Goal: Task Accomplishment & Management: Complete application form

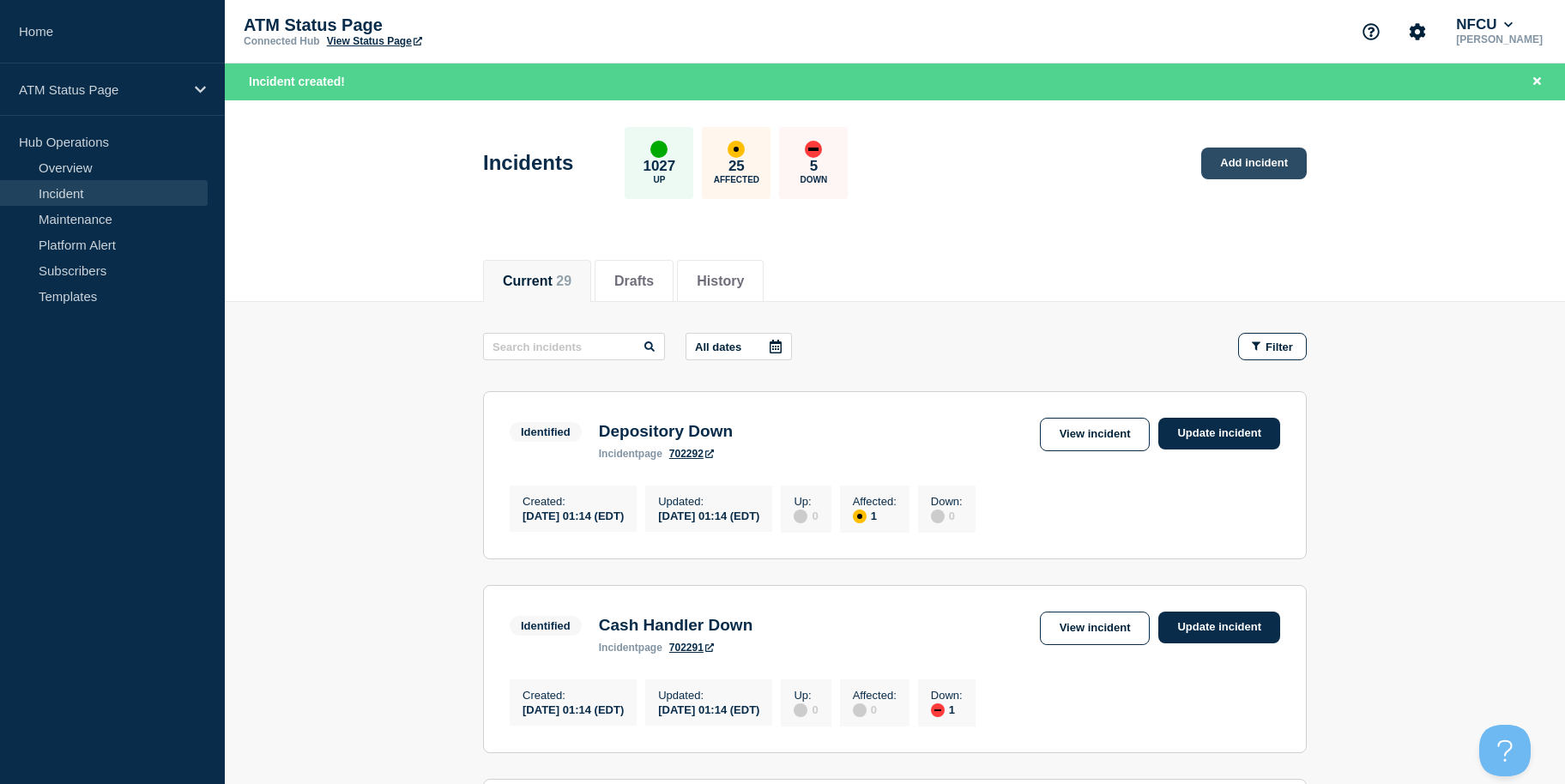
click at [1294, 162] on link "Add incident" at bounding box center [1254, 163] width 105 height 31
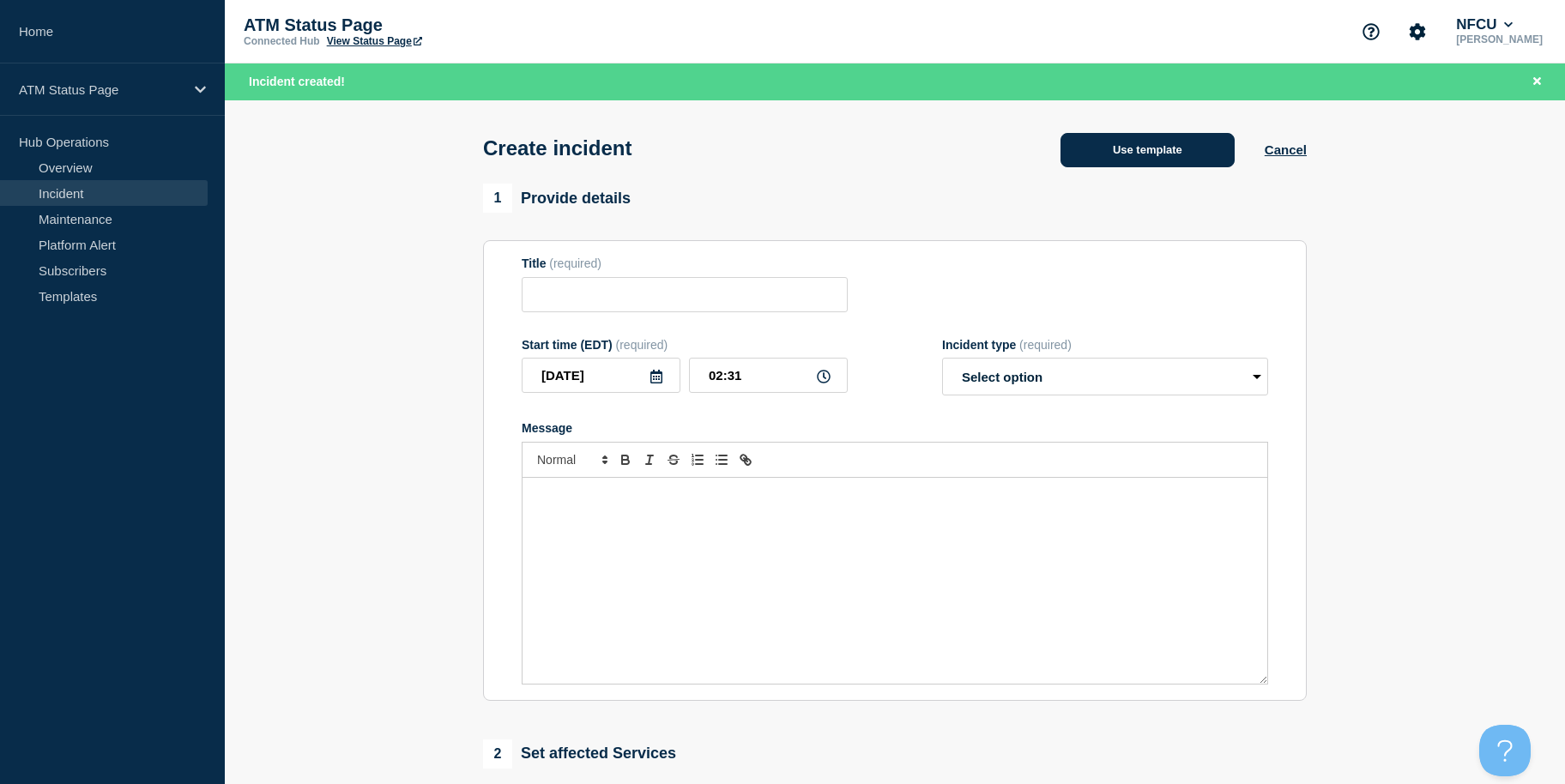
click at [1129, 148] on button "Use template" at bounding box center [1147, 149] width 174 height 34
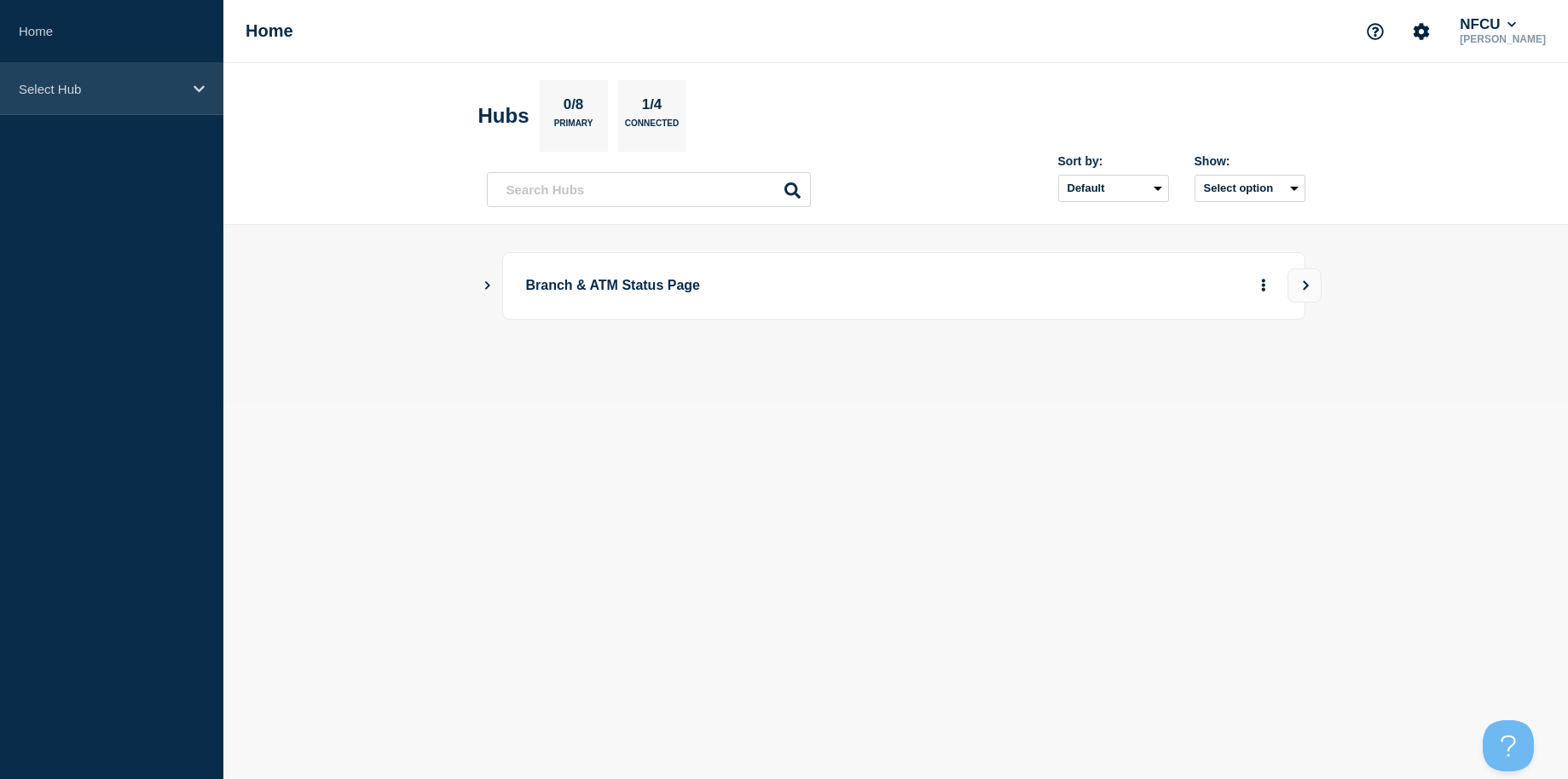
click at [181, 114] on div "Select Hub" at bounding box center [112, 89] width 224 height 52
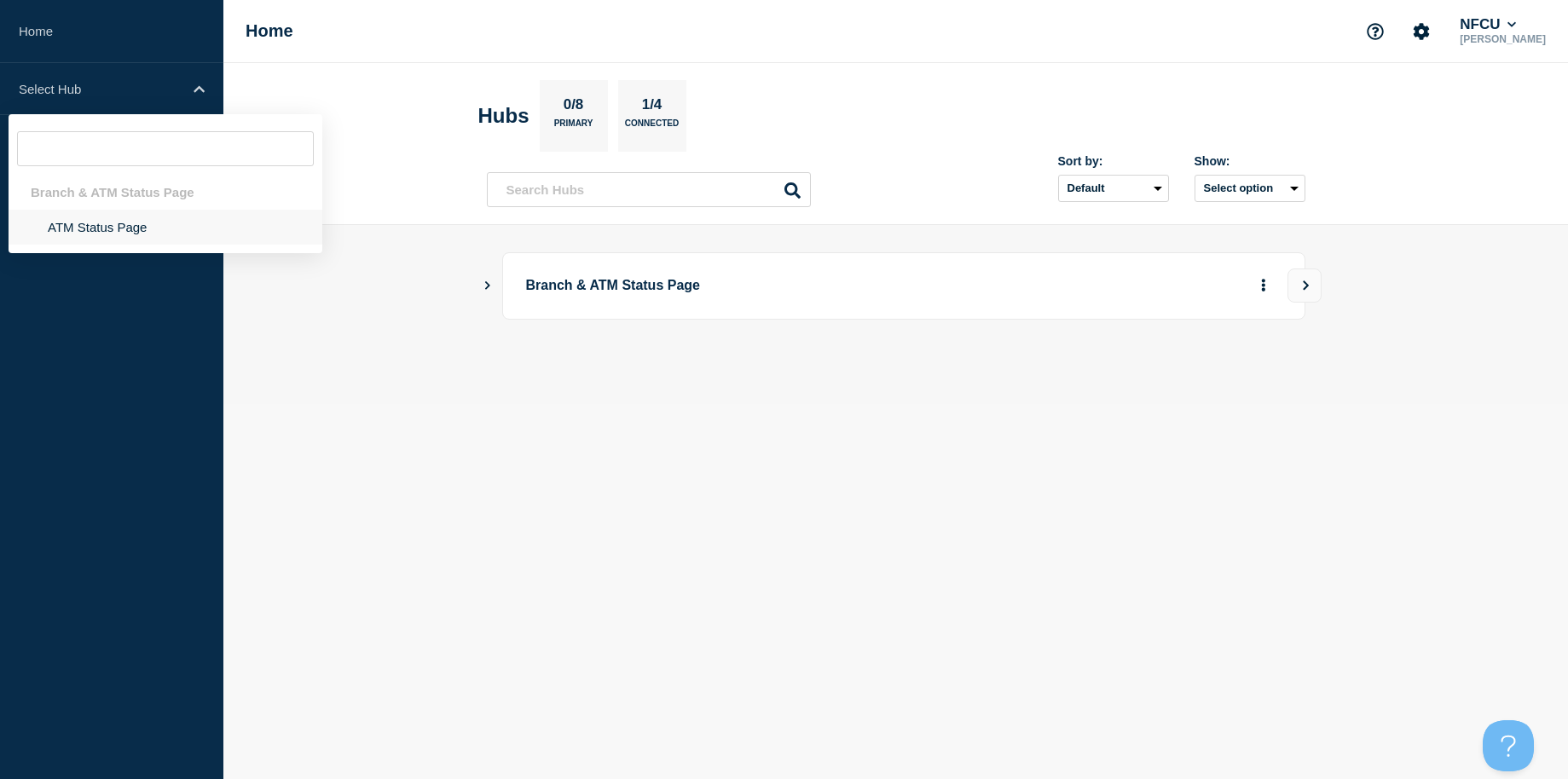
click at [168, 228] on li "ATM Status Page" at bounding box center [165, 227] width 314 height 35
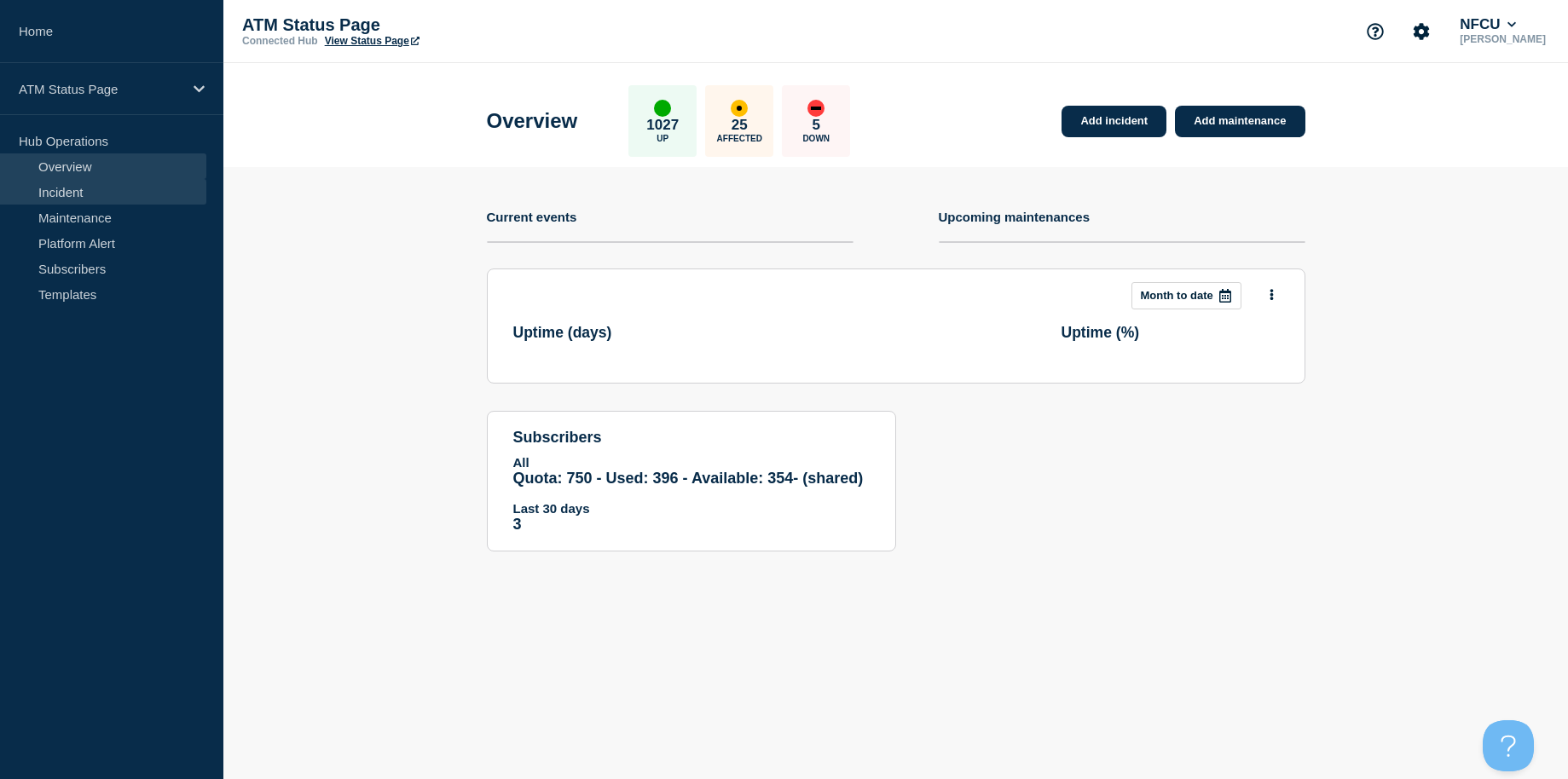
click at [92, 188] on link "Incident" at bounding box center [103, 192] width 206 height 26
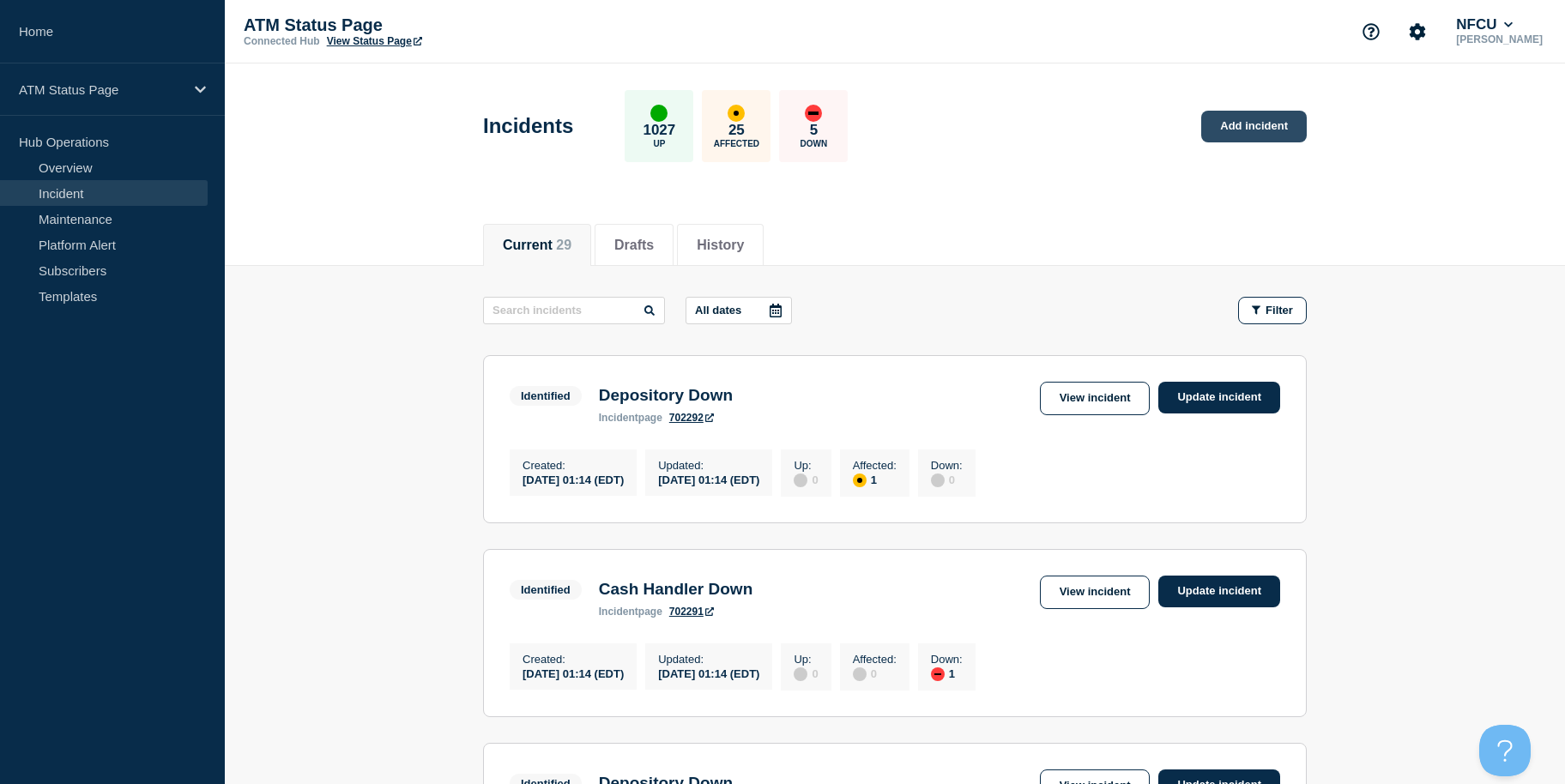
click at [1243, 123] on link "Add incident" at bounding box center [1254, 126] width 105 height 31
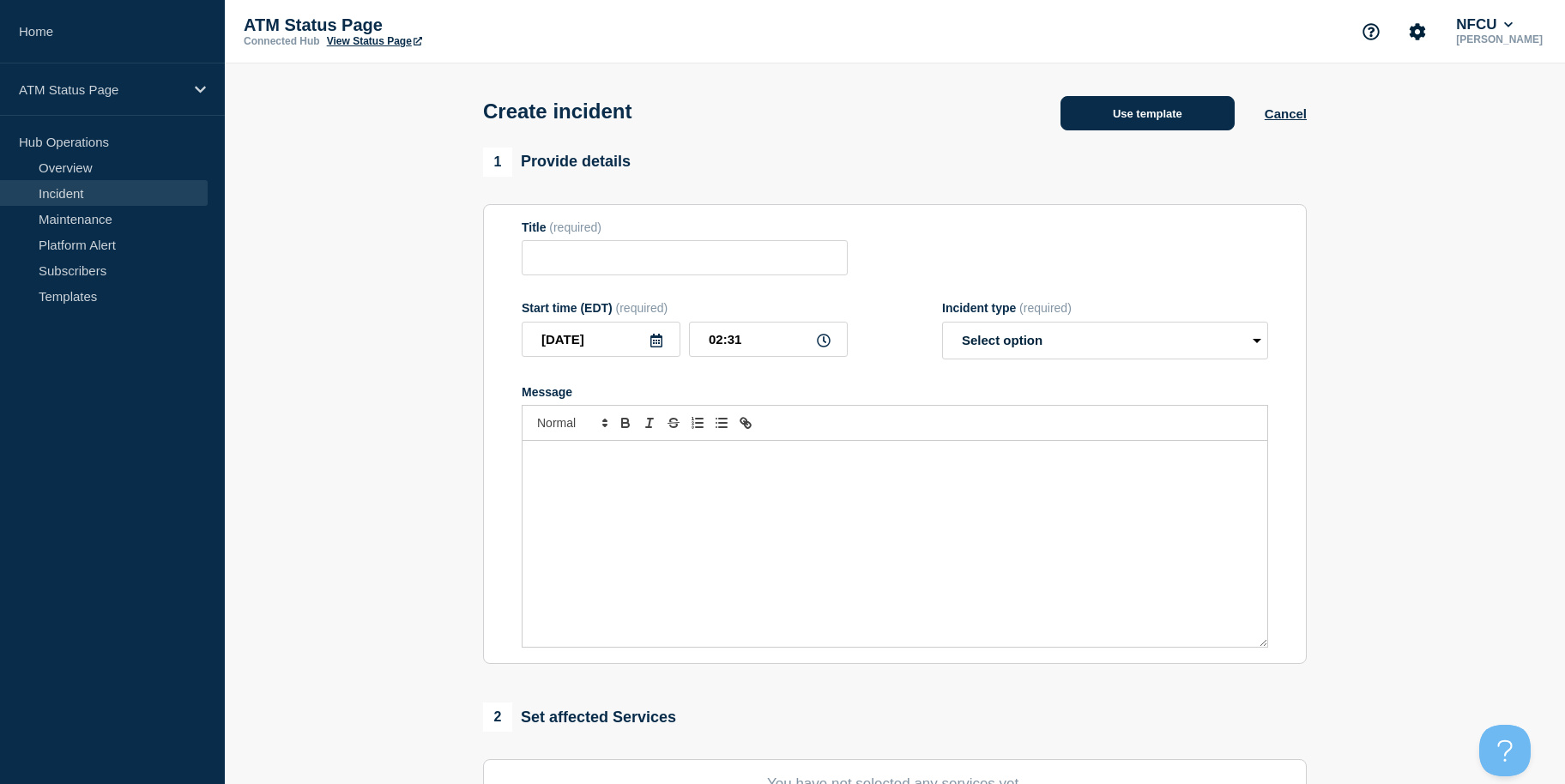
click at [1123, 121] on button "Use template" at bounding box center [1147, 113] width 174 height 34
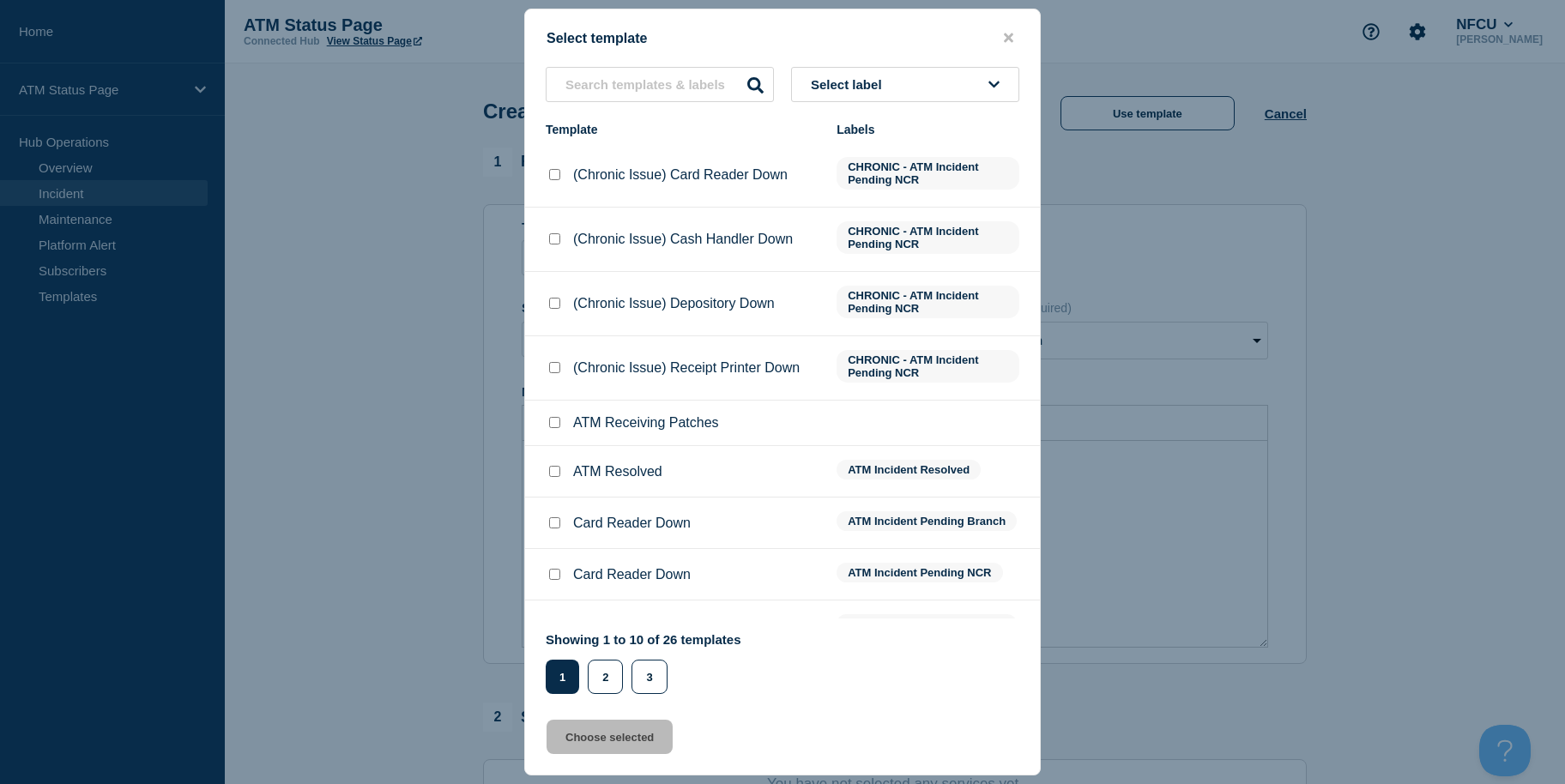
click at [915, 88] on button "Select label" at bounding box center [904, 85] width 228 height 35
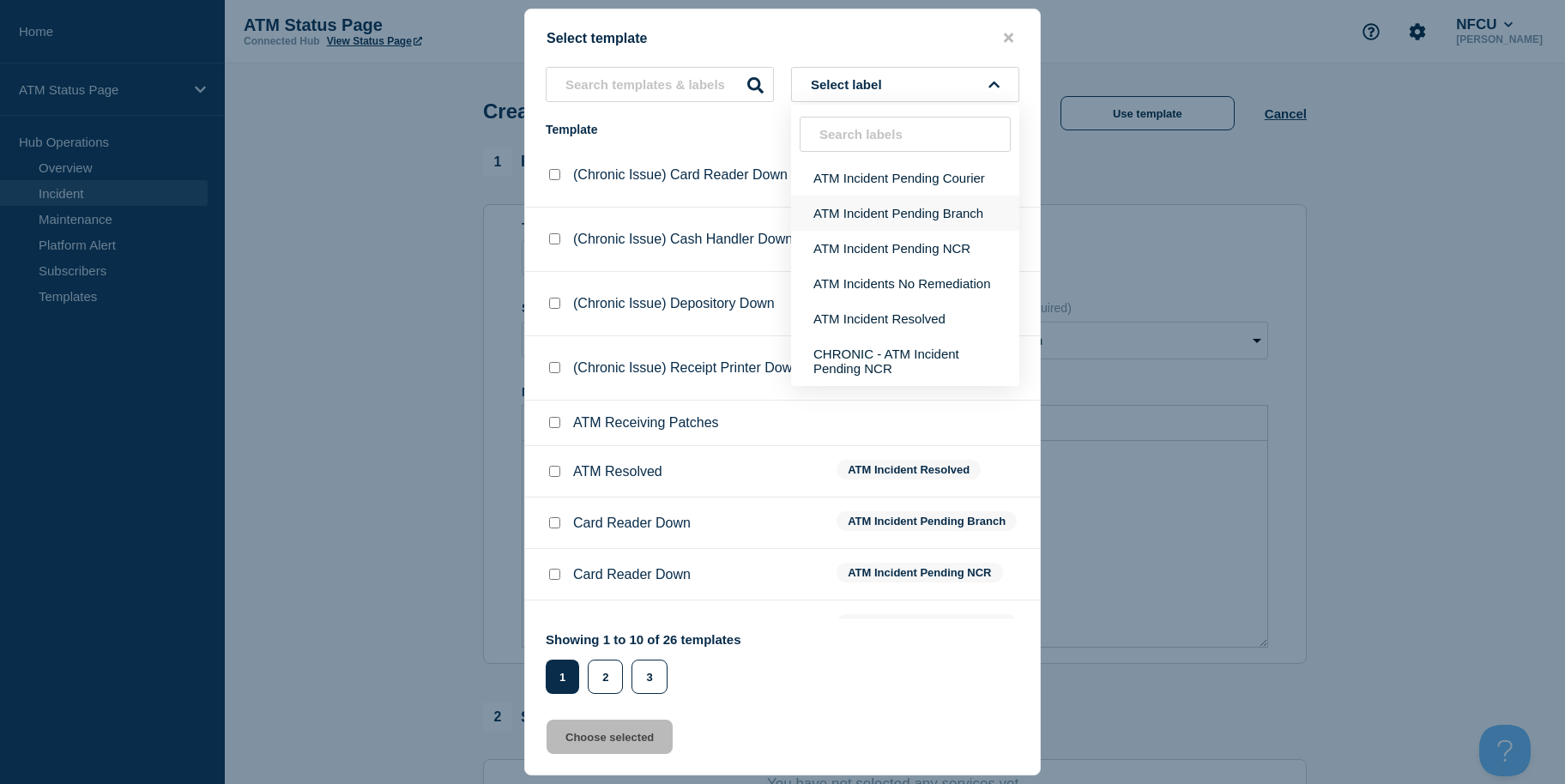
click at [930, 208] on button "ATM Incident Pending Branch" at bounding box center [904, 213] width 228 height 35
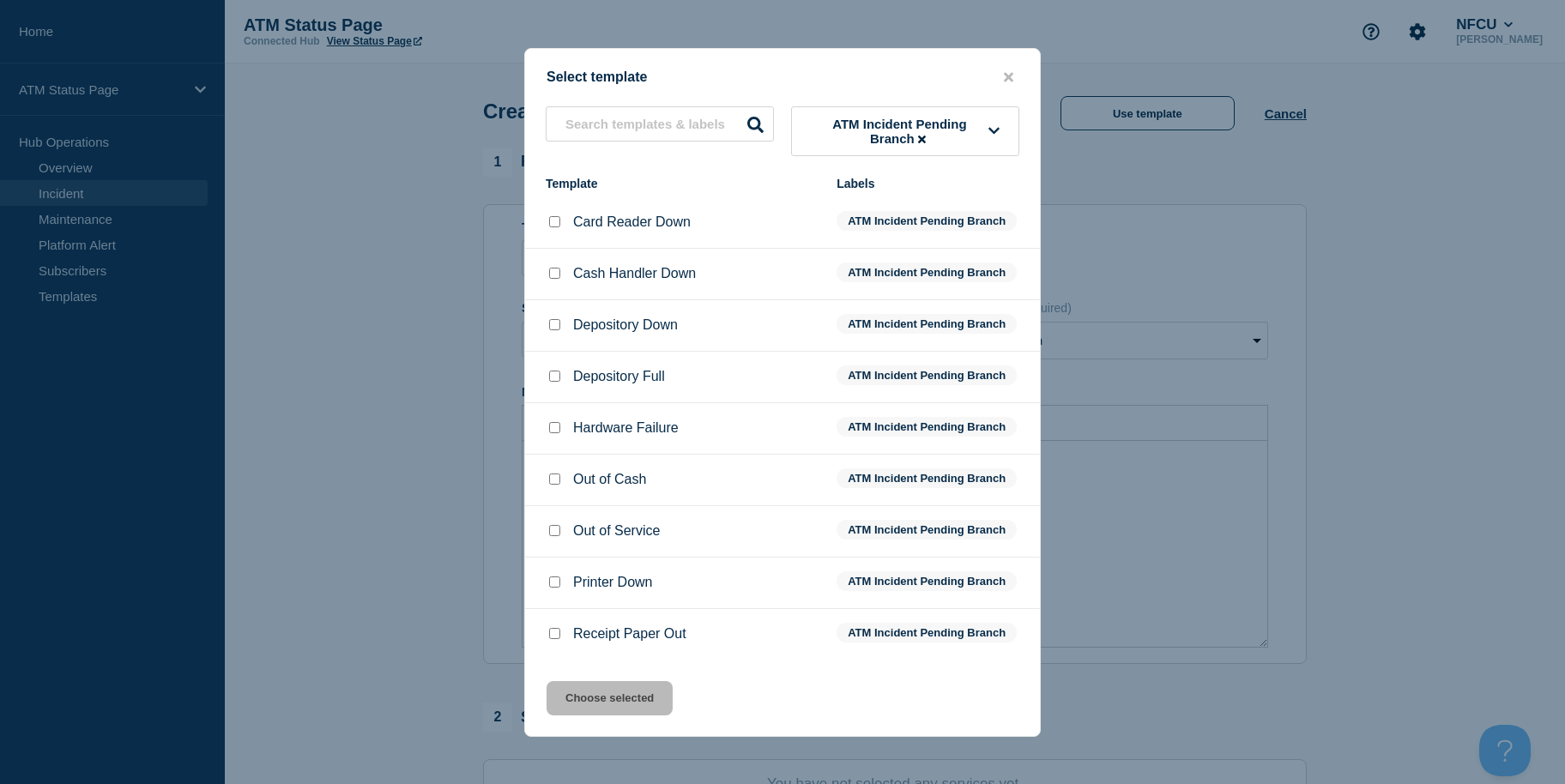
click at [556, 220] on input "Card Reader Down checkbox" at bounding box center [555, 221] width 11 height 11
checkbox input "true"
click at [626, 701] on button "Choose selected" at bounding box center [609, 697] width 126 height 34
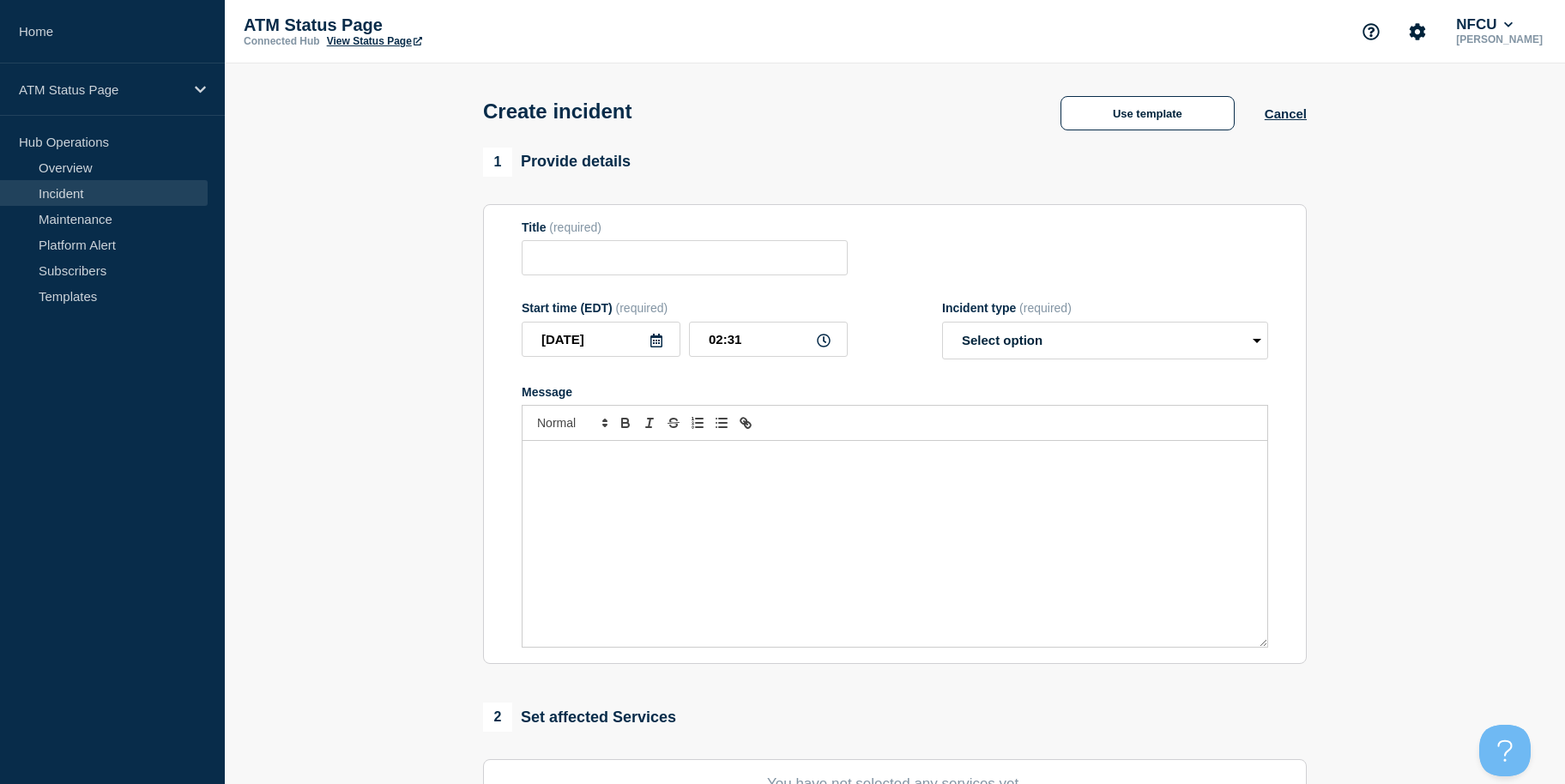
type input "Card Reader Down"
select select "identified"
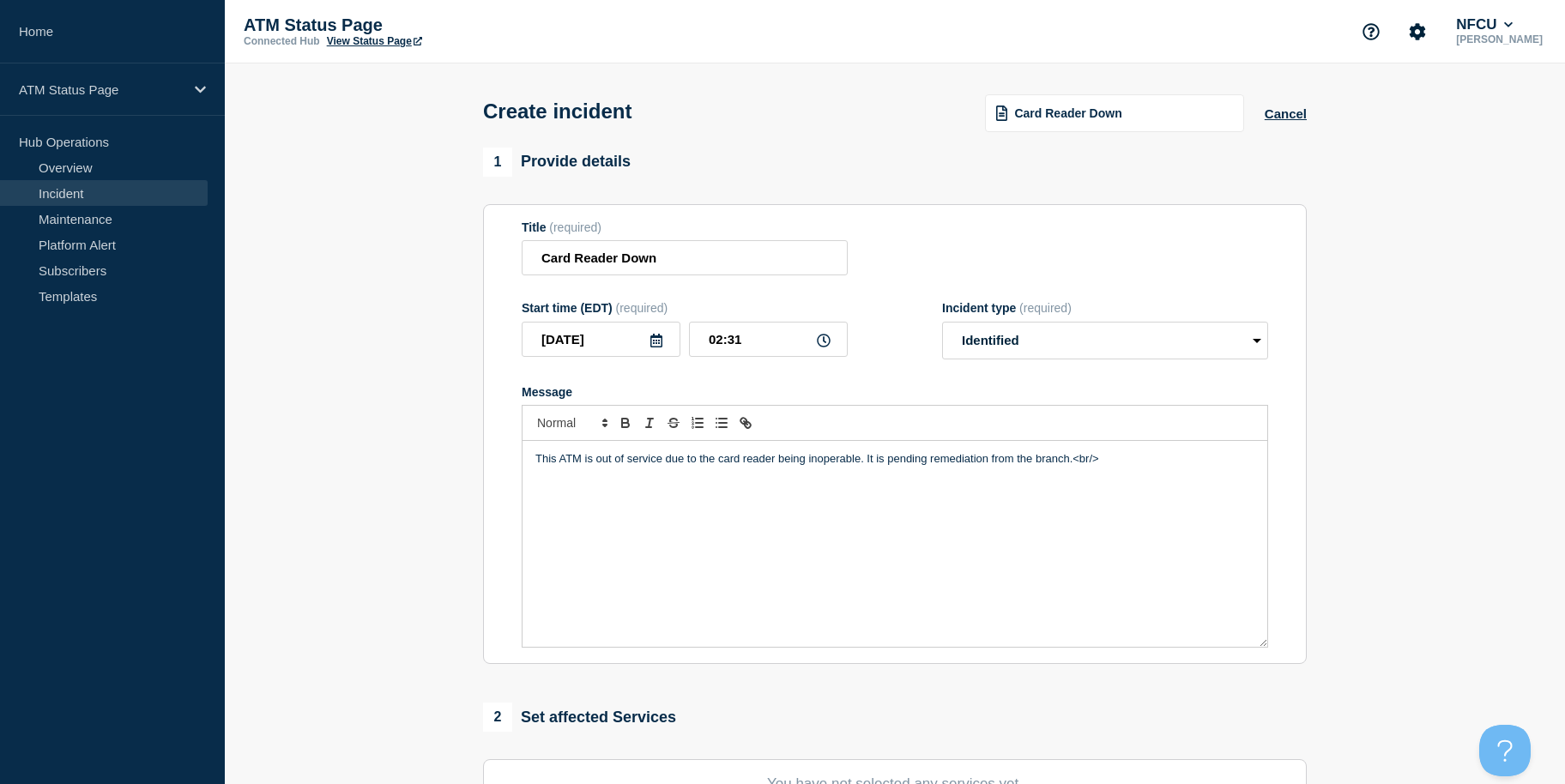
scroll to position [418, 0]
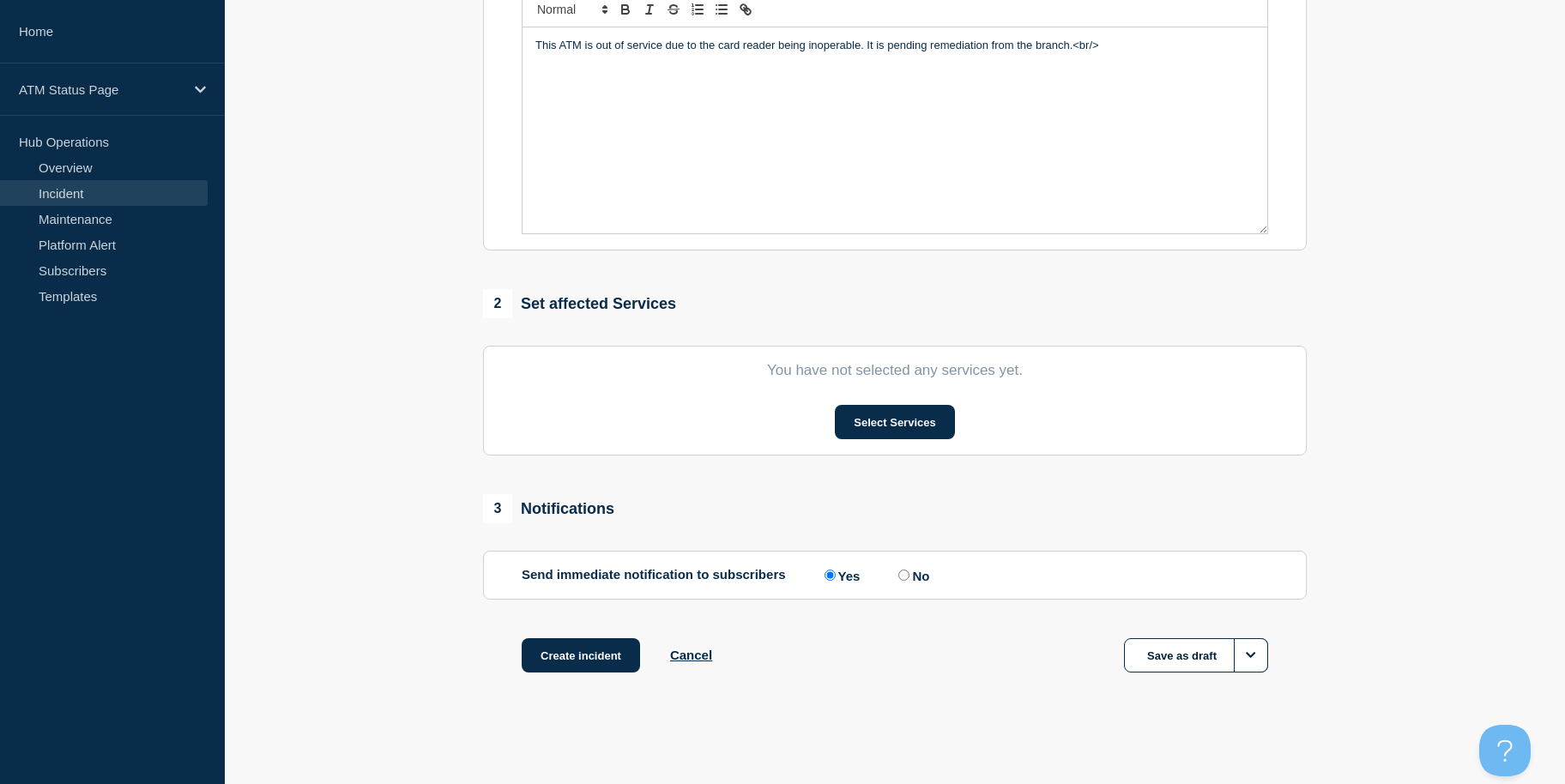
drag, startPoint x: 395, startPoint y: 389, endPoint x: 376, endPoint y: 737, distance: 348.5
click at [872, 431] on button "Select Services" at bounding box center [894, 422] width 119 height 34
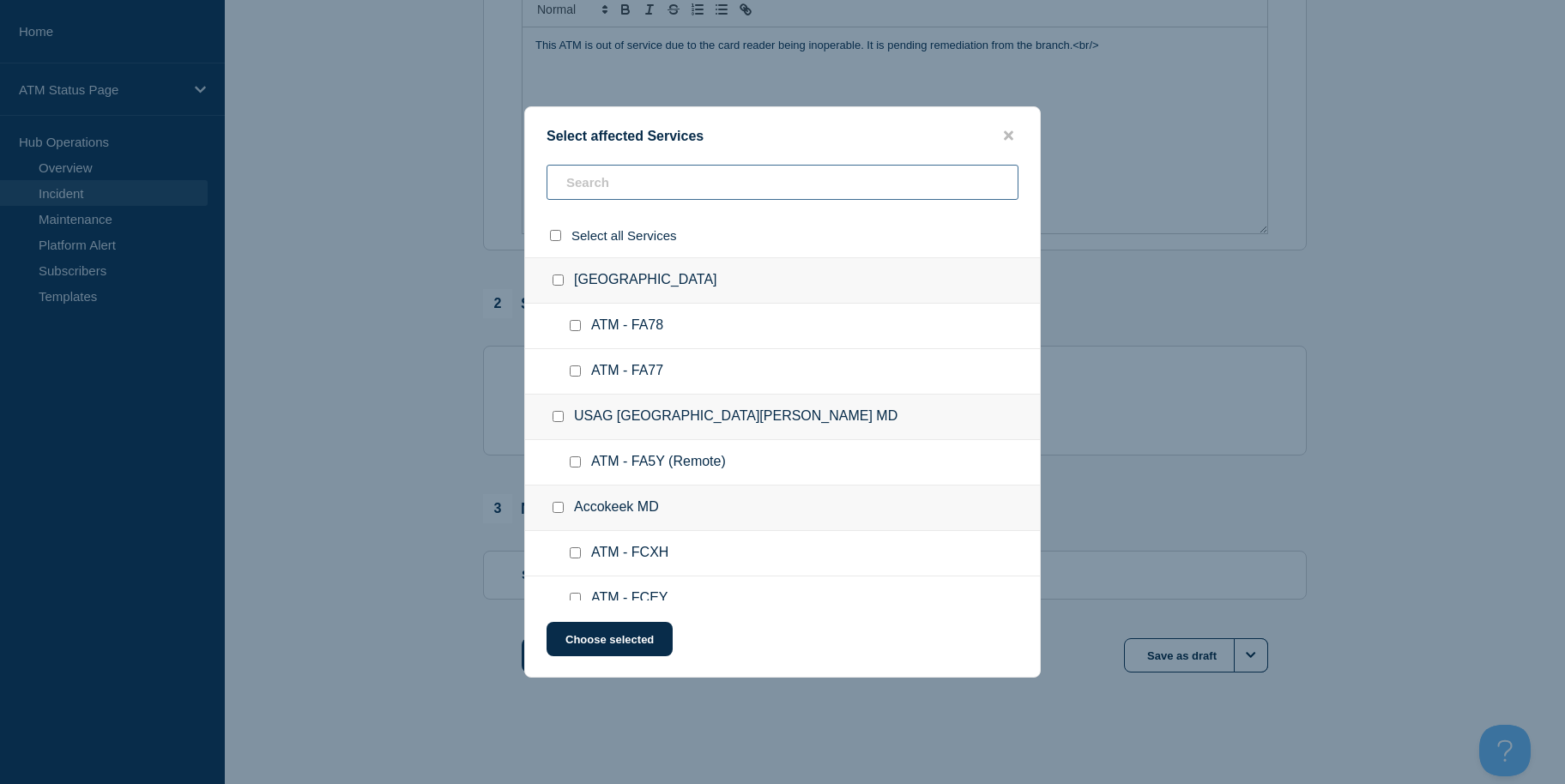
click at [673, 185] on input "text" at bounding box center [782, 183] width 472 height 35
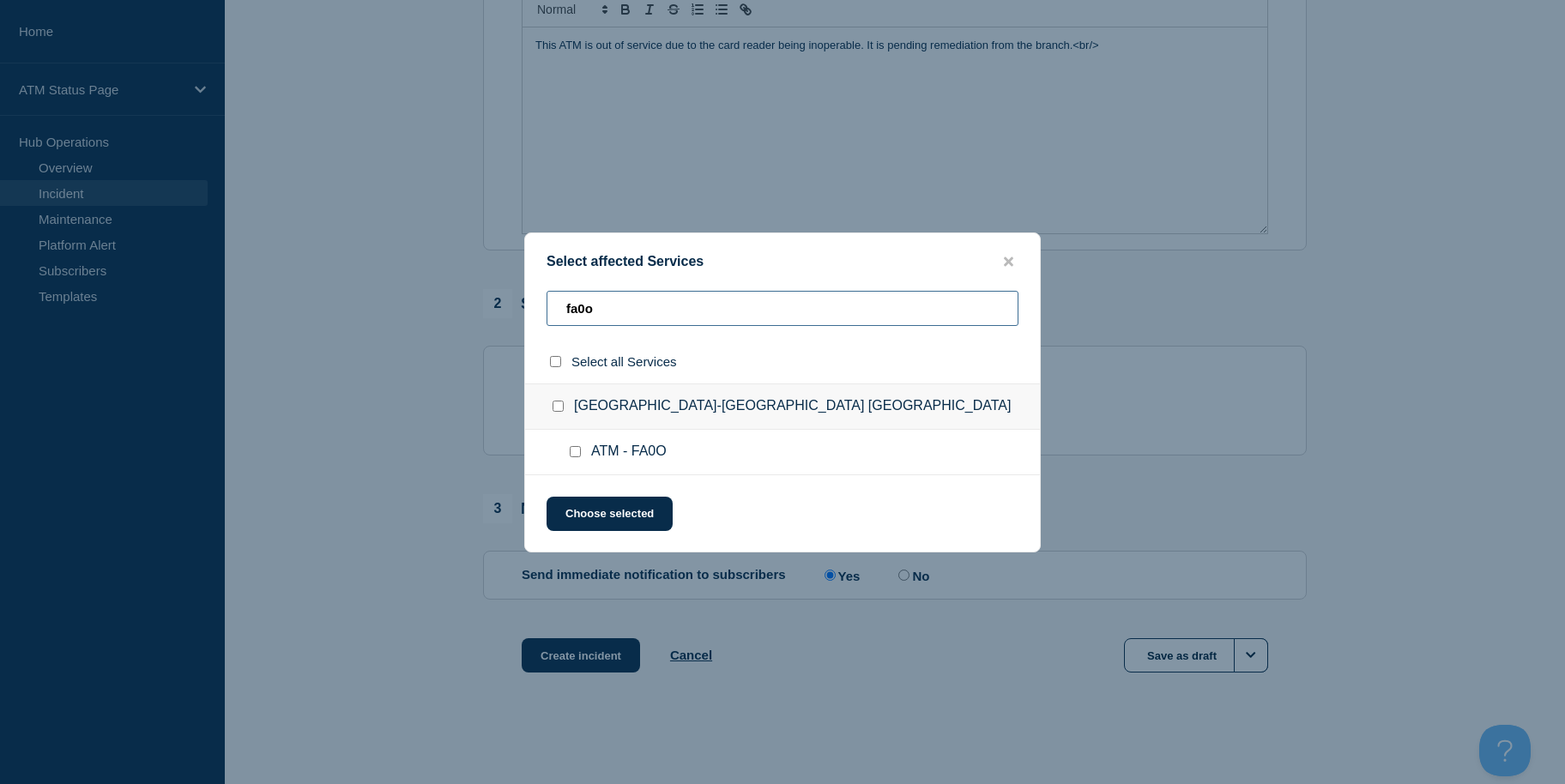
type input "fa0o"
click at [556, 367] on input "select all checkbox" at bounding box center [556, 362] width 11 height 11
checkbox input "true"
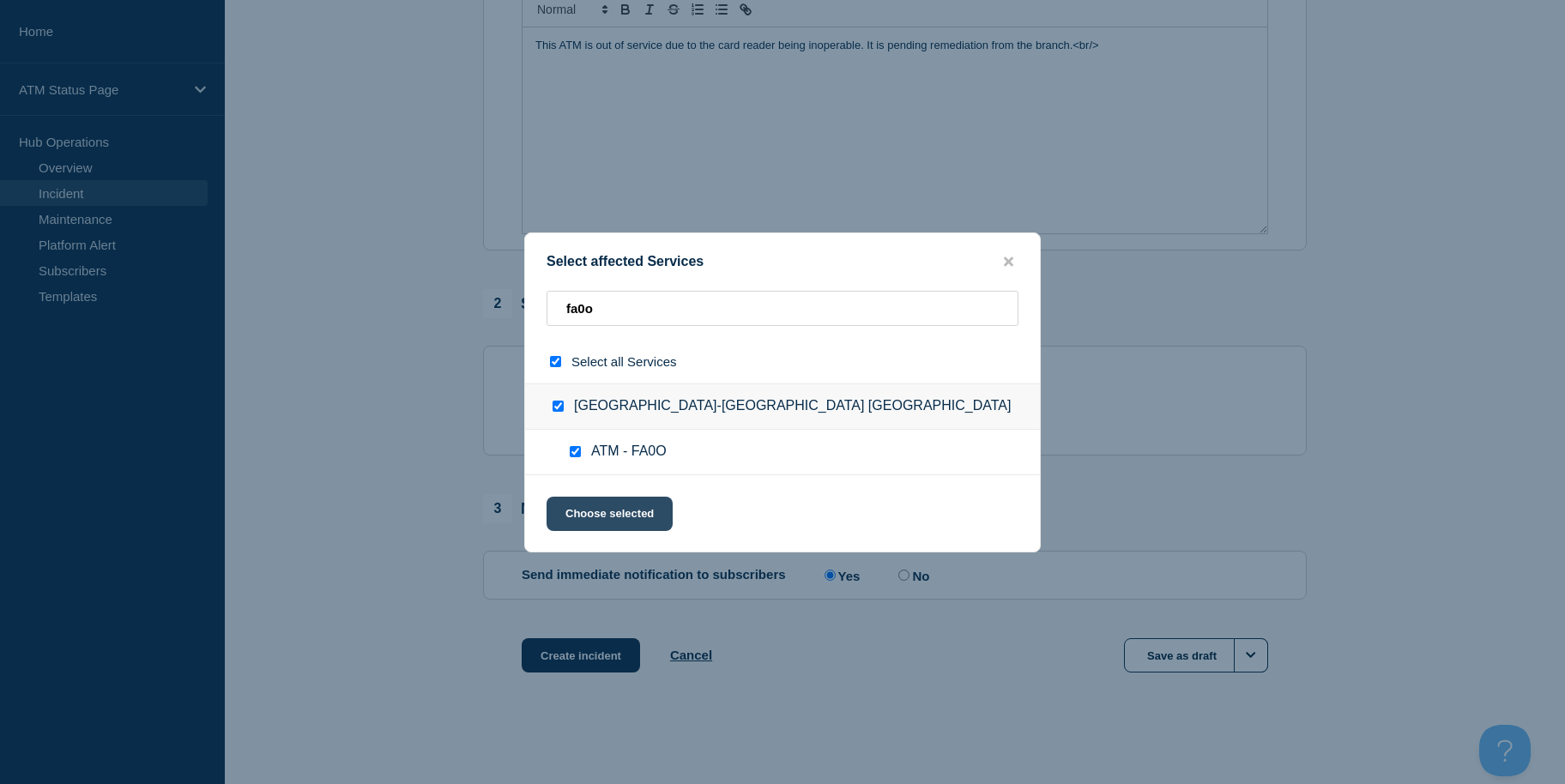
click at [585, 513] on button "Choose selected" at bounding box center [609, 513] width 126 height 34
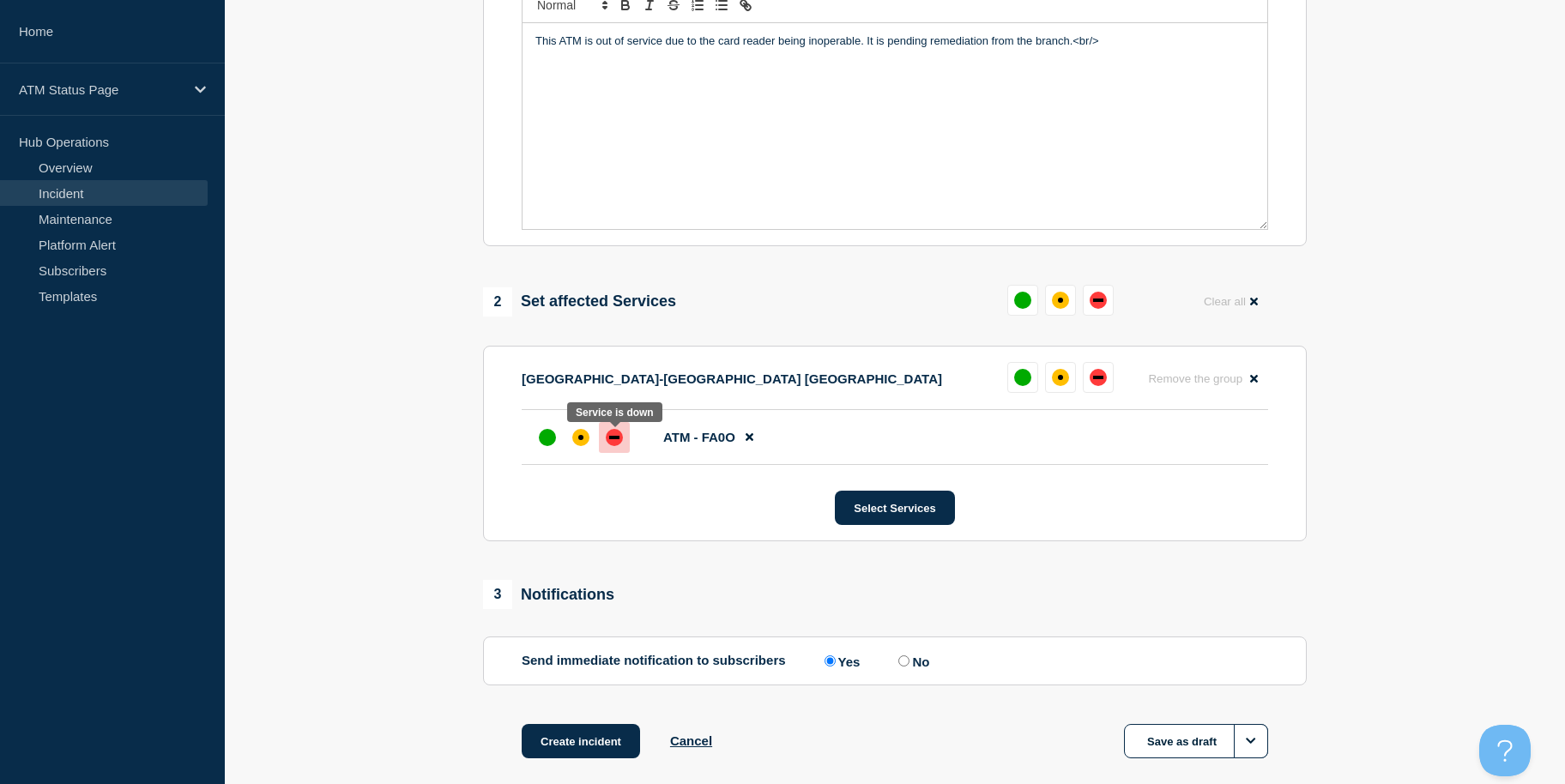
click at [627, 434] on div at bounding box center [614, 437] width 30 height 30
click at [592, 738] on button "Create incident" at bounding box center [580, 741] width 118 height 34
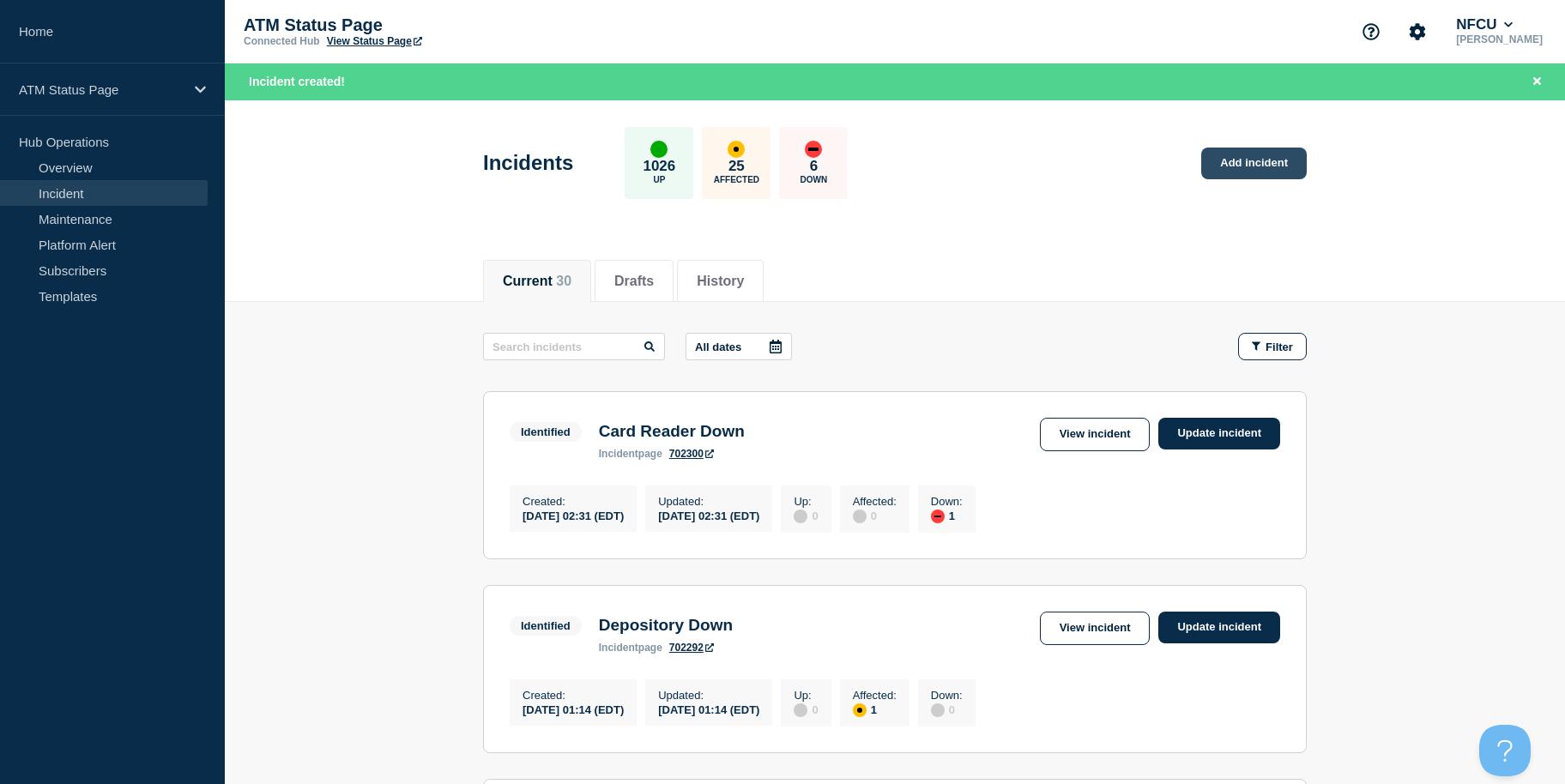
click at [1271, 158] on link "Add incident" at bounding box center [1254, 163] width 105 height 31
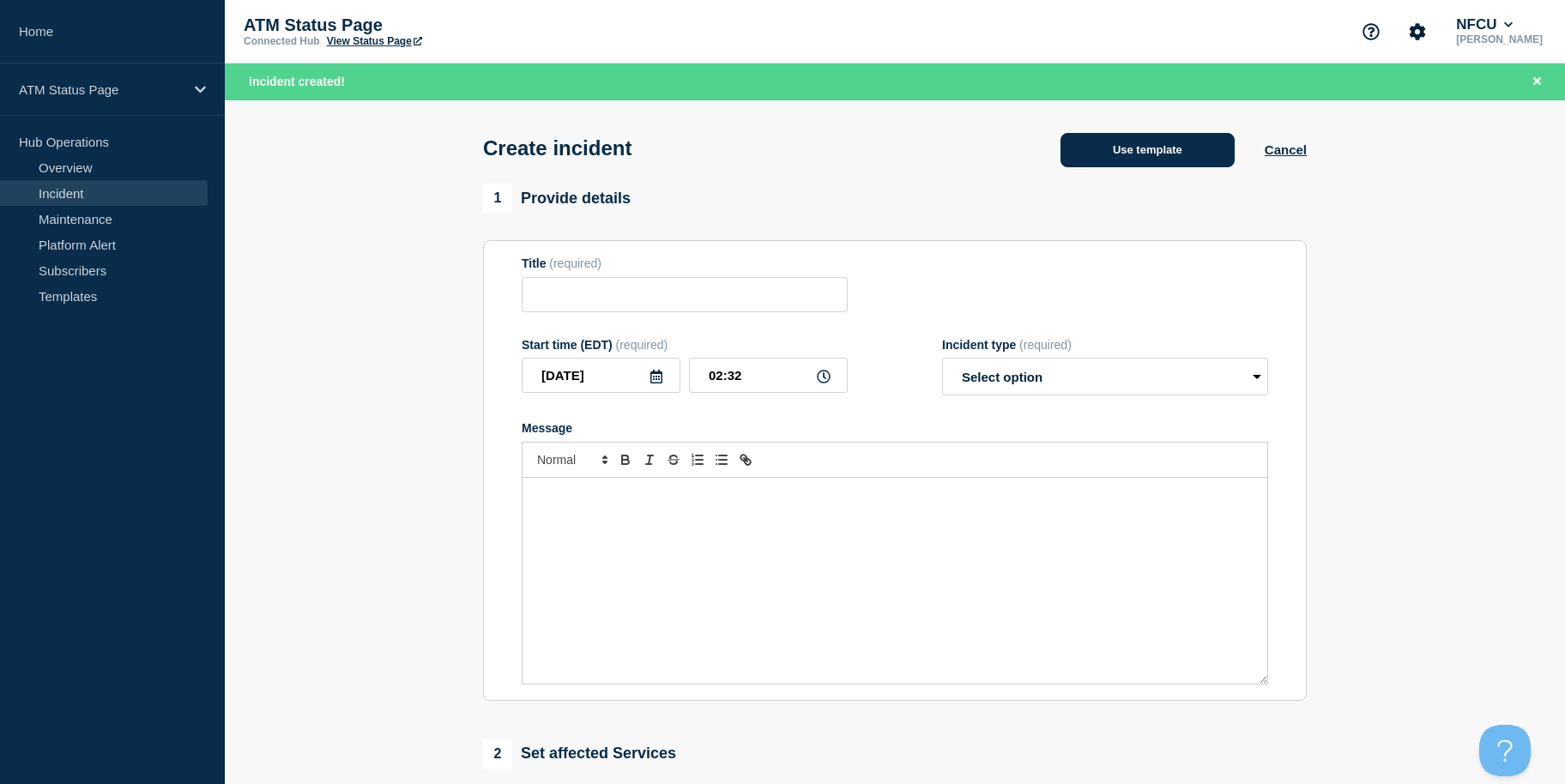
click at [1107, 160] on button "Use template" at bounding box center [1147, 149] width 174 height 34
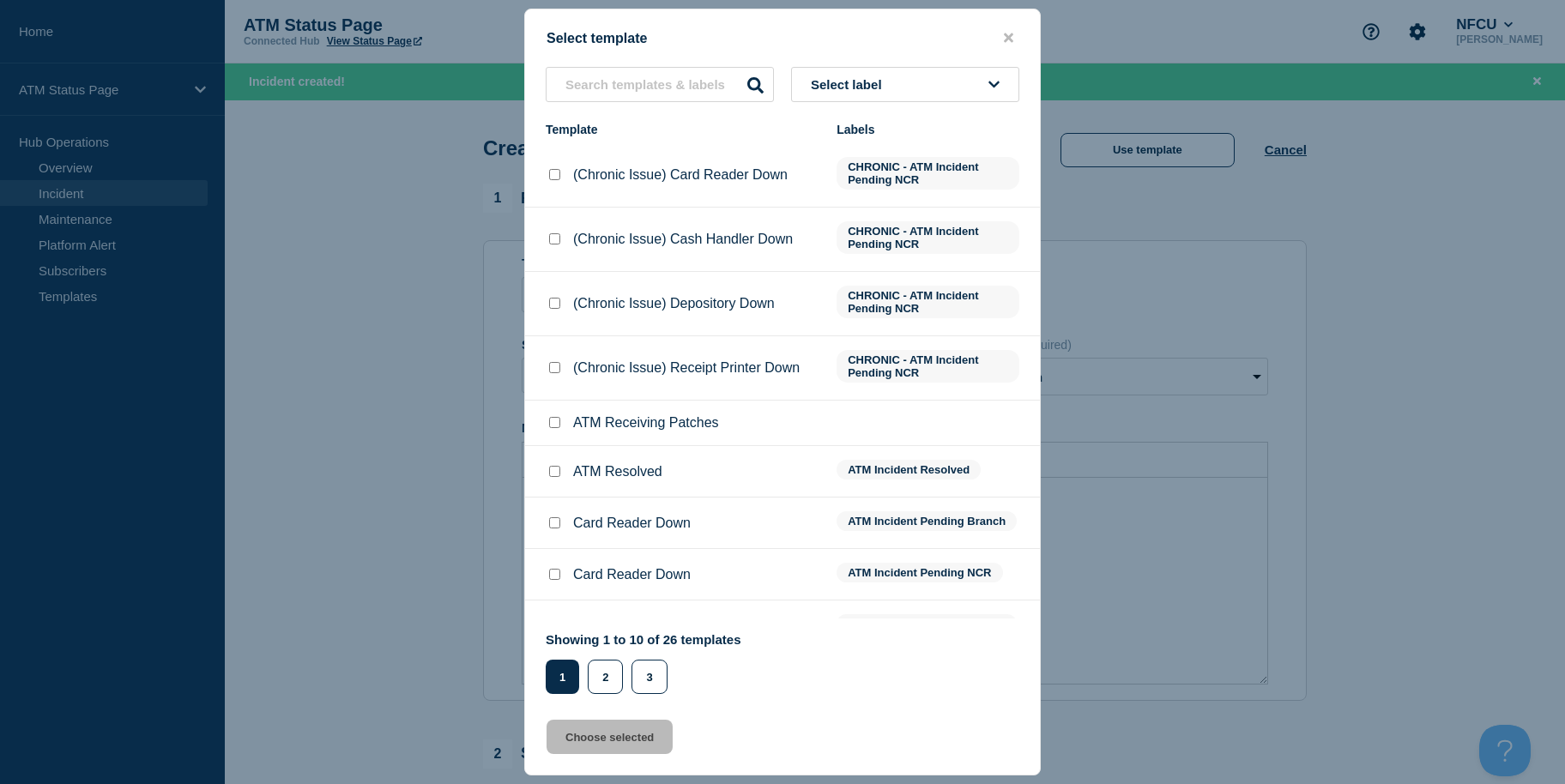
click at [867, 66] on div "Select template Select label Template Labels (Chronic Issue) Card Reader Down C…" at bounding box center [782, 391] width 517 height 766
click at [864, 93] on button "Select label" at bounding box center [904, 85] width 228 height 35
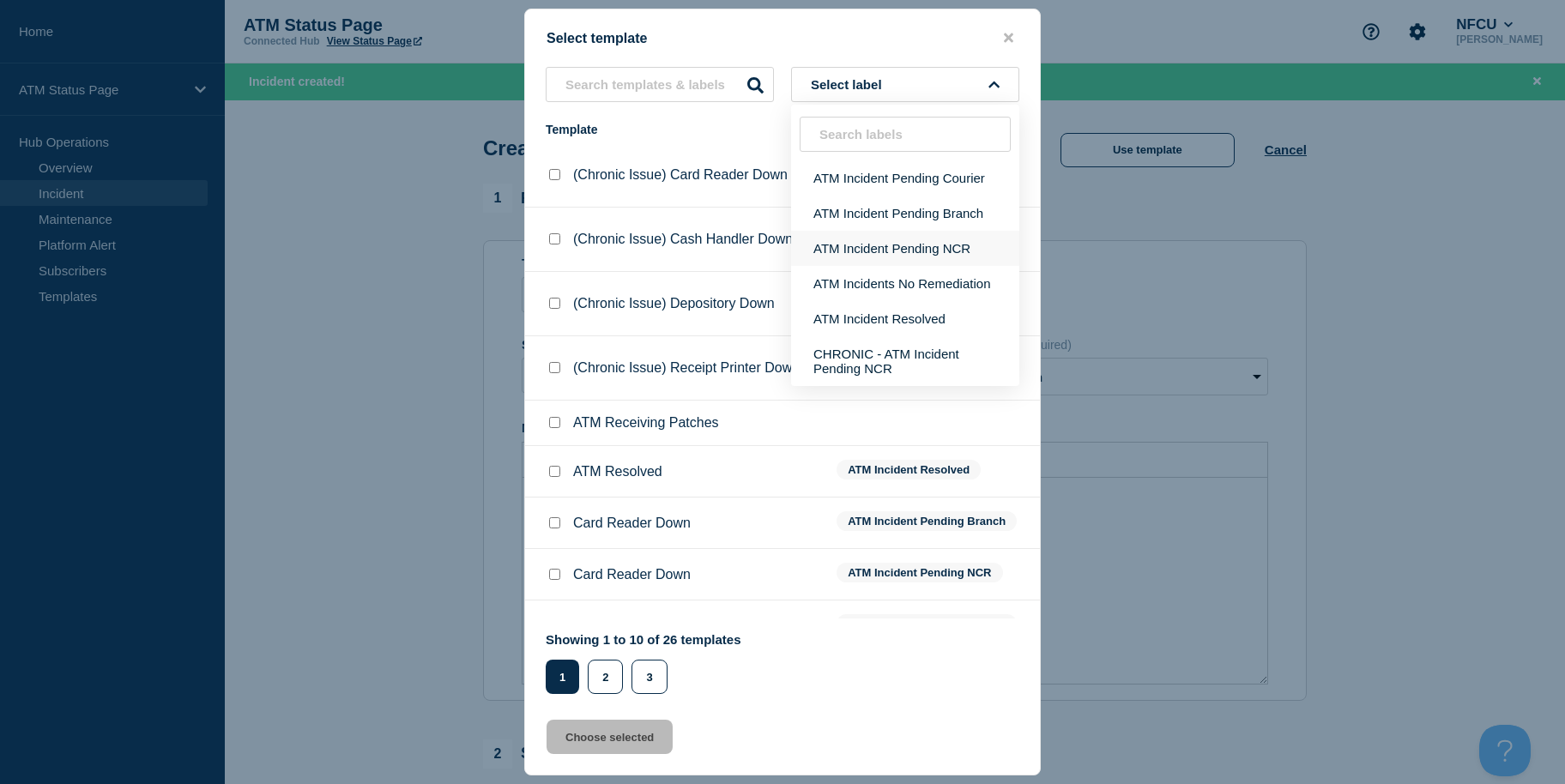
click at [919, 251] on button "ATM Incident Pending NCR" at bounding box center [904, 248] width 228 height 35
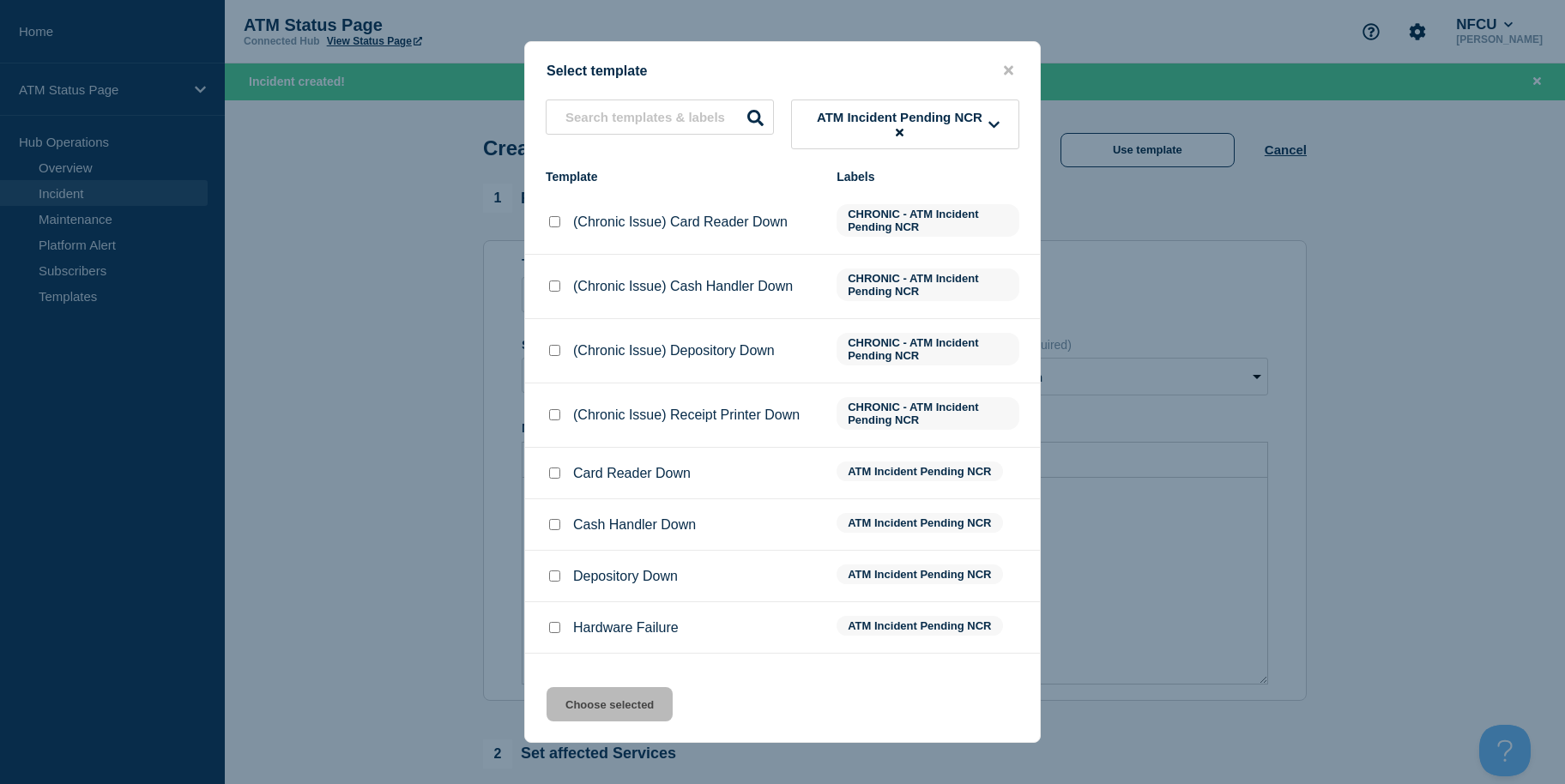
scroll to position [86, 0]
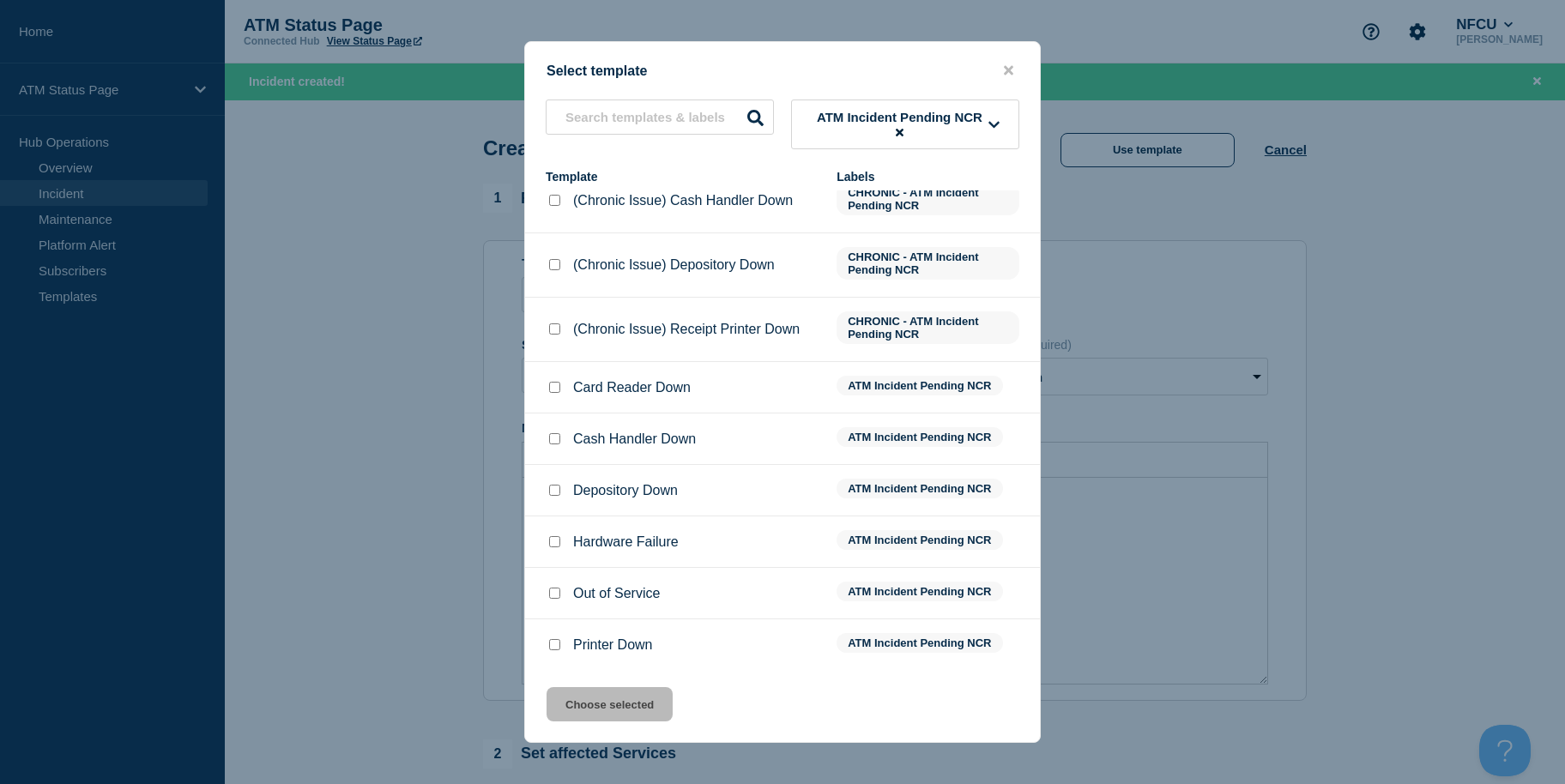
click at [556, 594] on input "Out of Service checkbox" at bounding box center [555, 593] width 11 height 11
checkbox input "true"
click at [584, 694] on button "Choose selected" at bounding box center [609, 704] width 126 height 34
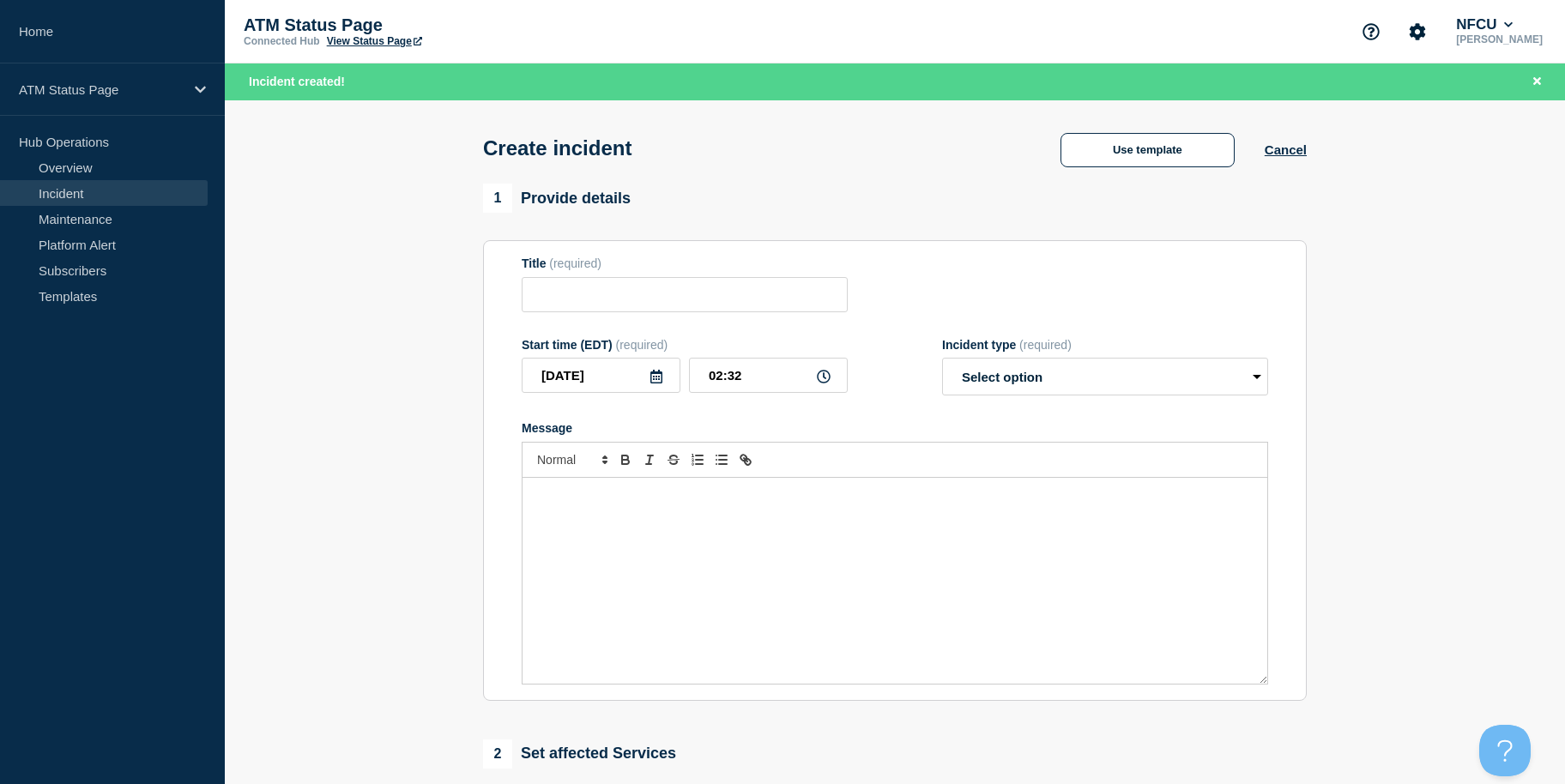
type input "Out of Service"
select select "identified"
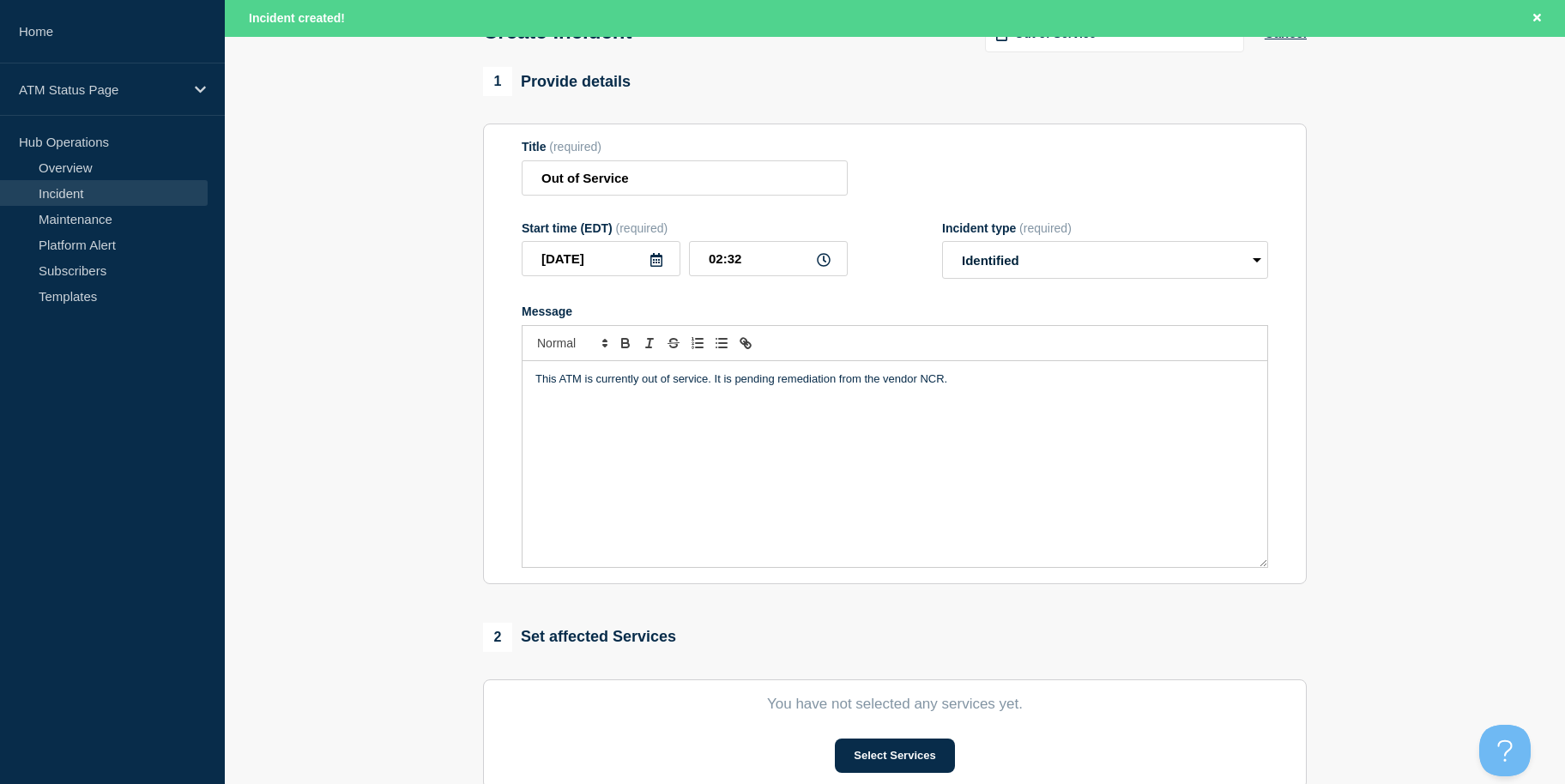
scroll to position [455, 0]
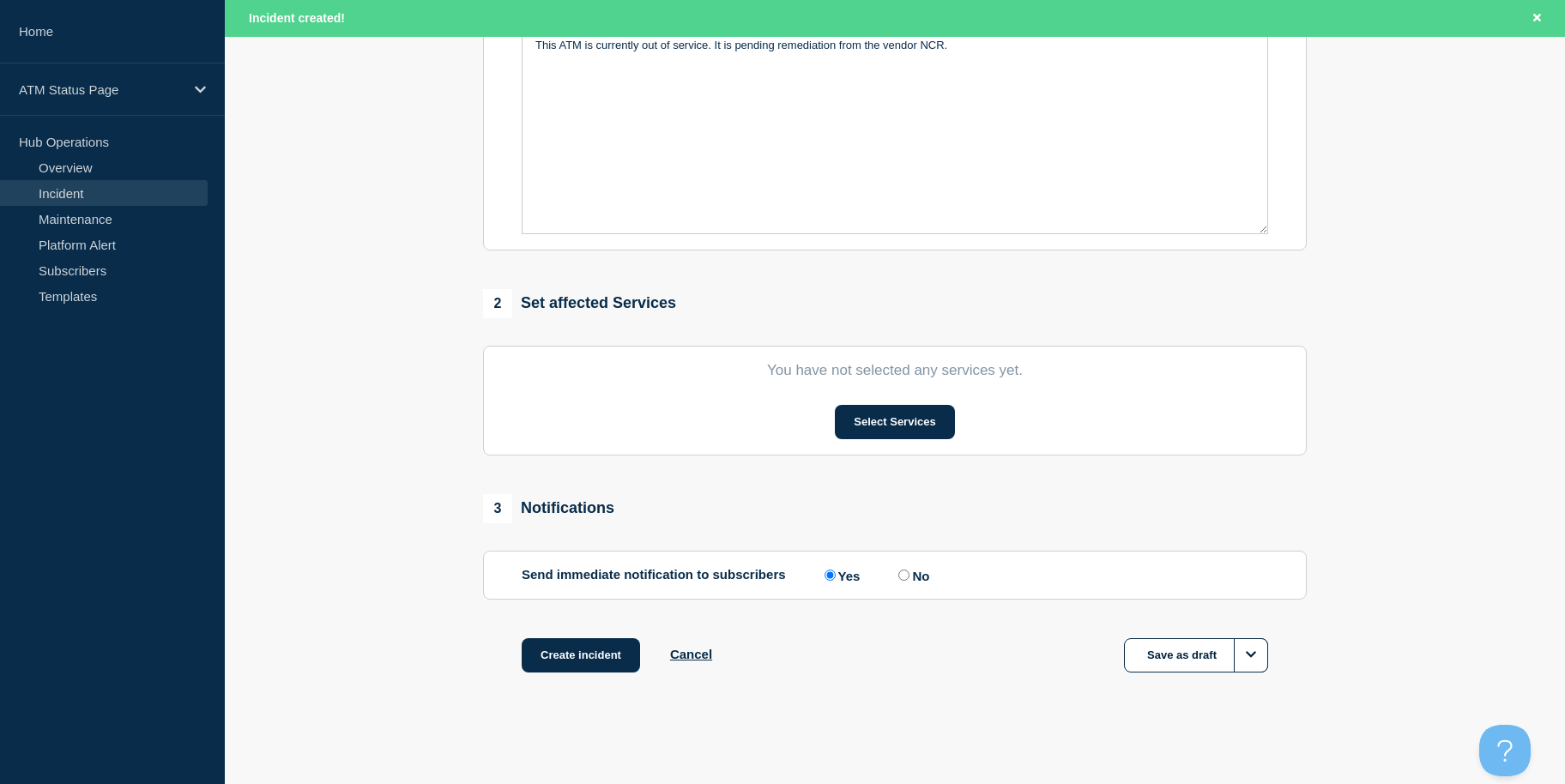
drag, startPoint x: 376, startPoint y: 485, endPoint x: 768, endPoint y: 525, distance: 394.0
click at [895, 427] on button "Select Services" at bounding box center [894, 422] width 119 height 34
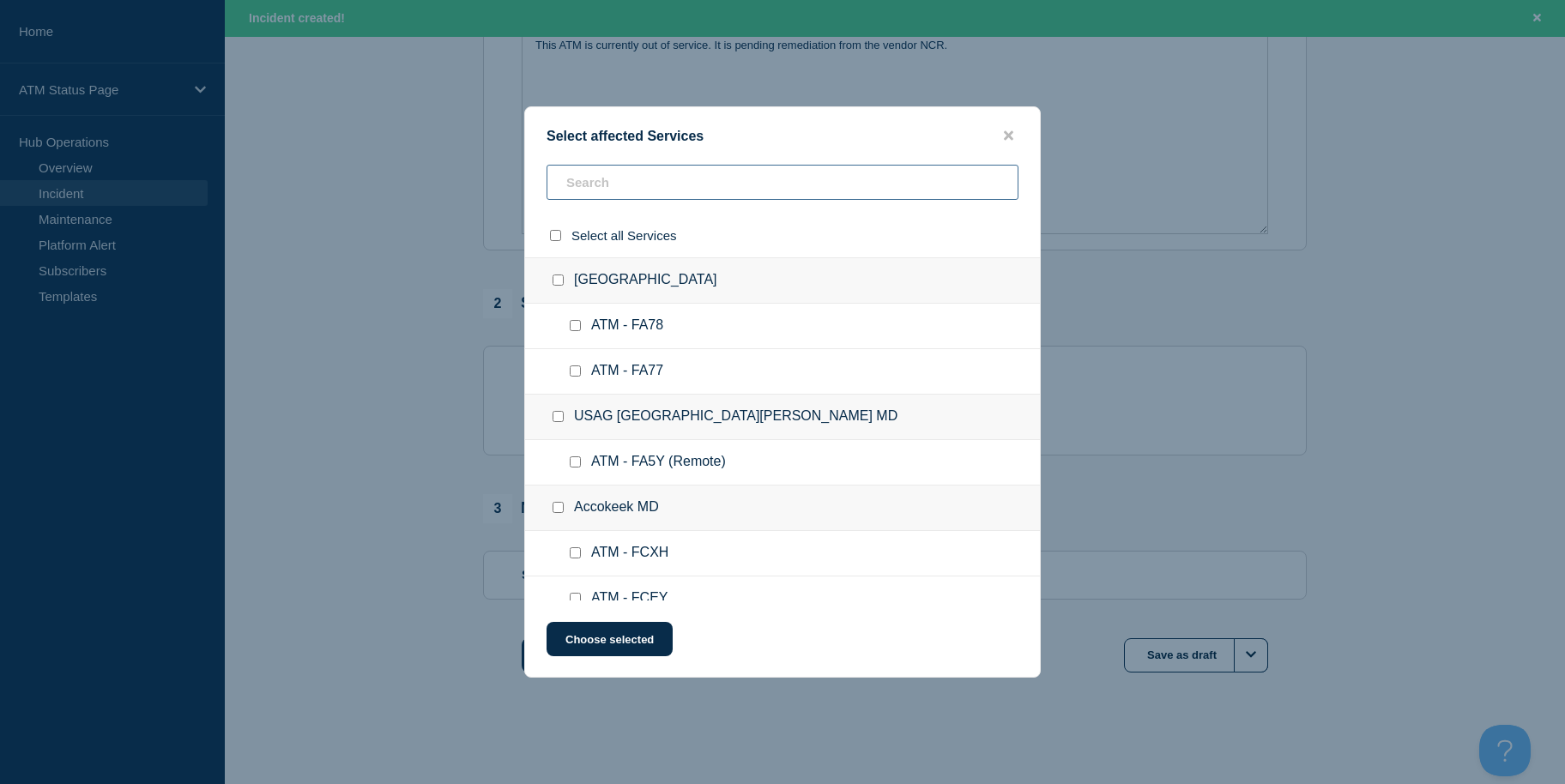
click at [690, 174] on input "text" at bounding box center [782, 183] width 472 height 35
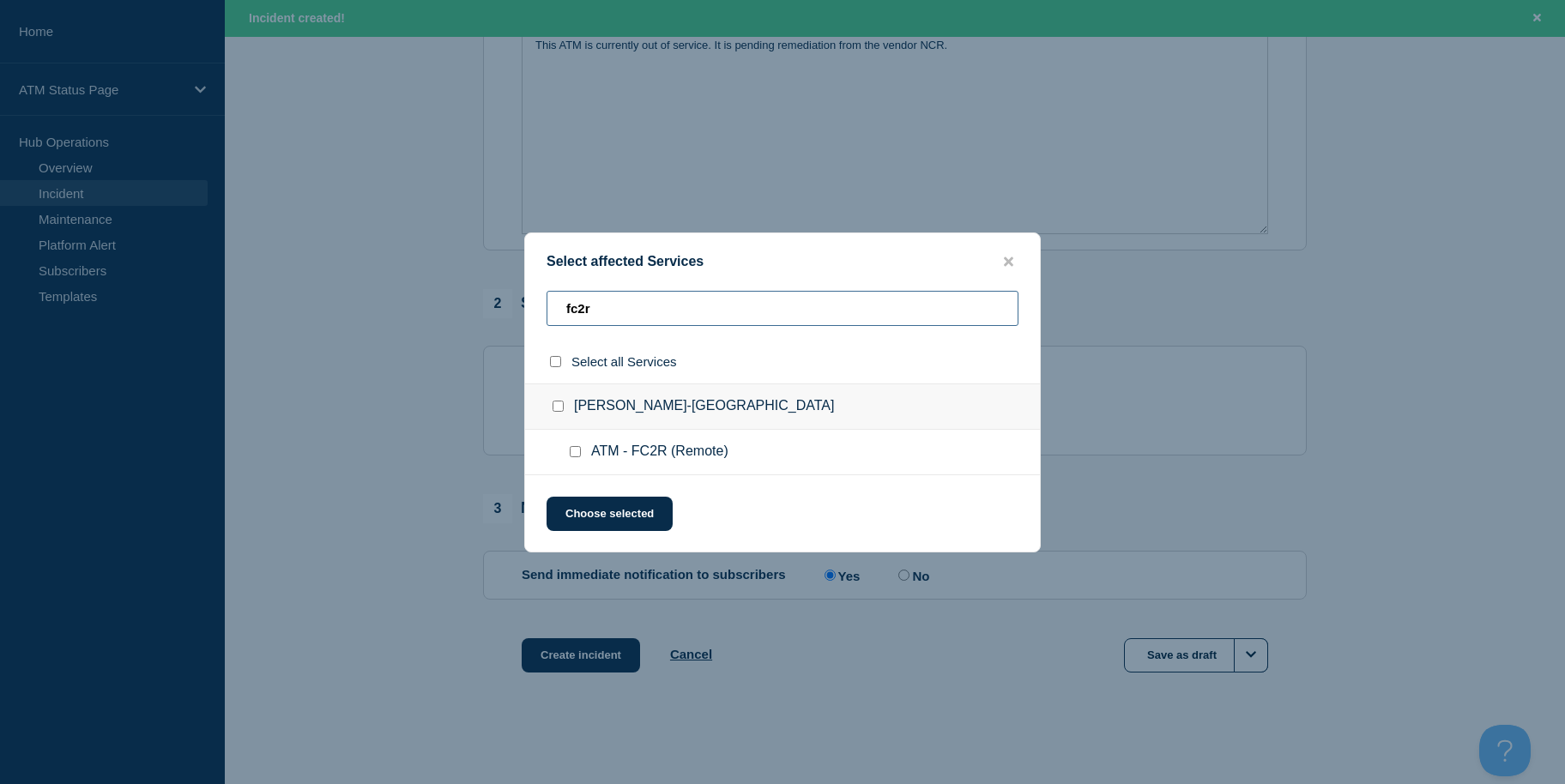
type input "fc2r"
click at [567, 459] on div at bounding box center [579, 452] width 25 height 18
click at [572, 455] on input "ATM - FC2R (Remote) checkbox" at bounding box center [576, 452] width 11 height 11
checkbox input "true"
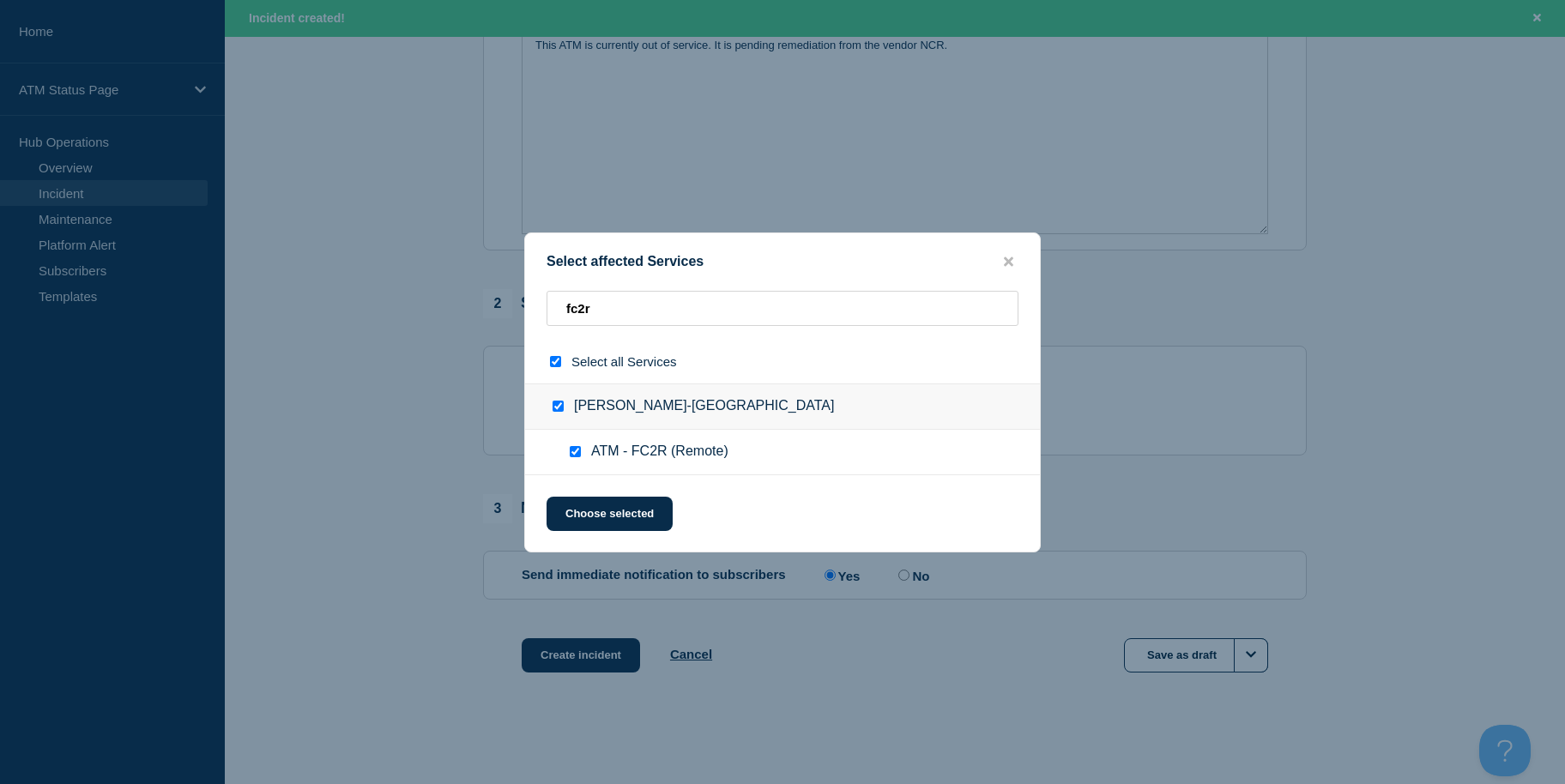
checkbox input "true"
click at [591, 493] on div "Select affected Services fc2r Select all Services [PERSON_NAME]-VA Beach ATM - …" at bounding box center [782, 392] width 517 height 320
click at [591, 500] on button "Choose selected" at bounding box center [609, 513] width 126 height 34
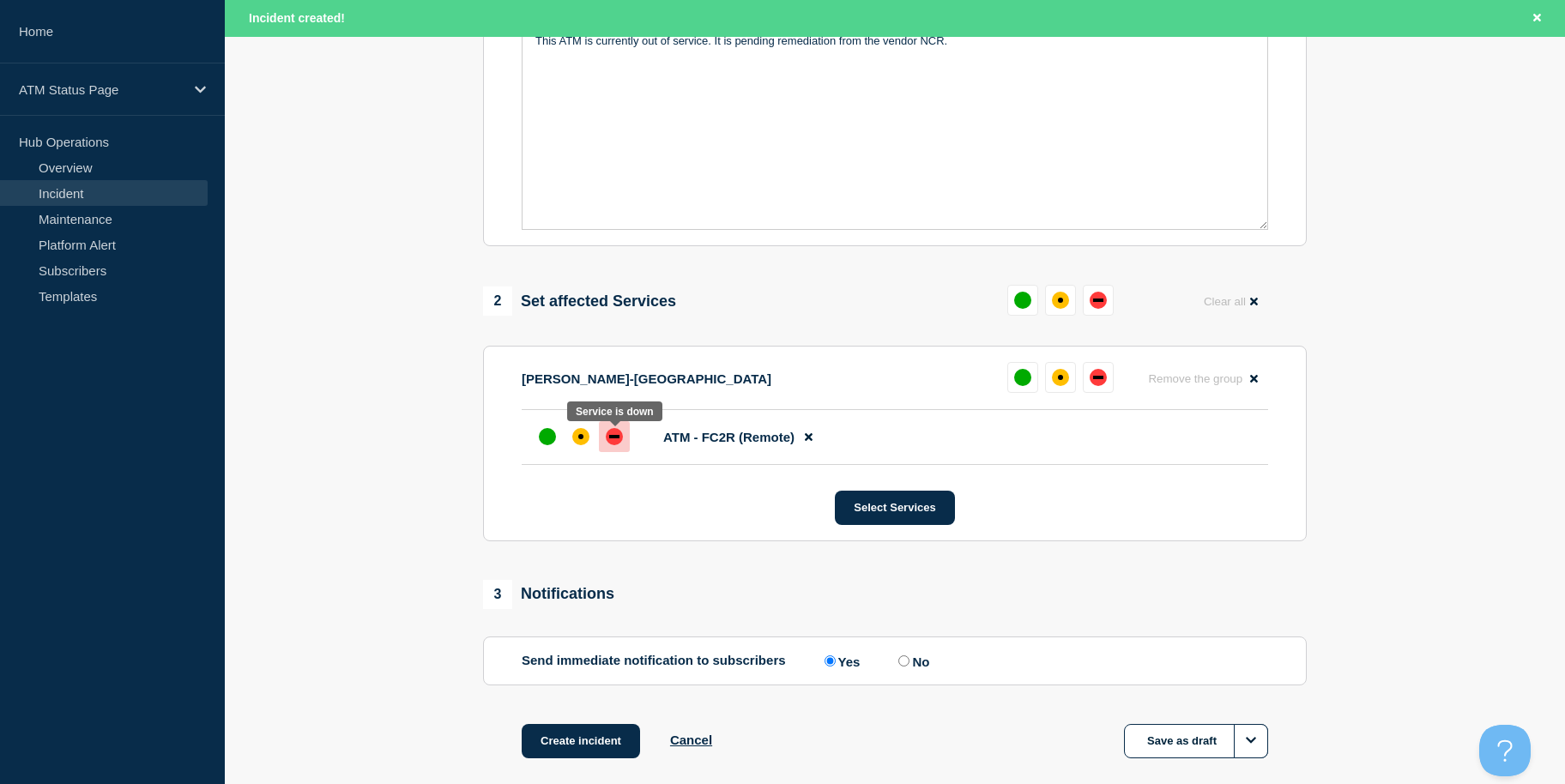
click at [607, 437] on div "down" at bounding box center [615, 436] width 18 height 18
click at [579, 742] on button "Create incident" at bounding box center [580, 741] width 118 height 34
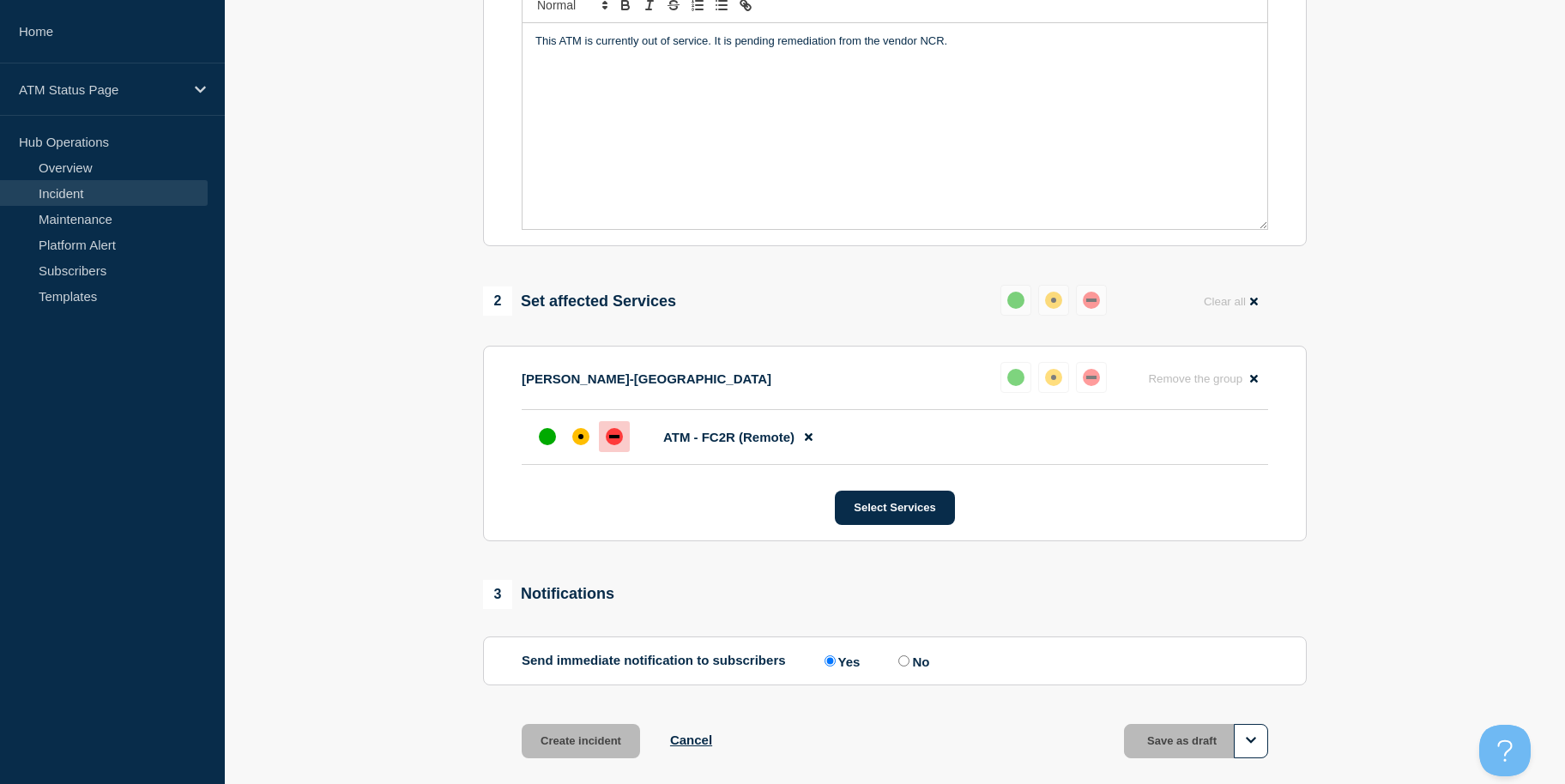
scroll to position [418, 0]
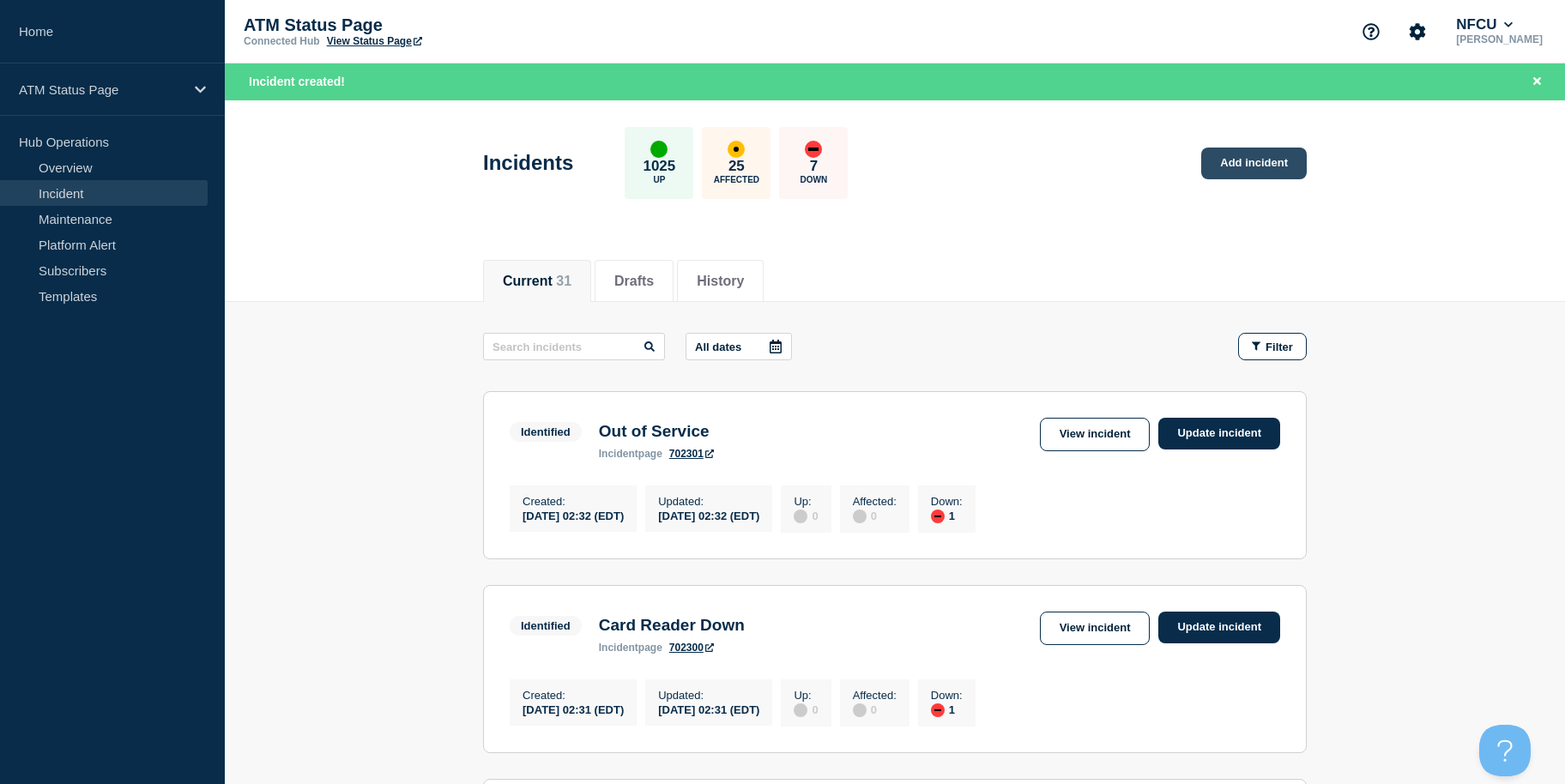
click at [1266, 173] on link "Add incident" at bounding box center [1254, 163] width 105 height 31
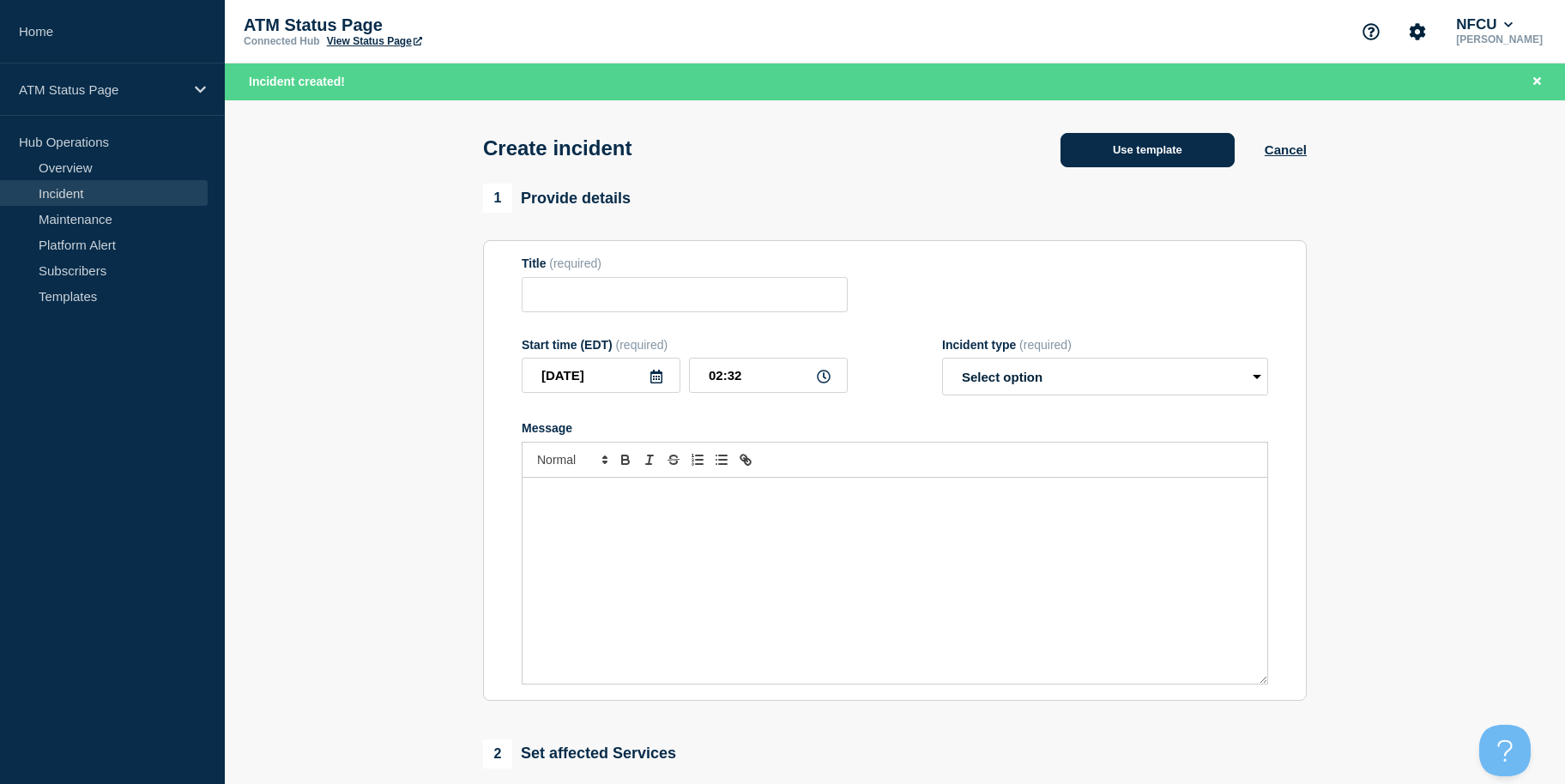
click at [1109, 160] on button "Use template" at bounding box center [1147, 149] width 174 height 34
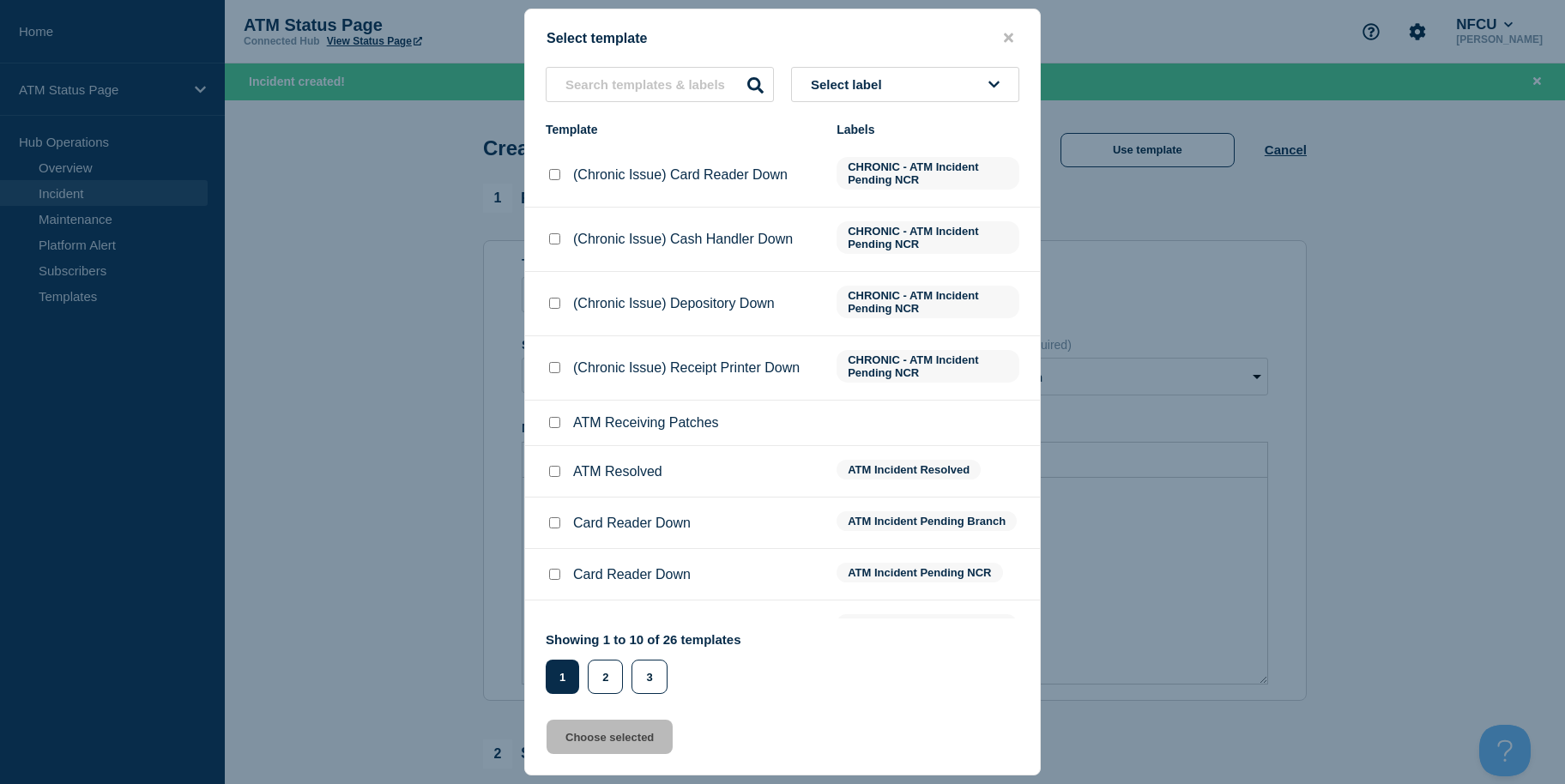
click at [901, 92] on button "Select label" at bounding box center [904, 85] width 228 height 35
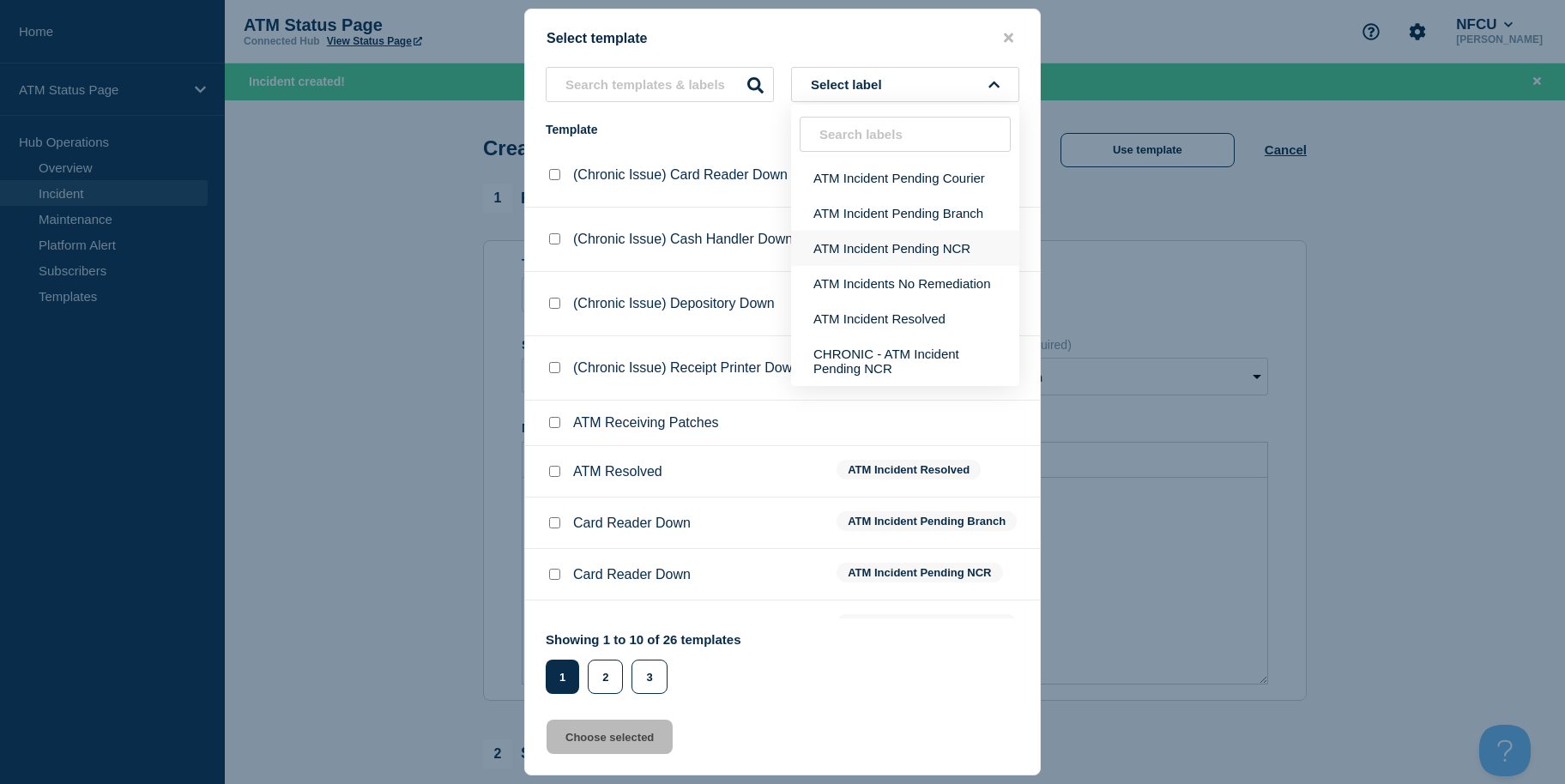
click at [899, 243] on button "ATM Incident Pending NCR" at bounding box center [904, 248] width 228 height 35
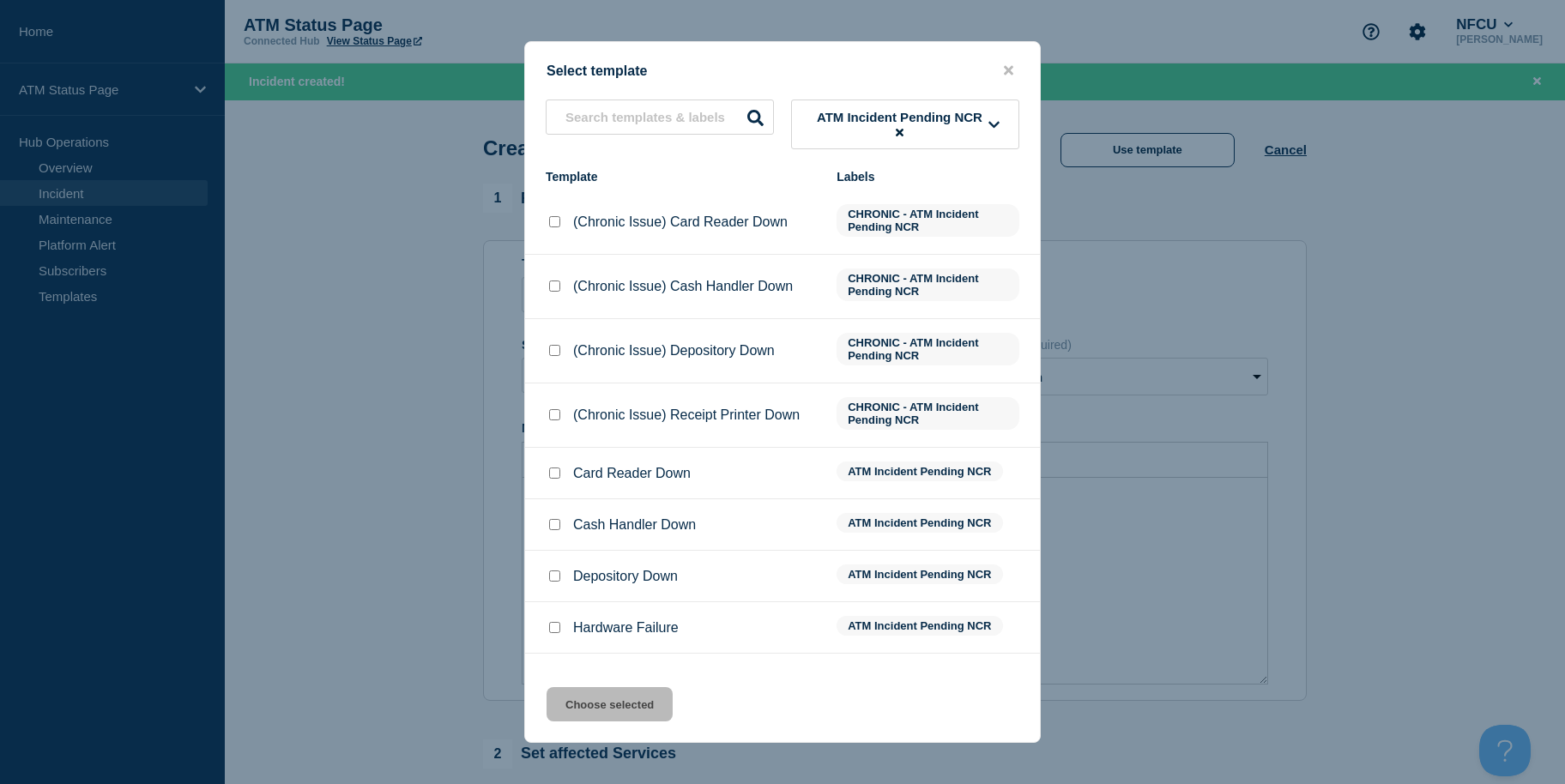
scroll to position [90, 0]
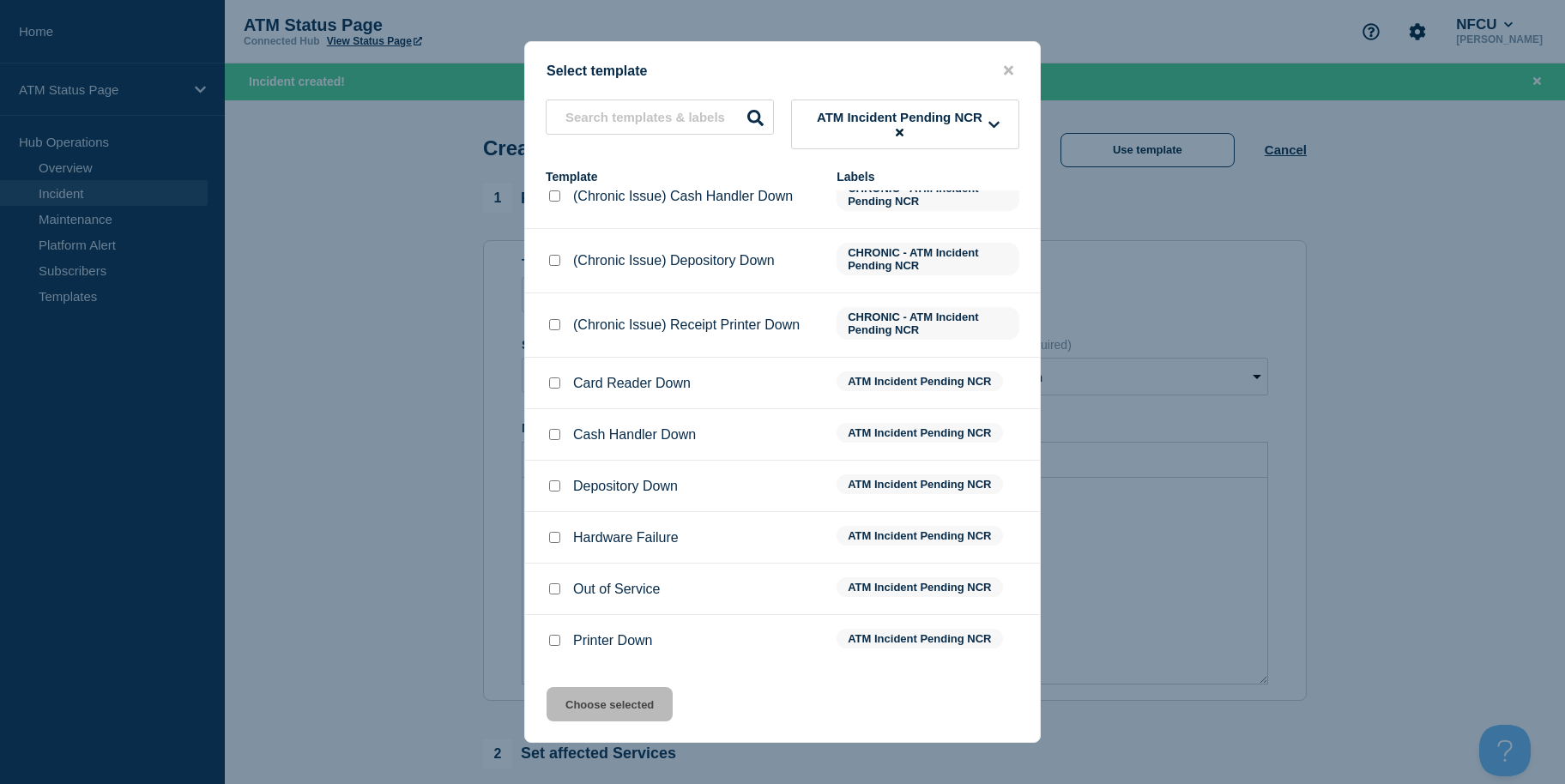
click at [560, 592] on div at bounding box center [554, 589] width 18 height 18
click at [557, 592] on input "Out of Service checkbox" at bounding box center [555, 588] width 11 height 11
checkbox input "true"
click at [579, 692] on button "Choose selected" at bounding box center [609, 704] width 126 height 34
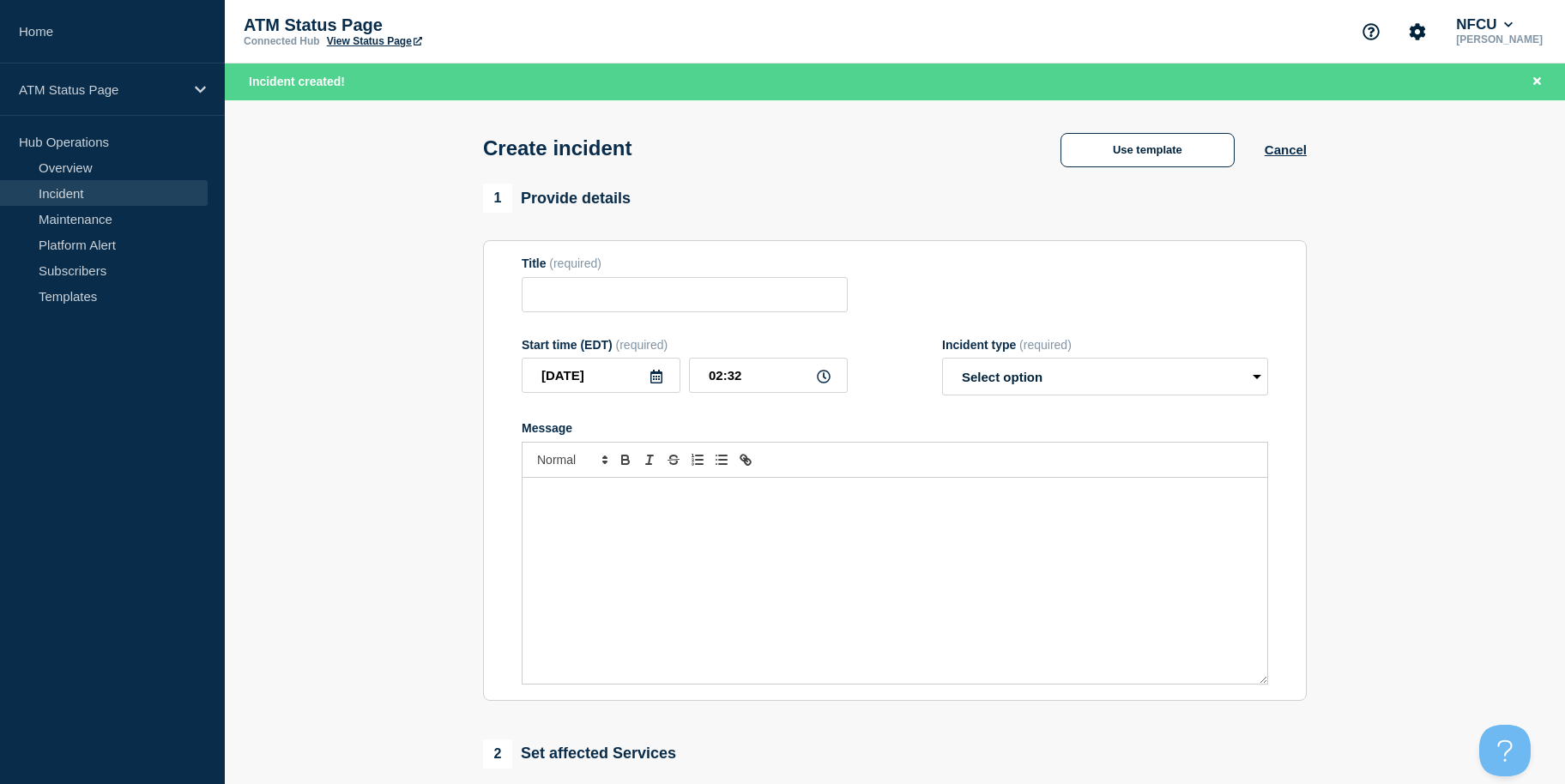
type input "Out of Service"
select select "identified"
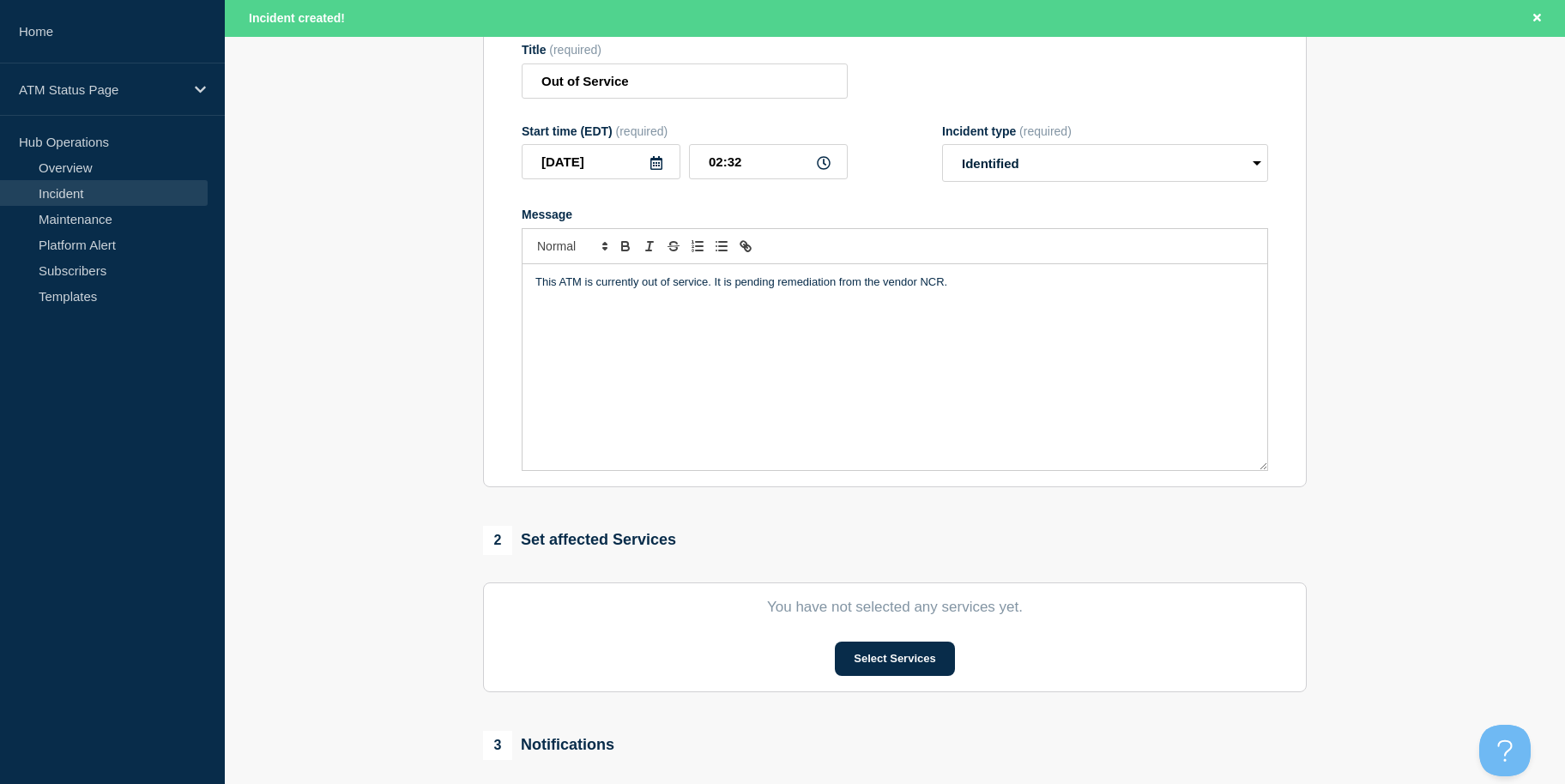
scroll to position [455, 0]
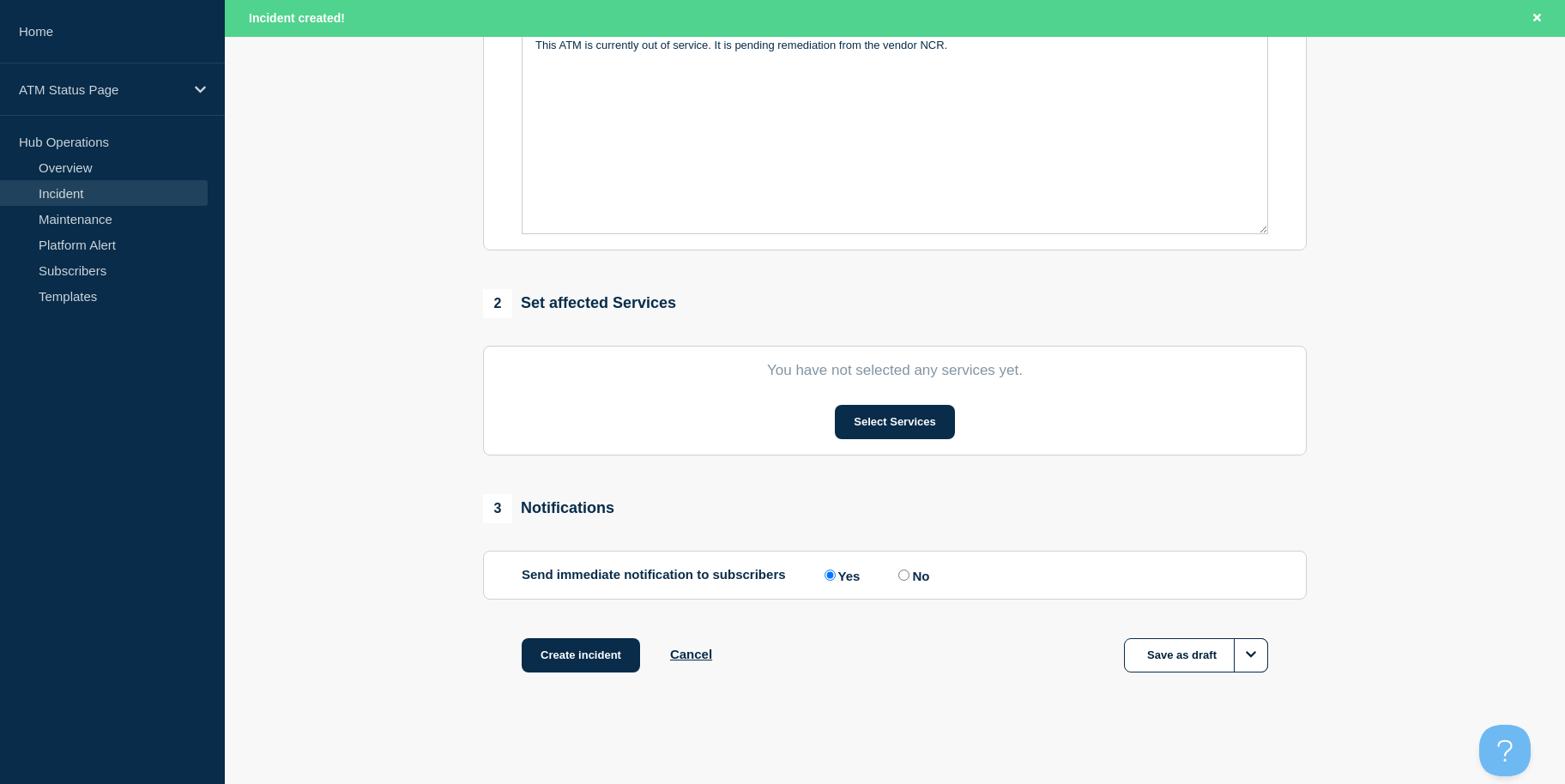
drag, startPoint x: 368, startPoint y: 511, endPoint x: 412, endPoint y: 653, distance: 148.7
click at [881, 415] on button "Select Services" at bounding box center [894, 422] width 119 height 34
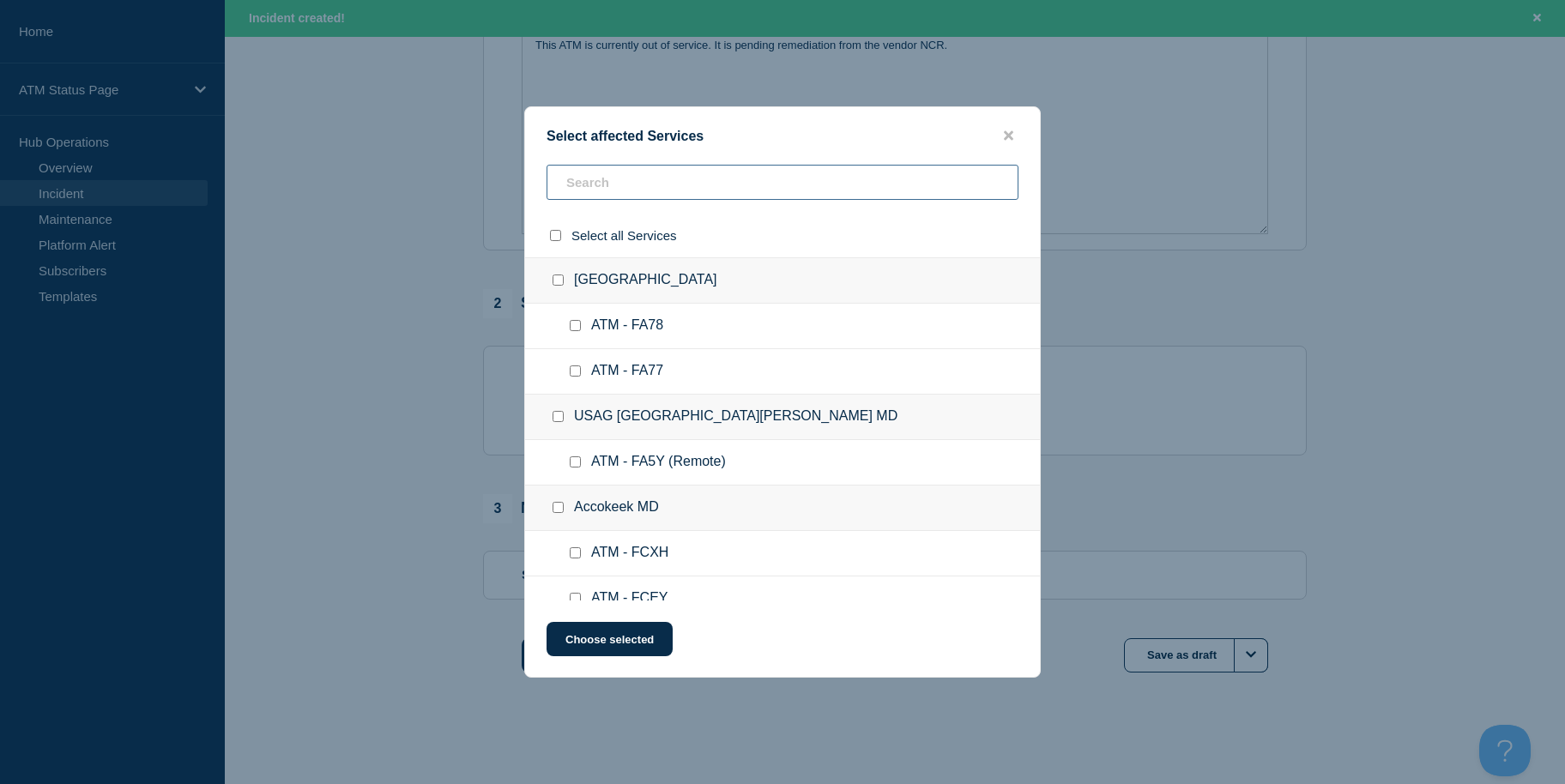
click at [656, 194] on input "text" at bounding box center [782, 183] width 472 height 35
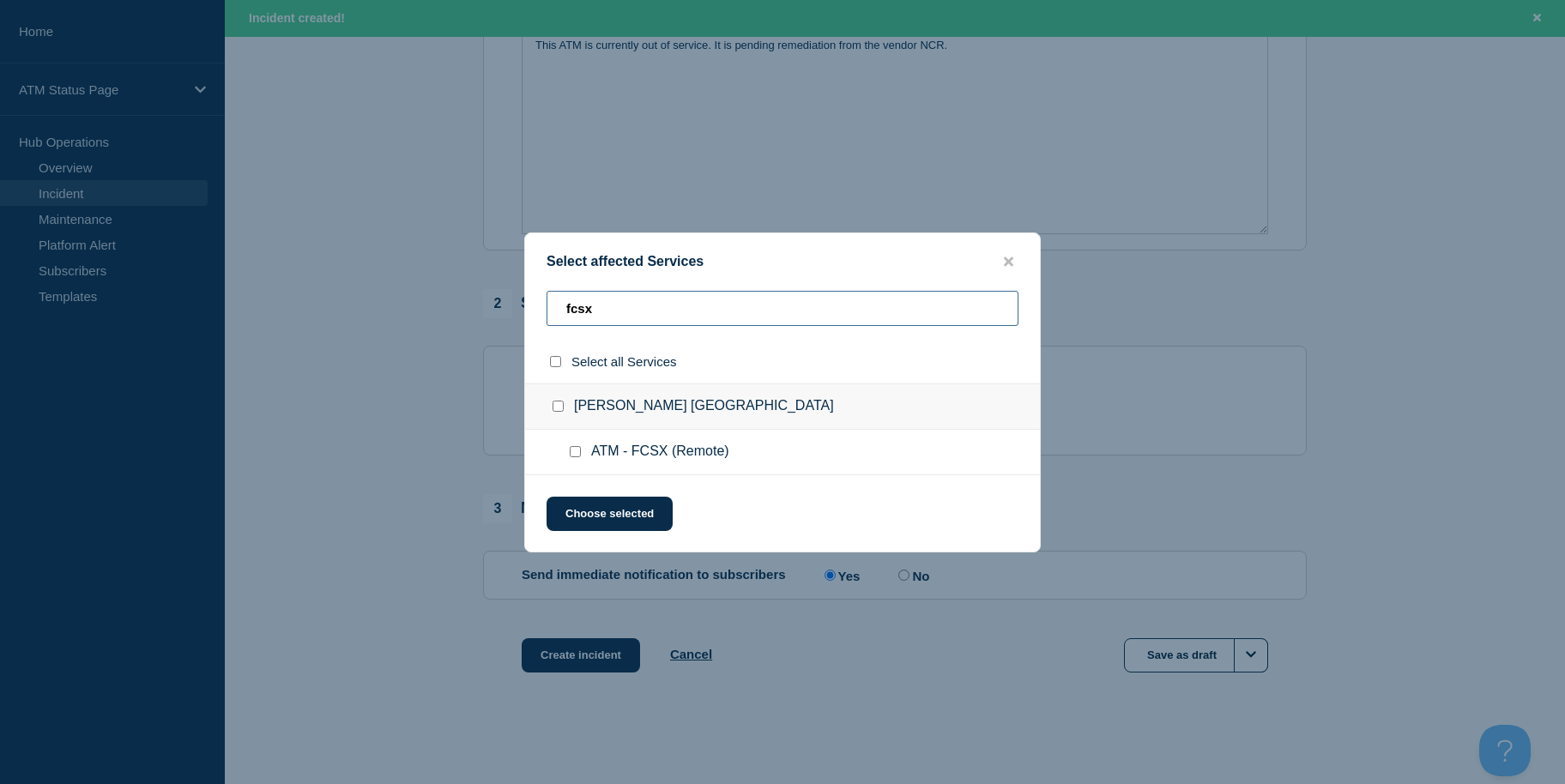
type input "fcsx"
click at [578, 453] on input "ATM - FCSX (Remote) checkbox" at bounding box center [576, 452] width 11 height 11
checkbox input "true"
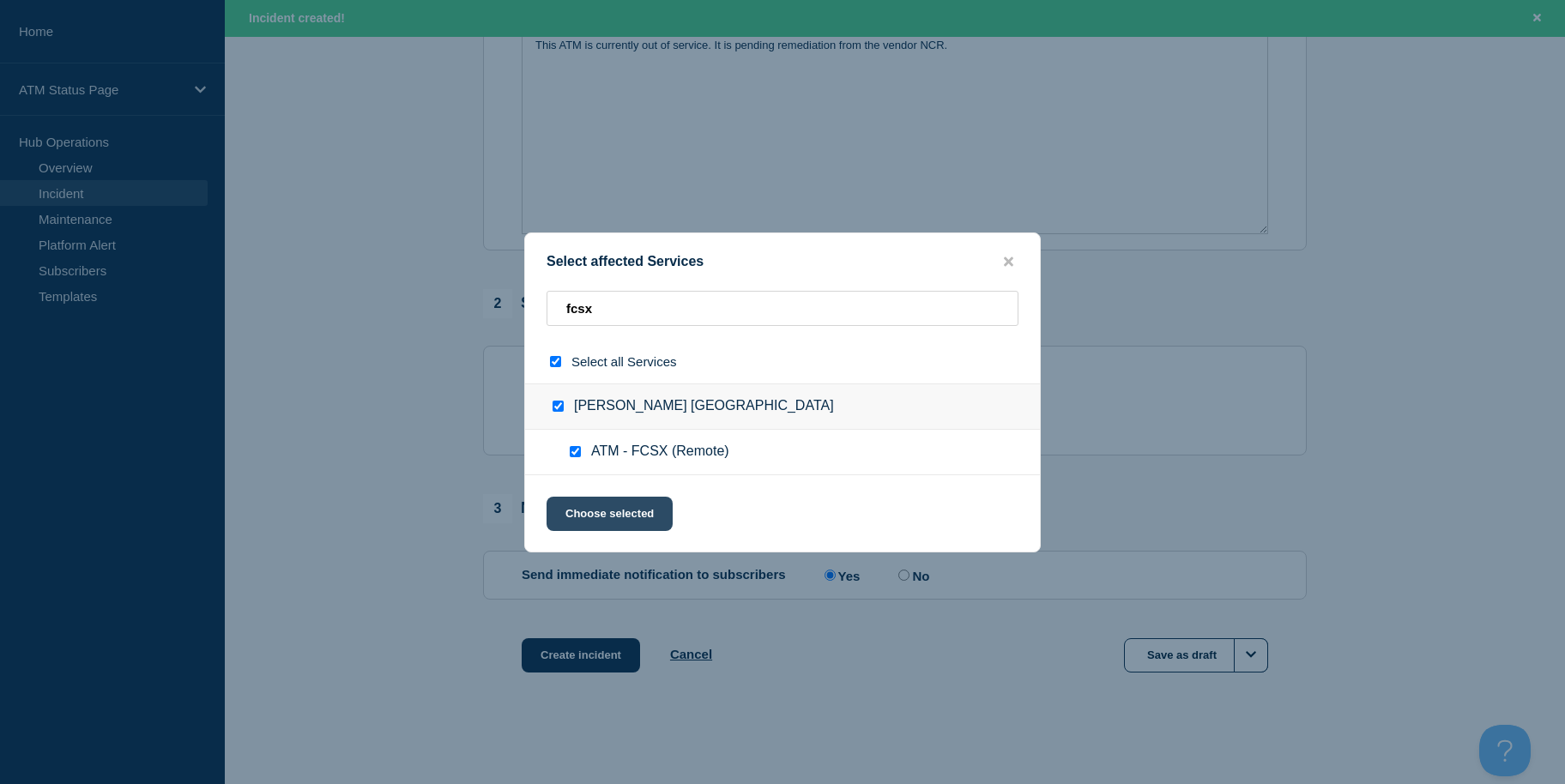
click at [592, 517] on button "Choose selected" at bounding box center [609, 513] width 126 height 34
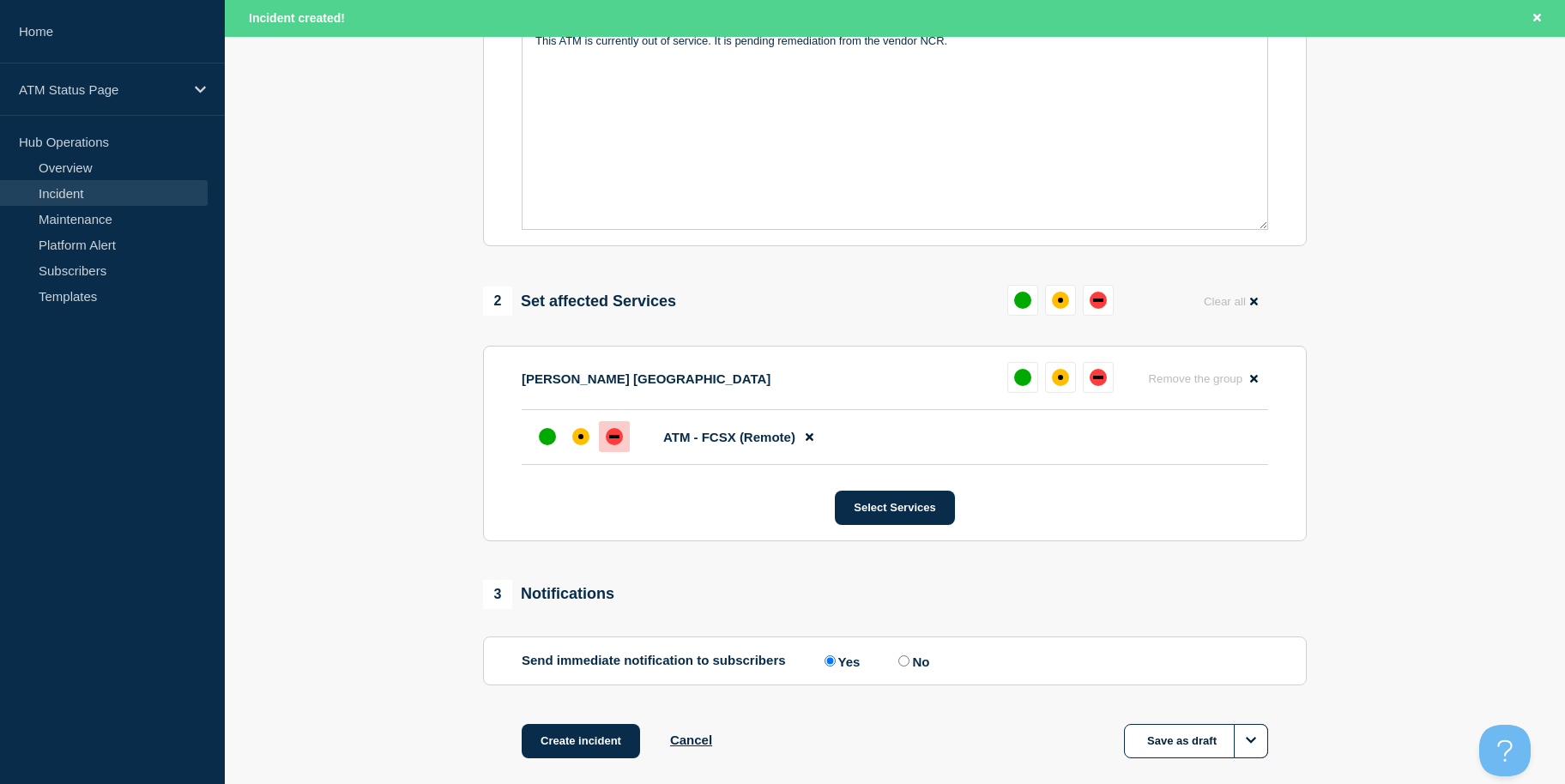
click at [607, 438] on div "down" at bounding box center [615, 436] width 18 height 18
click at [602, 738] on button "Create incident" at bounding box center [580, 741] width 118 height 34
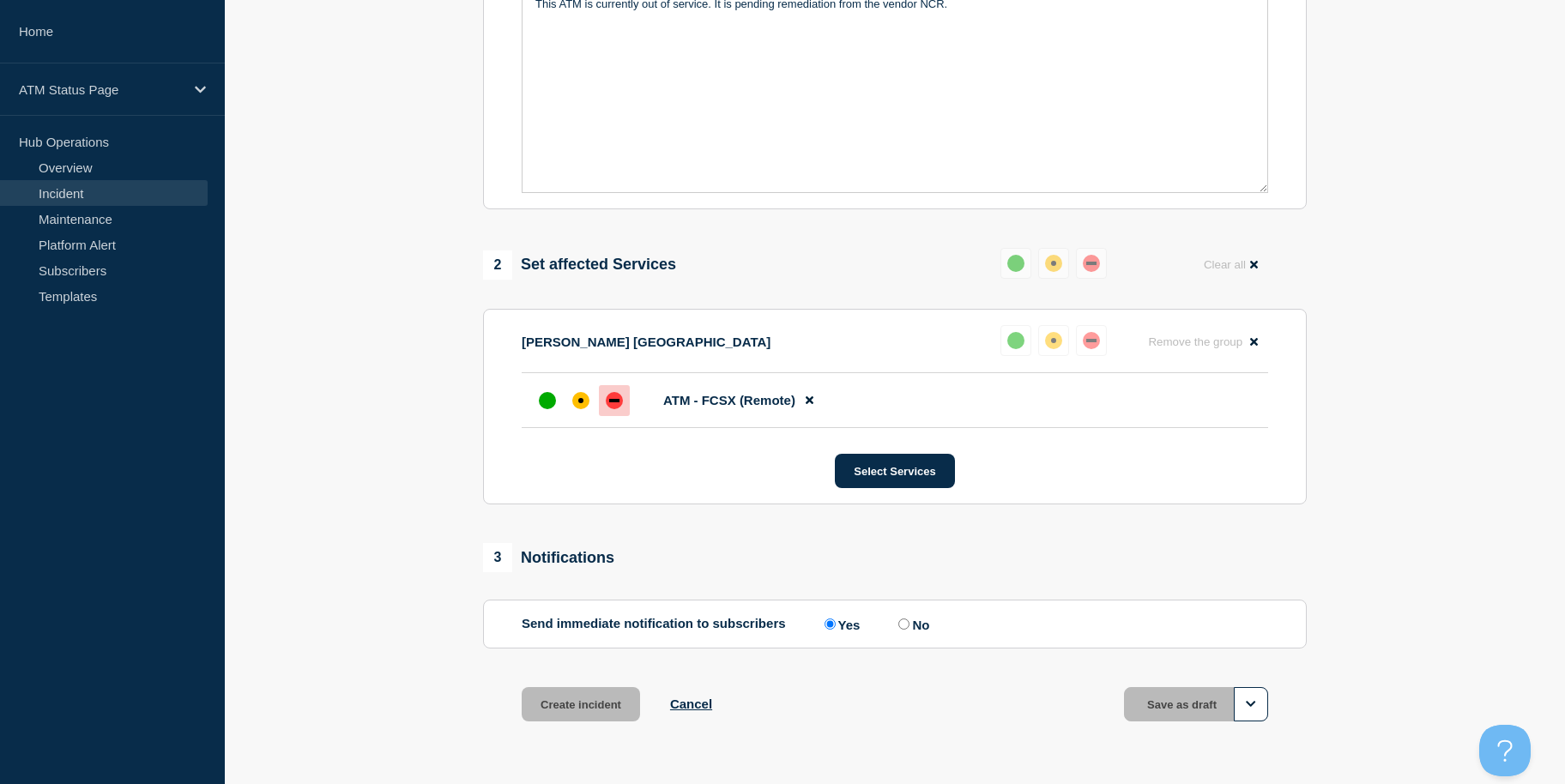
scroll to position [418, 0]
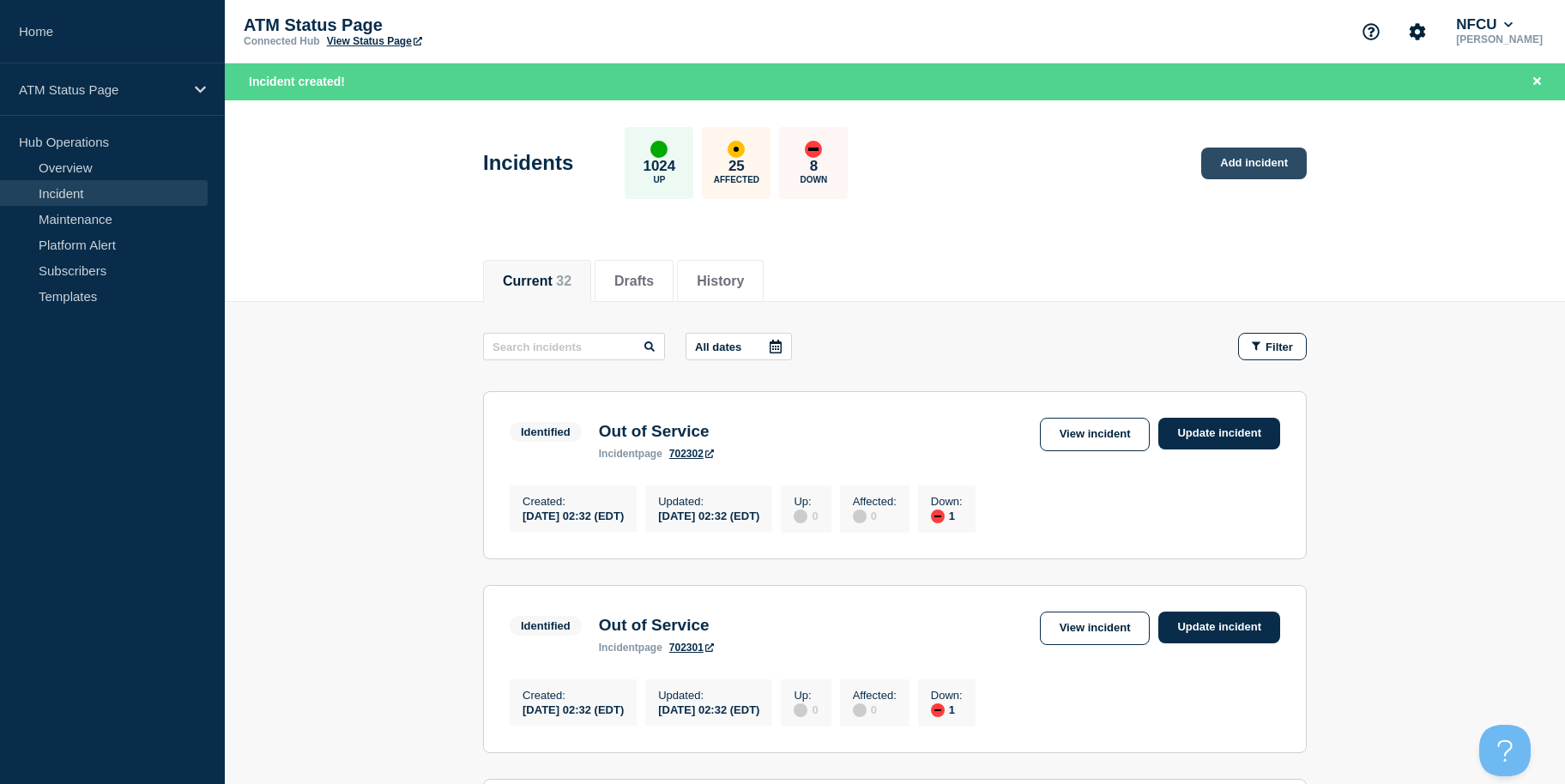
click at [1242, 153] on link "Add incident" at bounding box center [1254, 163] width 105 height 31
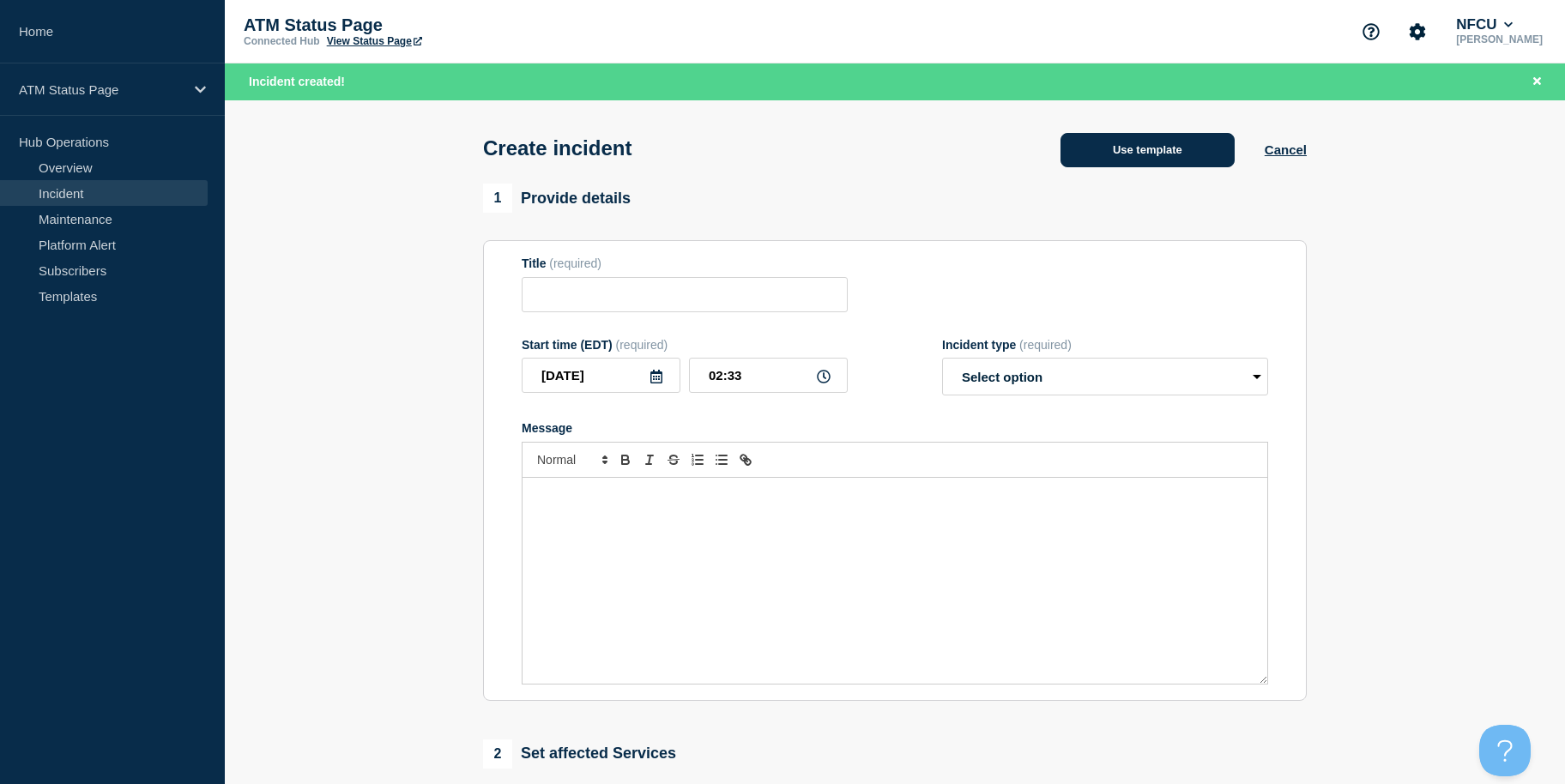
click at [1177, 153] on button "Use template" at bounding box center [1147, 149] width 174 height 34
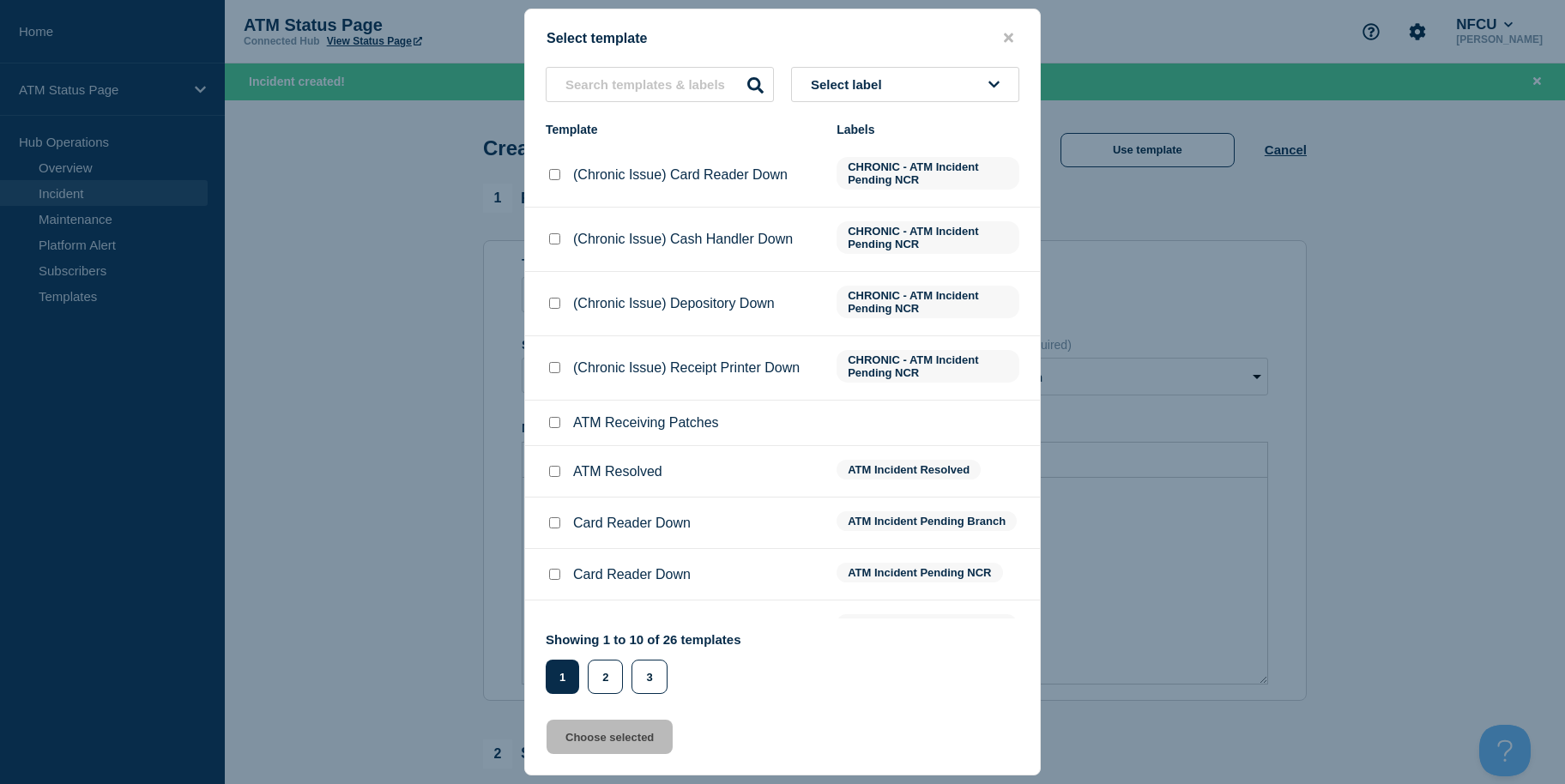
click at [918, 92] on button "Select label" at bounding box center [904, 85] width 228 height 35
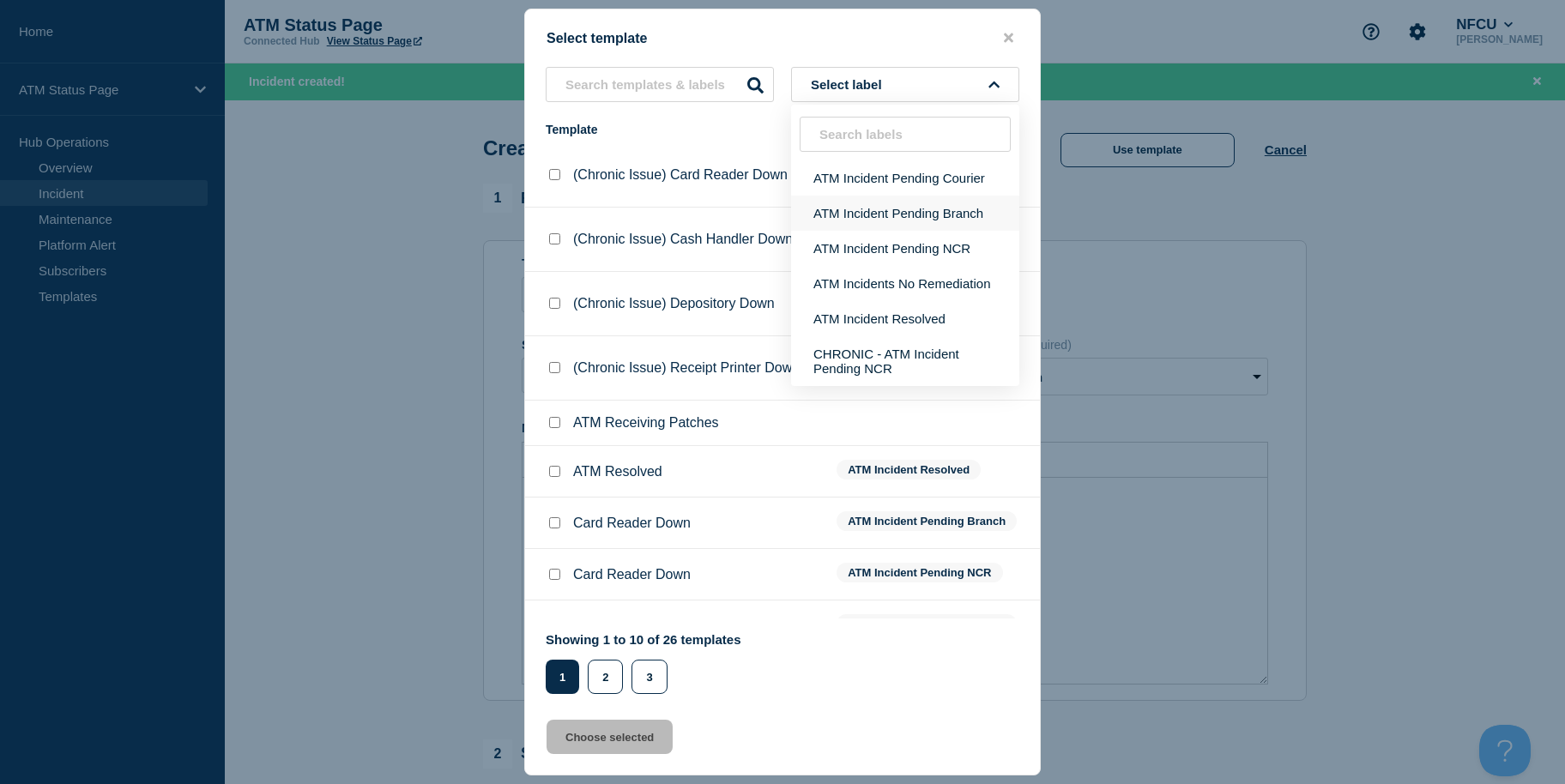
click at [890, 215] on button "ATM Incident Pending Branch" at bounding box center [904, 213] width 228 height 35
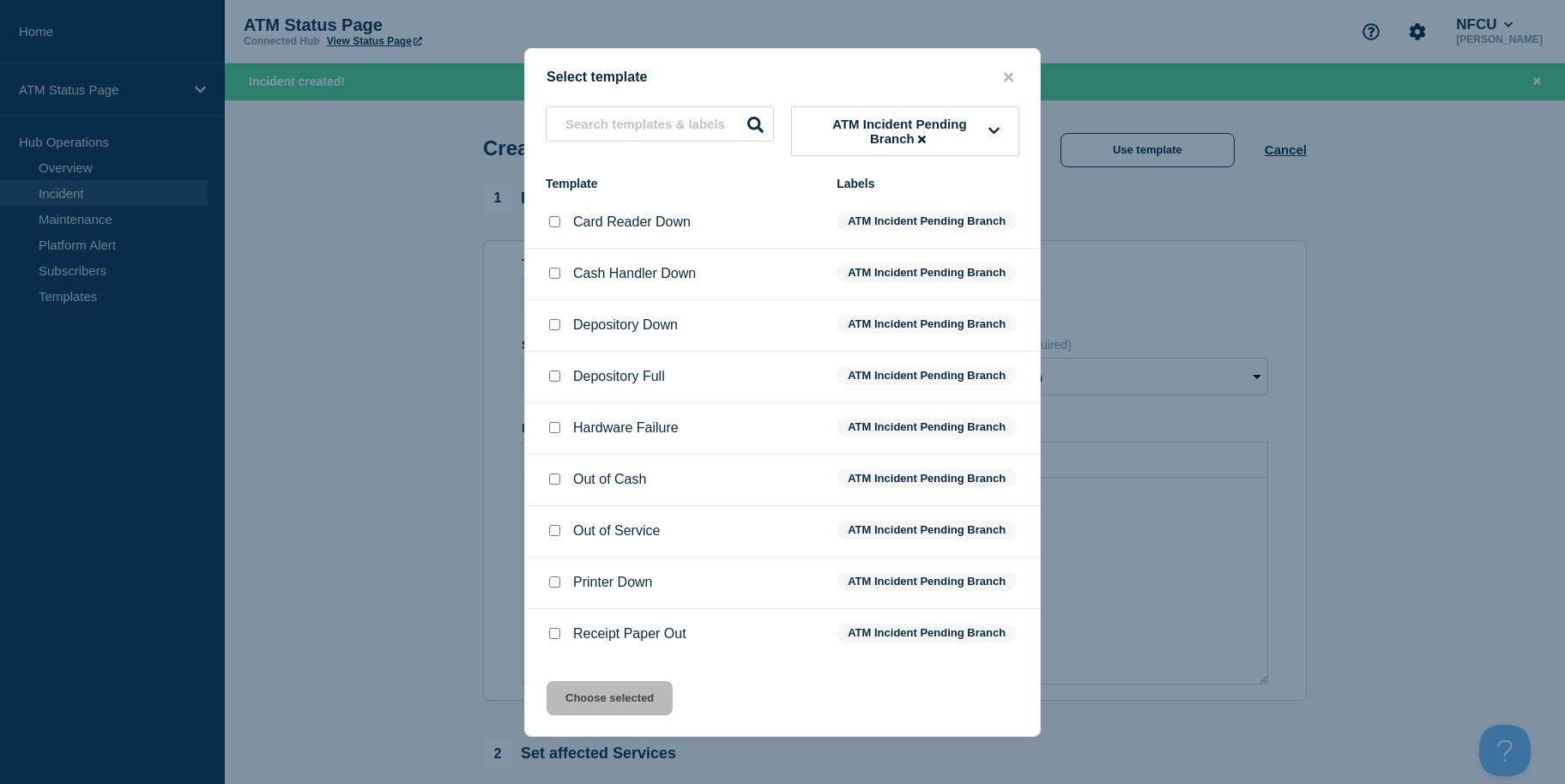
click at [557, 330] on input "Depository Down checkbox" at bounding box center [555, 325] width 11 height 11
checkbox input "true"
click at [621, 736] on div "Select template ATM Incident Pending Branch Template Labels Card Reader Down AT…" at bounding box center [782, 392] width 517 height 689
click at [619, 699] on button "Choose selected" at bounding box center [609, 697] width 126 height 34
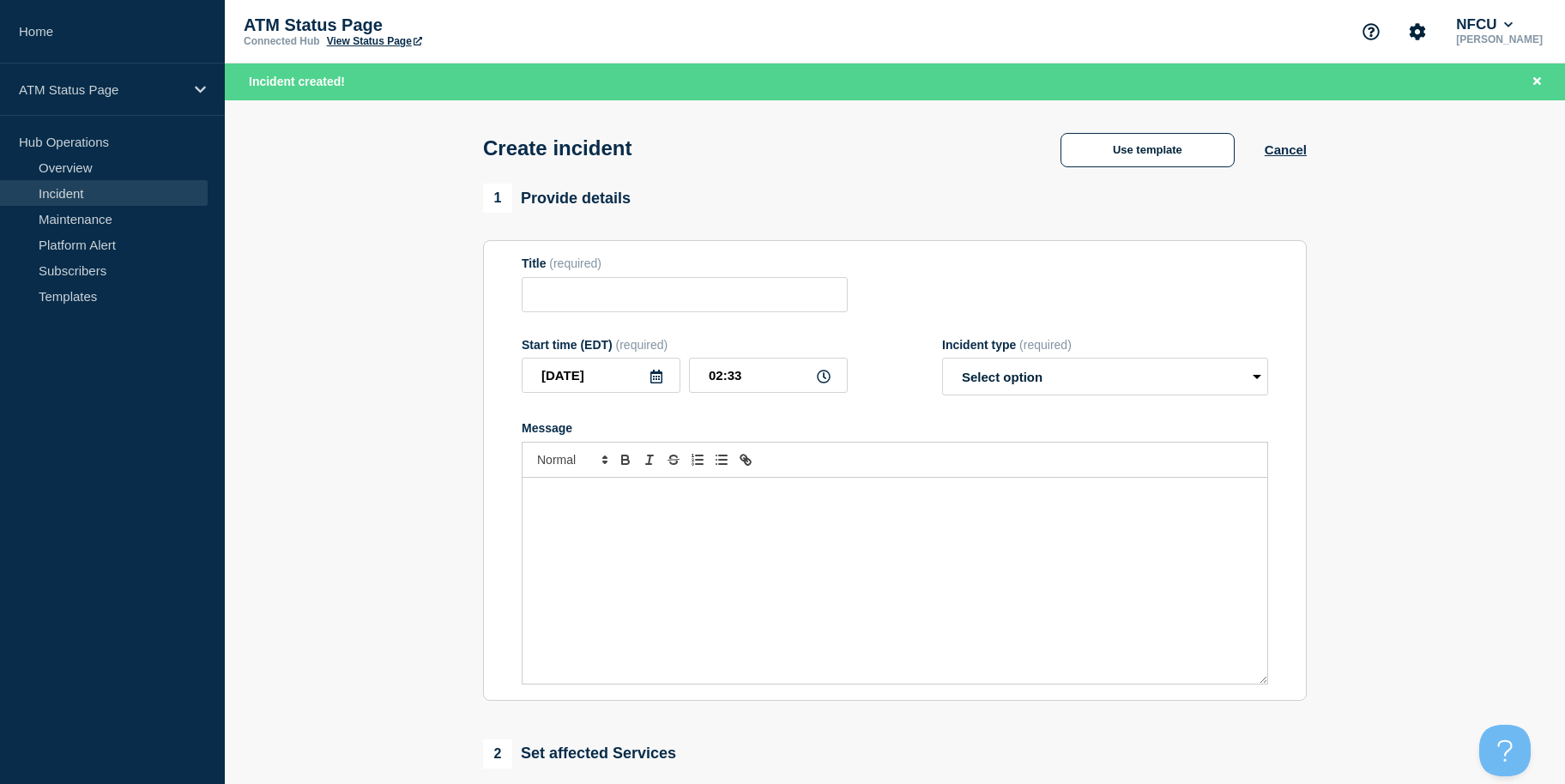
type input "Depository Down"
select select "identified"
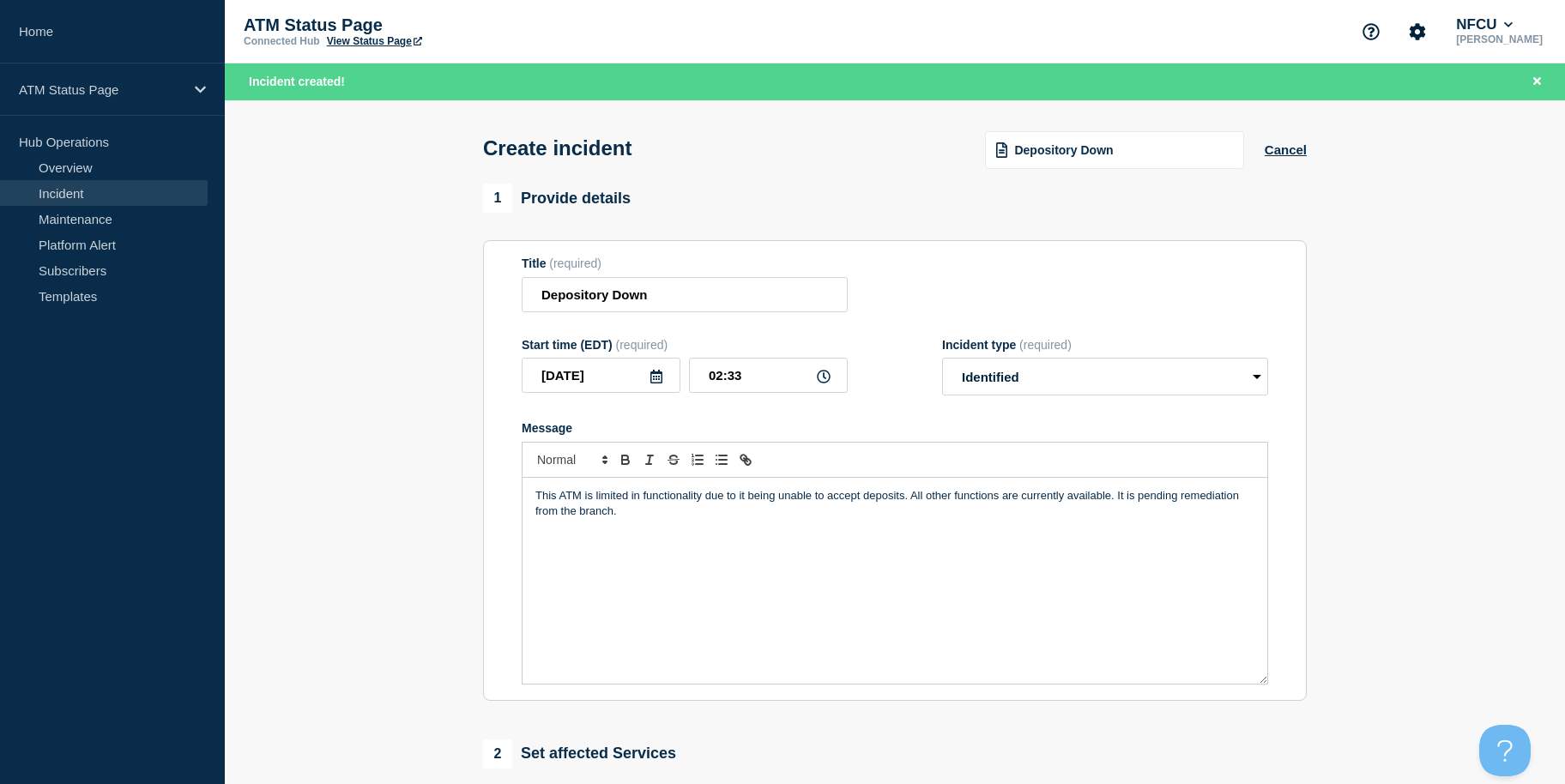
scroll to position [455, 0]
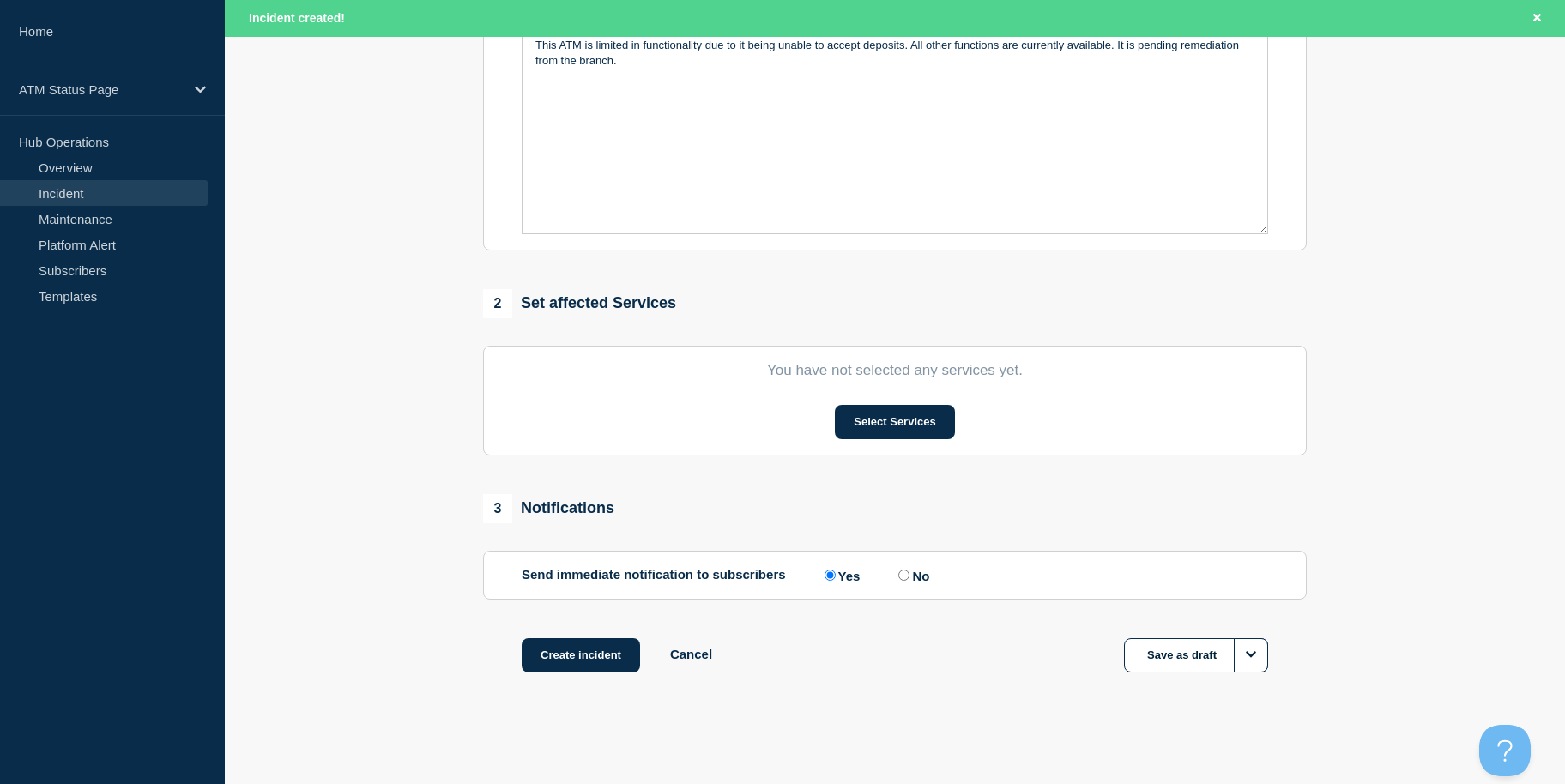
drag, startPoint x: 487, startPoint y: 632, endPoint x: 547, endPoint y: 713, distance: 100.8
click at [879, 432] on button "Select Services" at bounding box center [894, 422] width 119 height 34
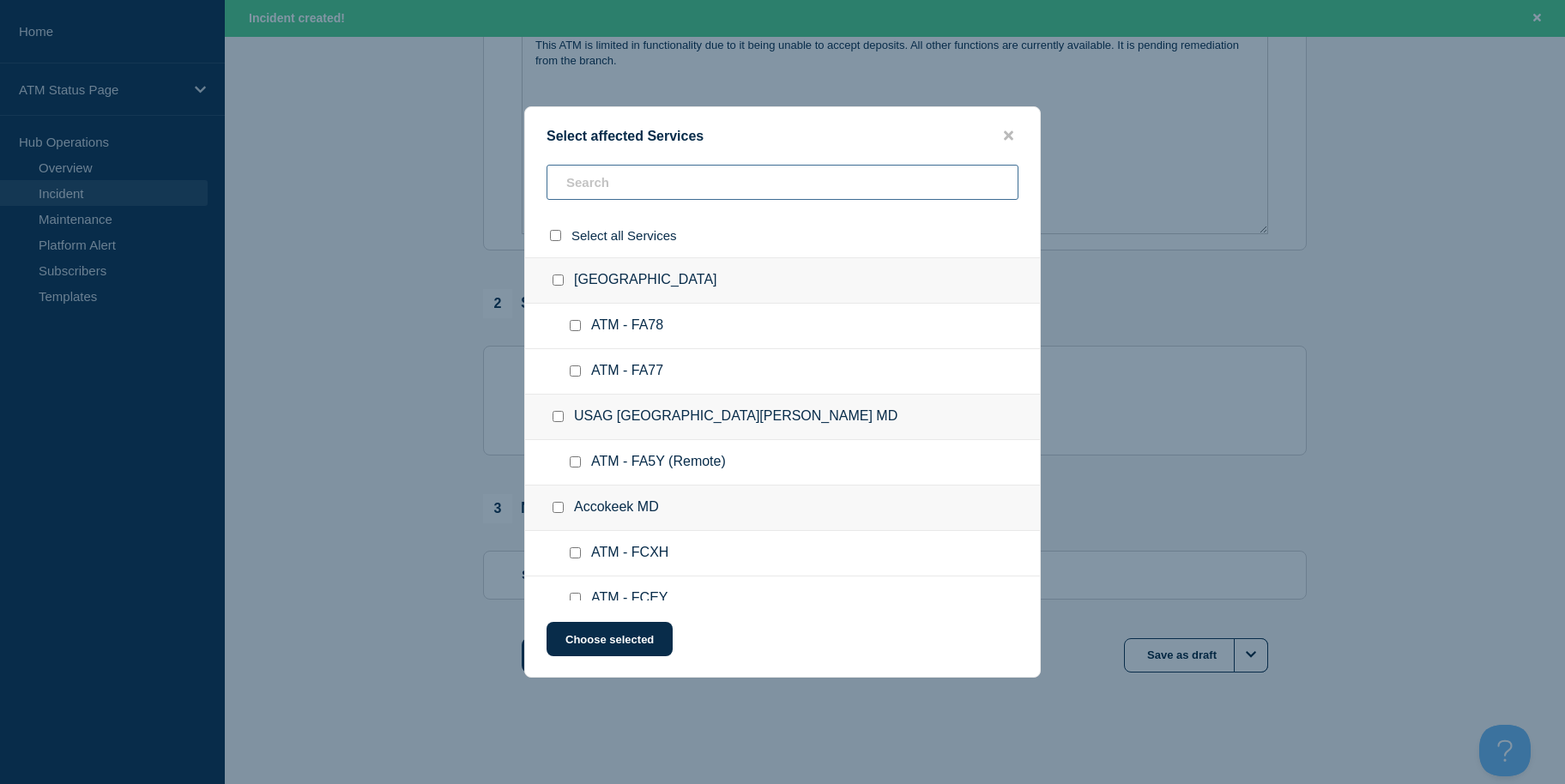
click at [710, 190] on input "text" at bounding box center [782, 183] width 472 height 35
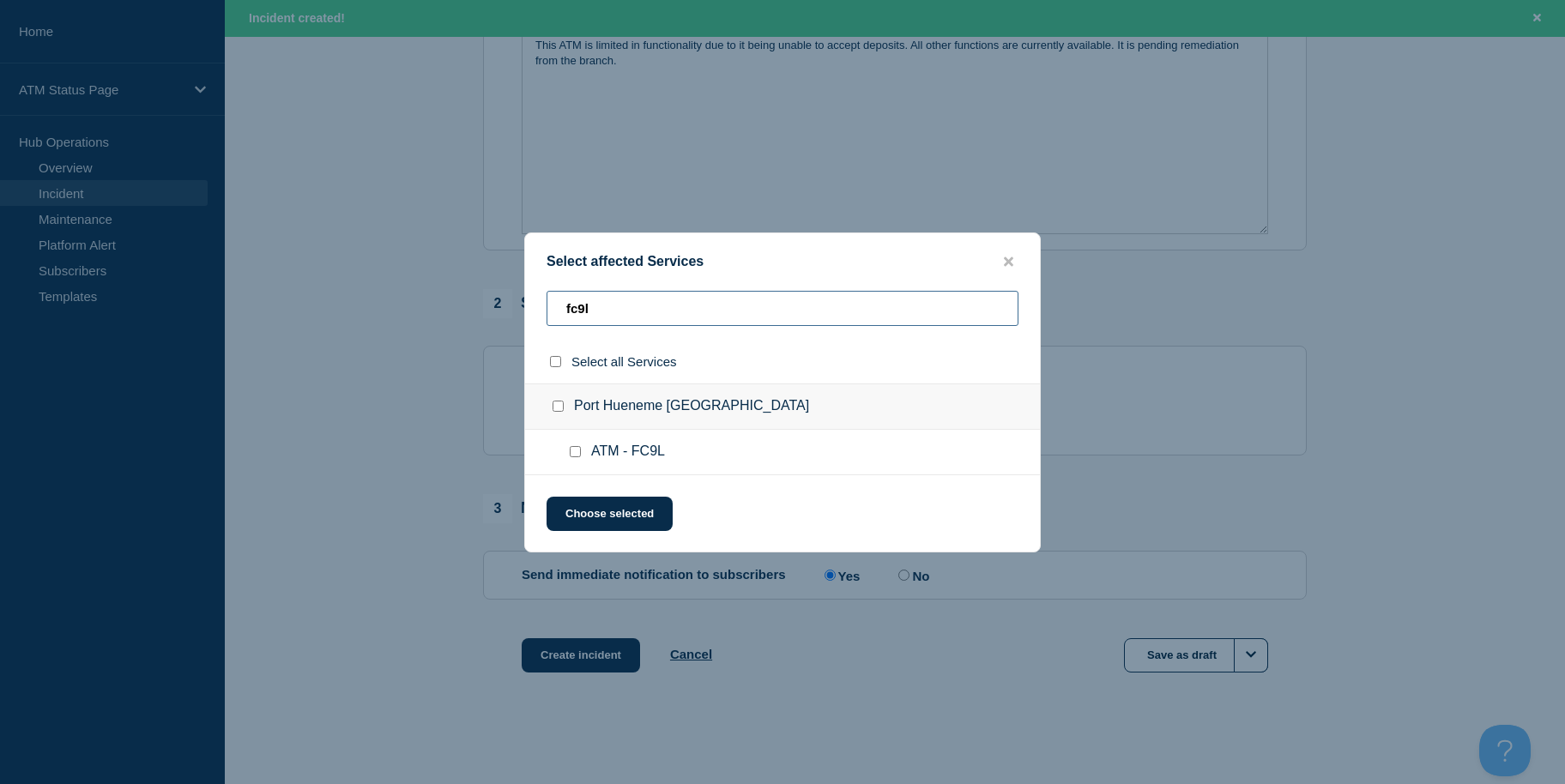
type input "fc9l"
click at [578, 457] on input "ATM - FC9L checkbox" at bounding box center [576, 452] width 11 height 11
checkbox input "true"
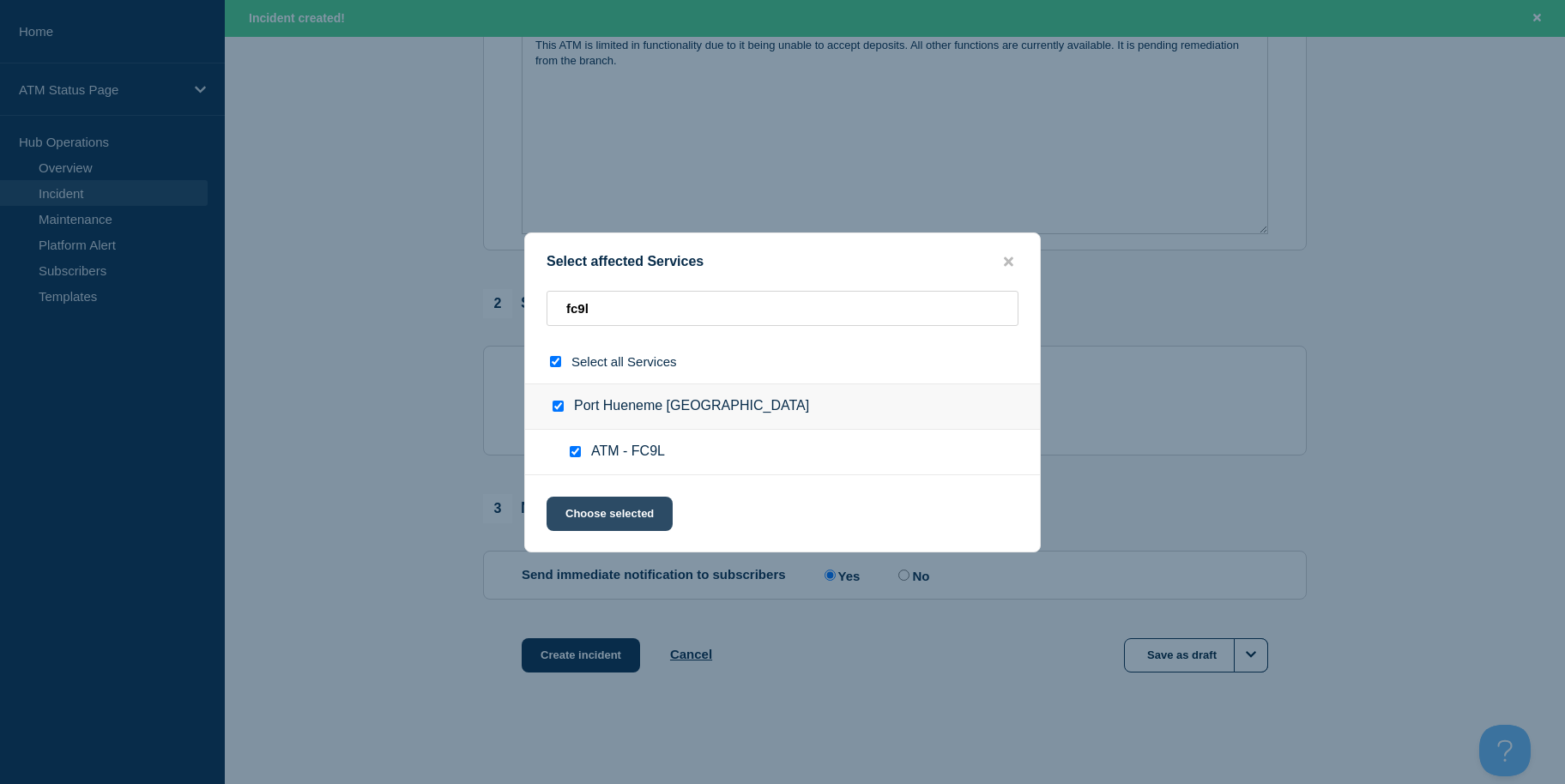
click at [587, 529] on button "Choose selected" at bounding box center [609, 513] width 126 height 34
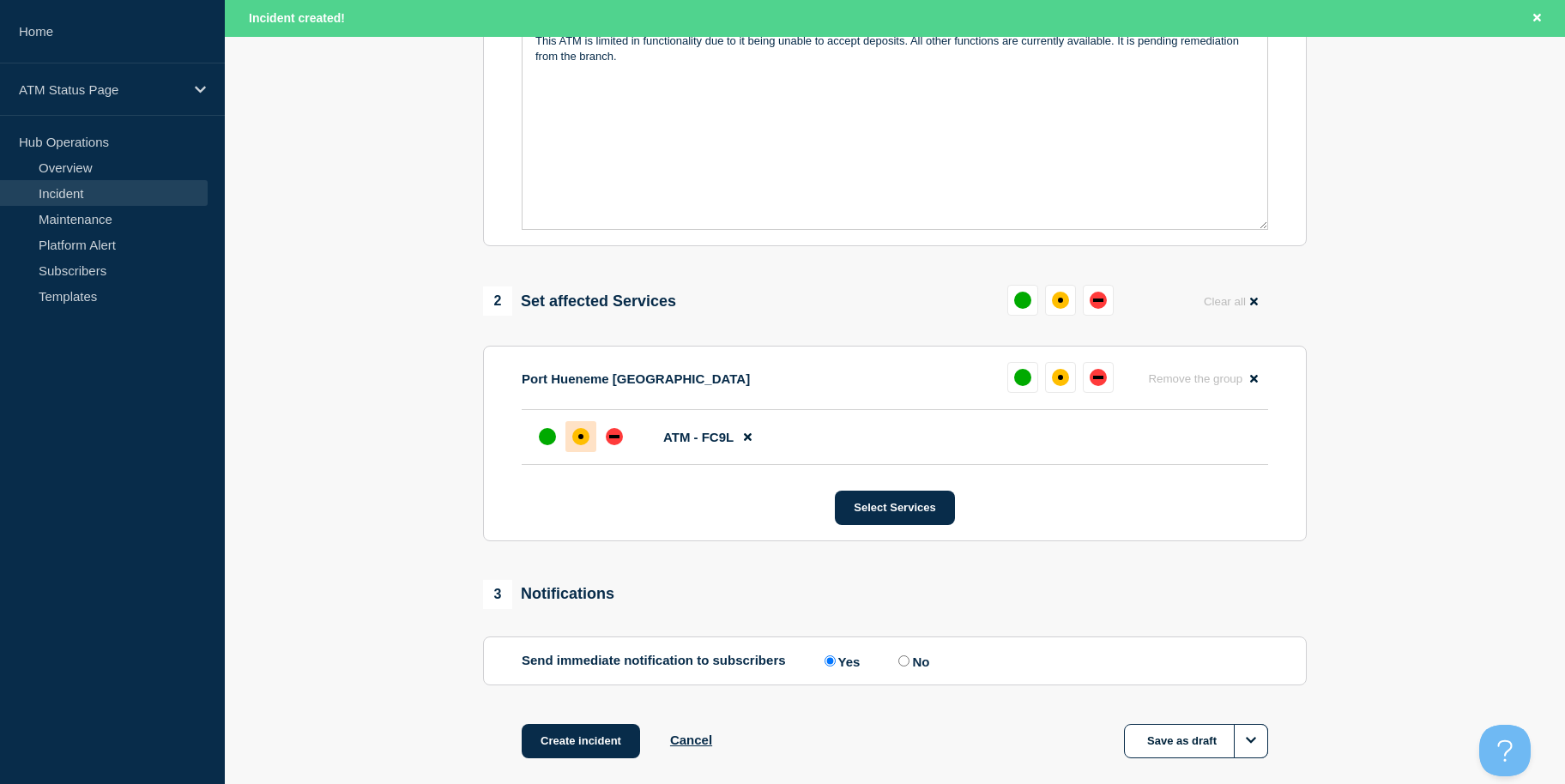
click at [579, 434] on div "affected" at bounding box center [580, 436] width 18 height 18
click at [612, 744] on button "Create incident" at bounding box center [580, 741] width 118 height 34
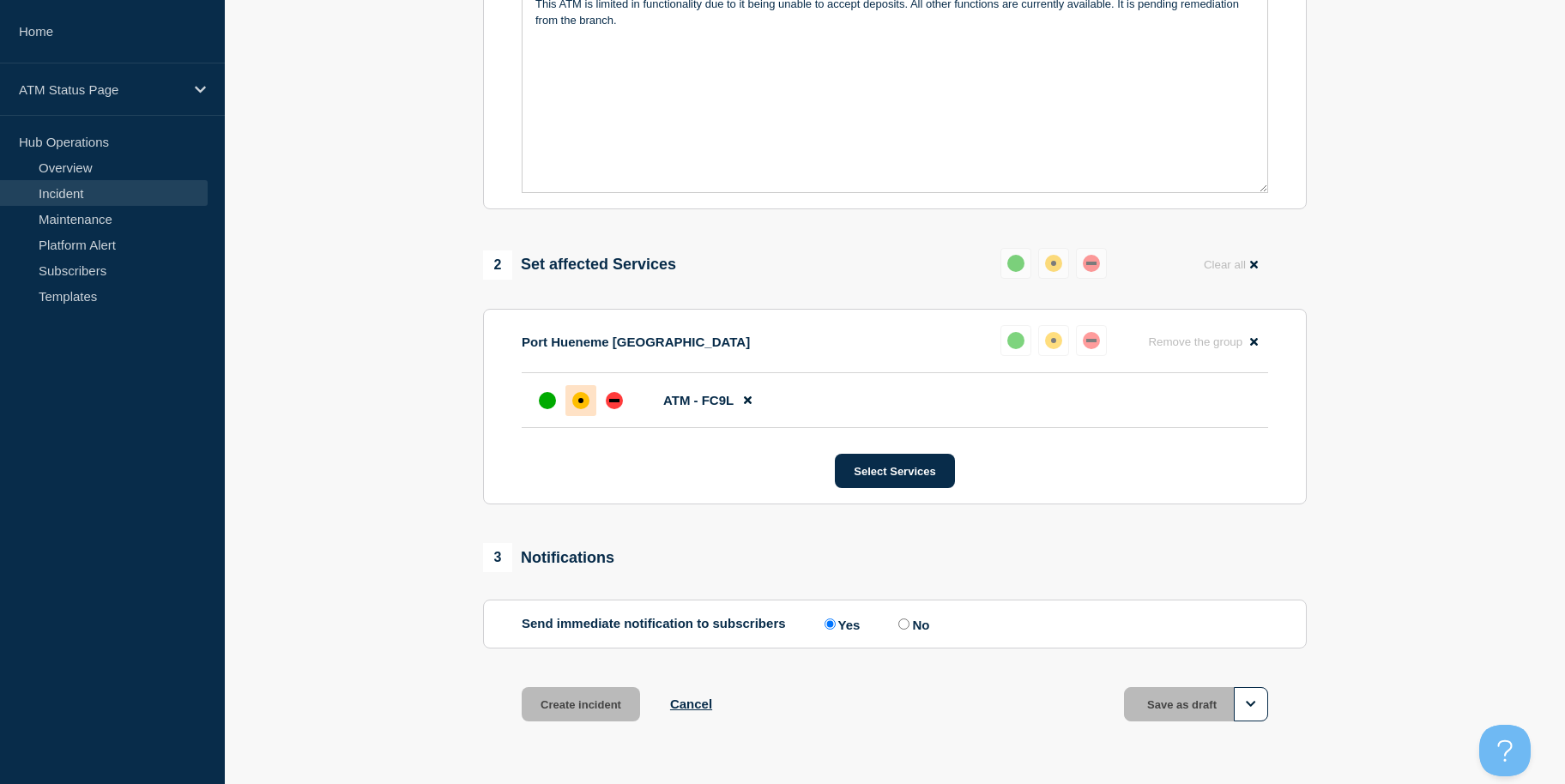
scroll to position [418, 0]
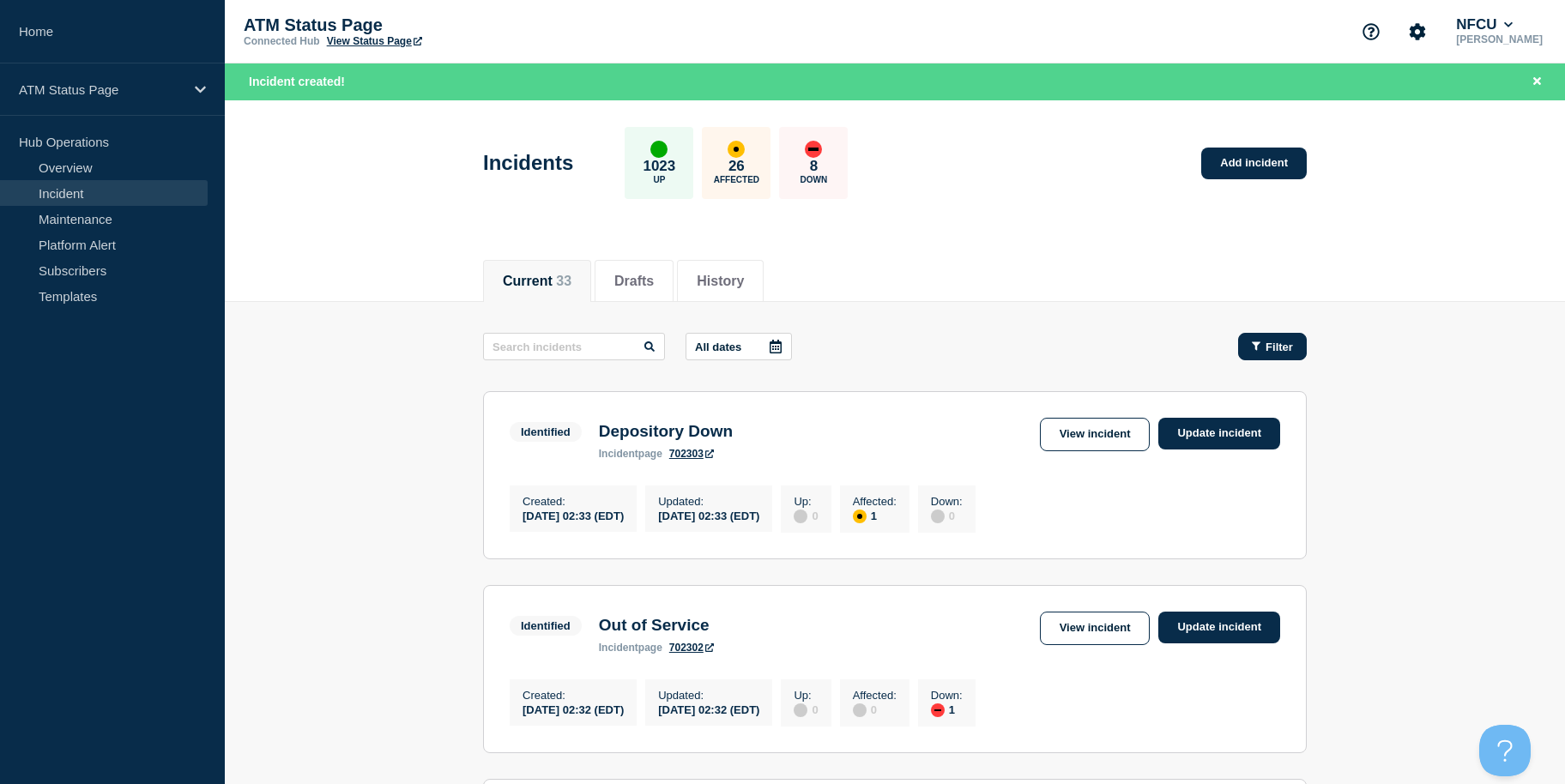
click at [1272, 341] on span "Filter" at bounding box center [1280, 347] width 28 height 13
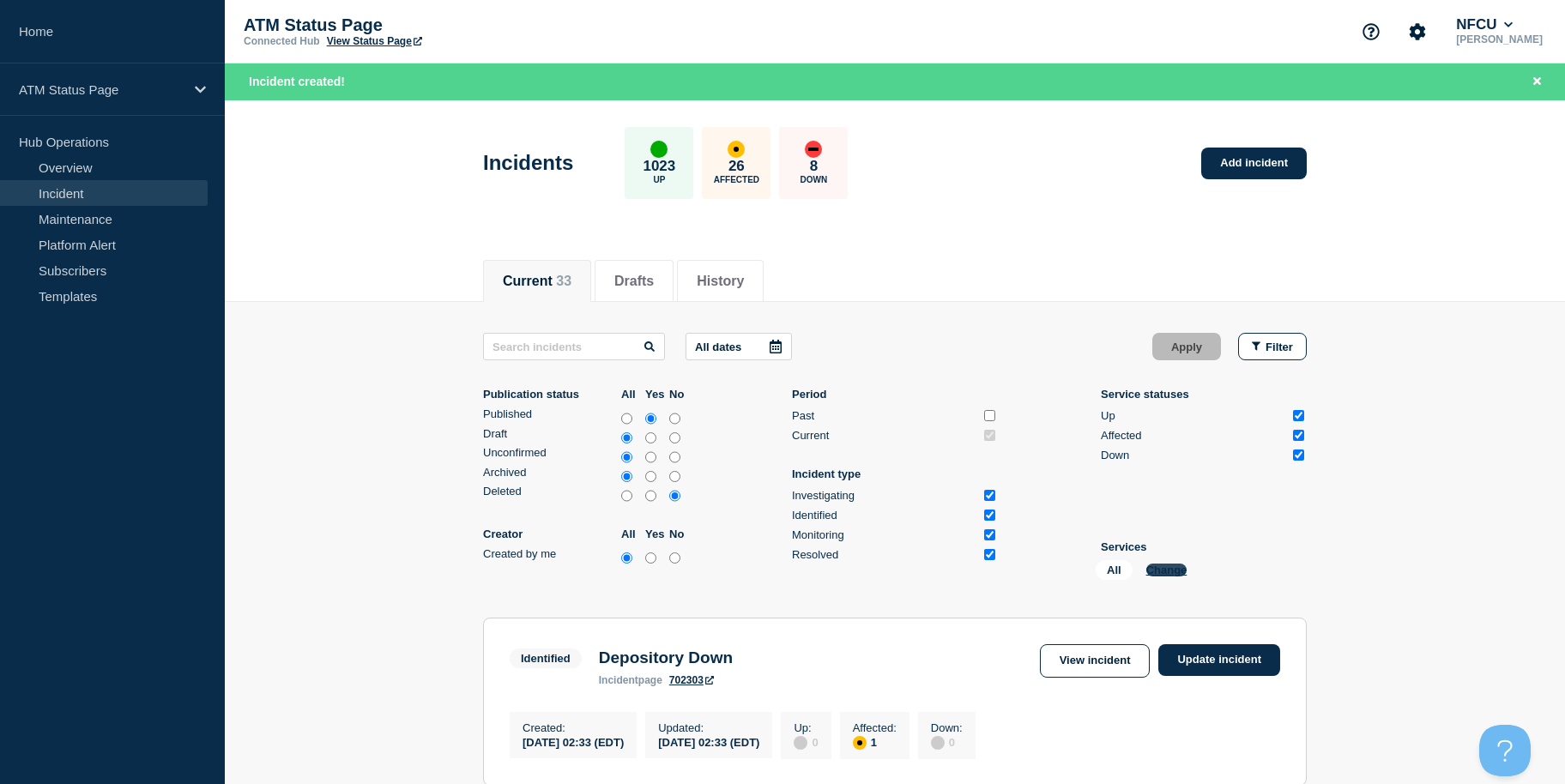
click at [1161, 576] on button "Change" at bounding box center [1166, 570] width 42 height 13
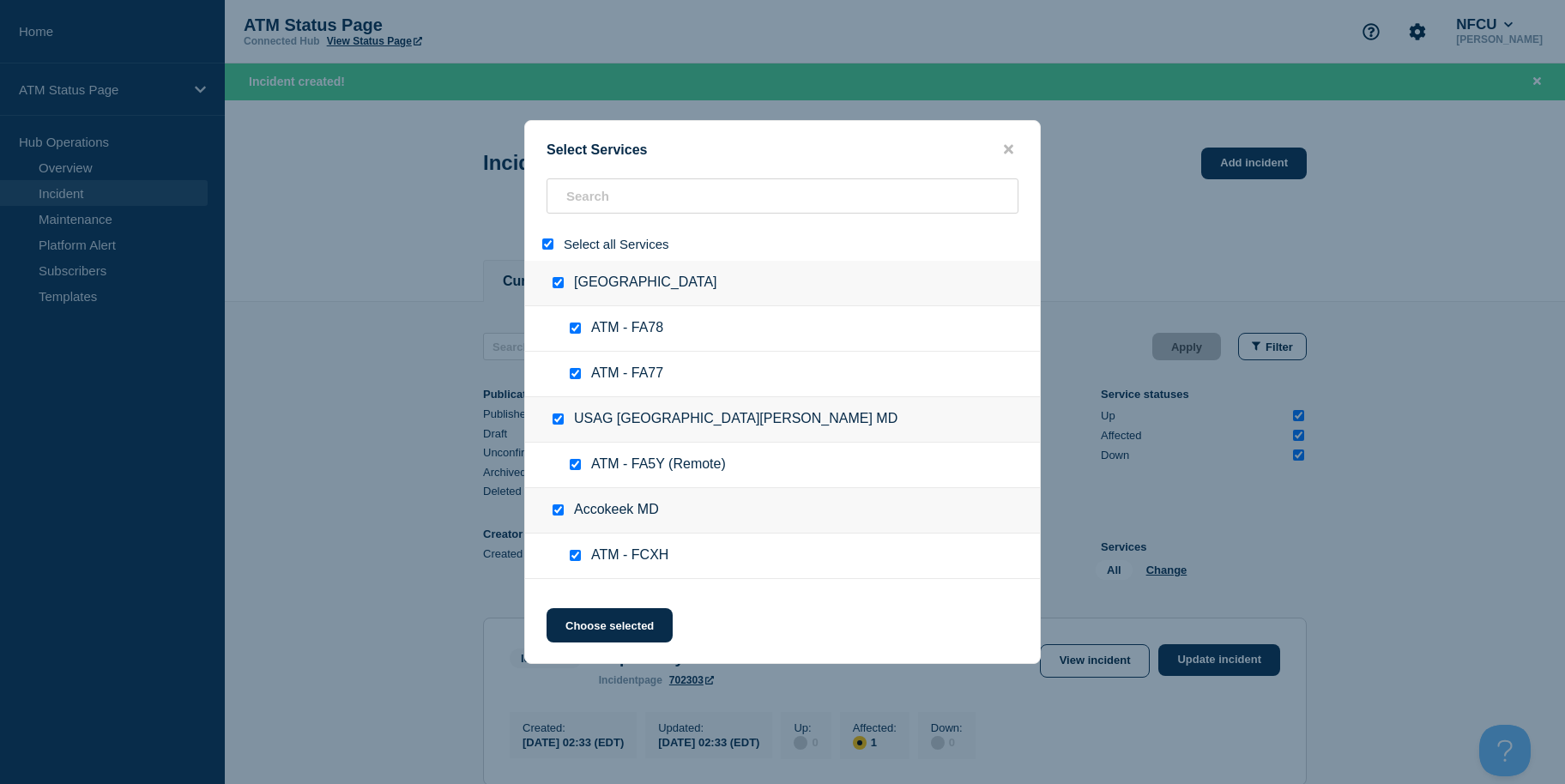
click at [548, 246] on input "select all" at bounding box center [548, 244] width 11 height 11
checkbox input "false"
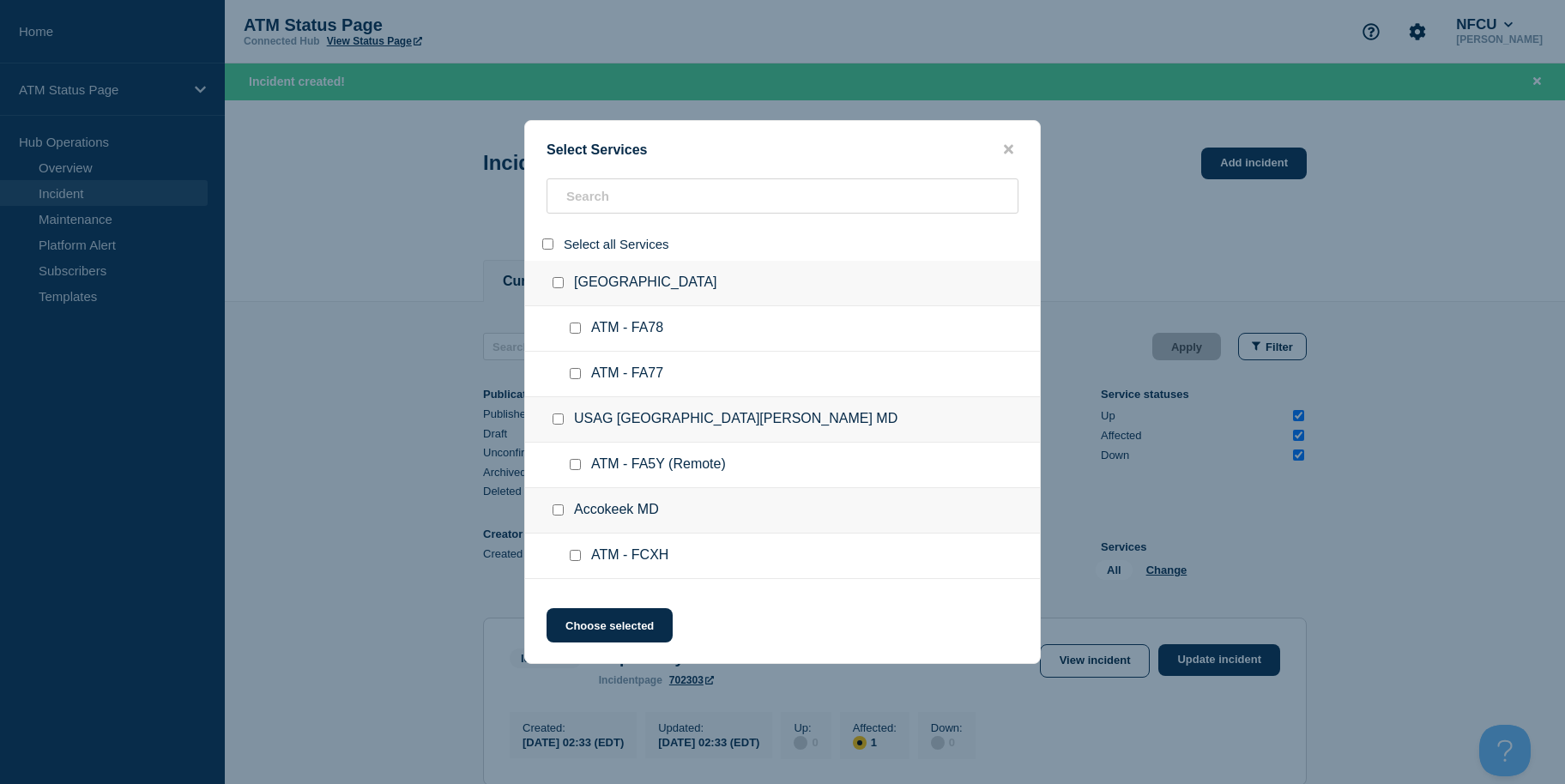
checkbox input "false"
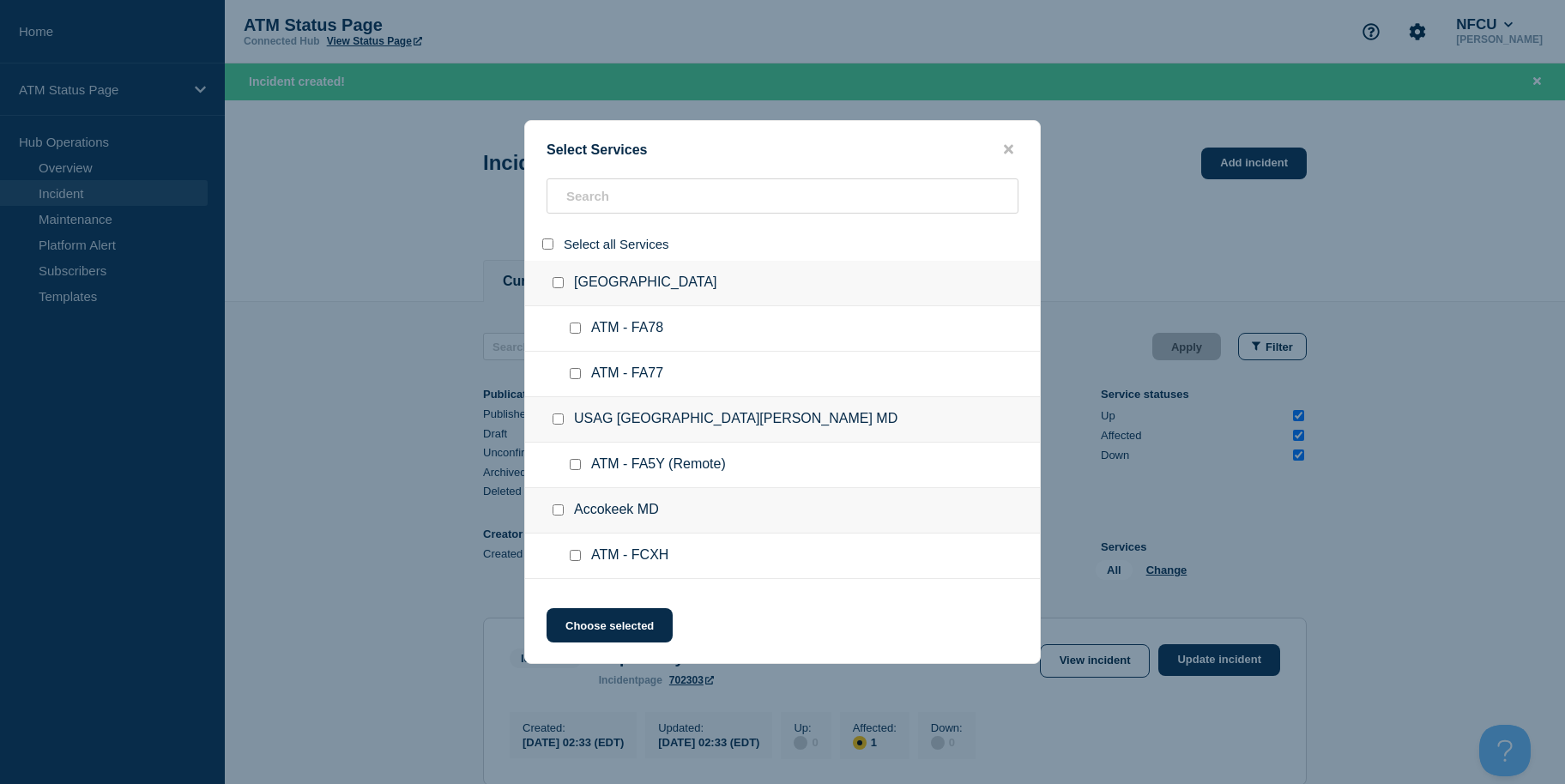
checkbox input "false"
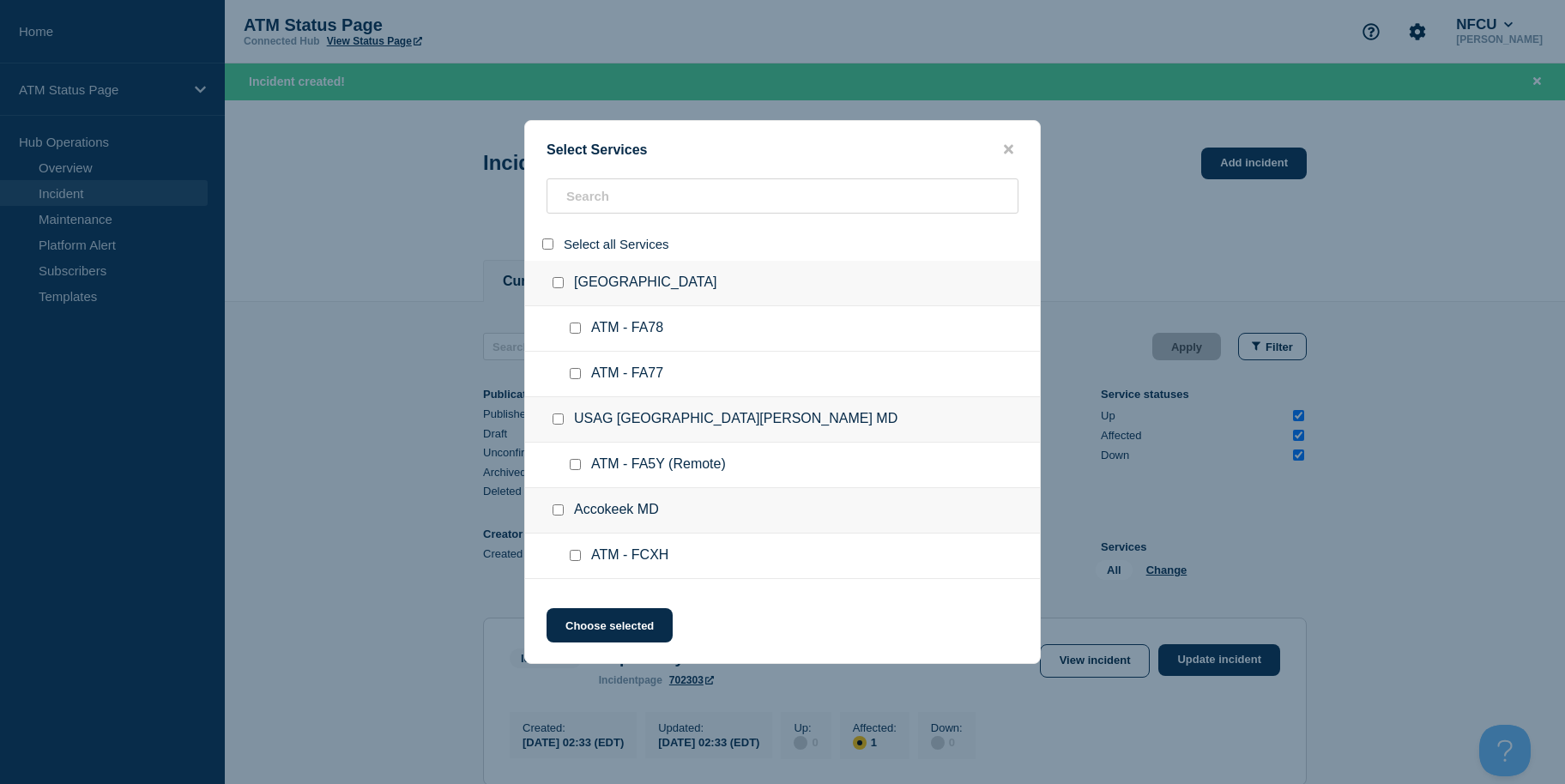
checkbox input "false"
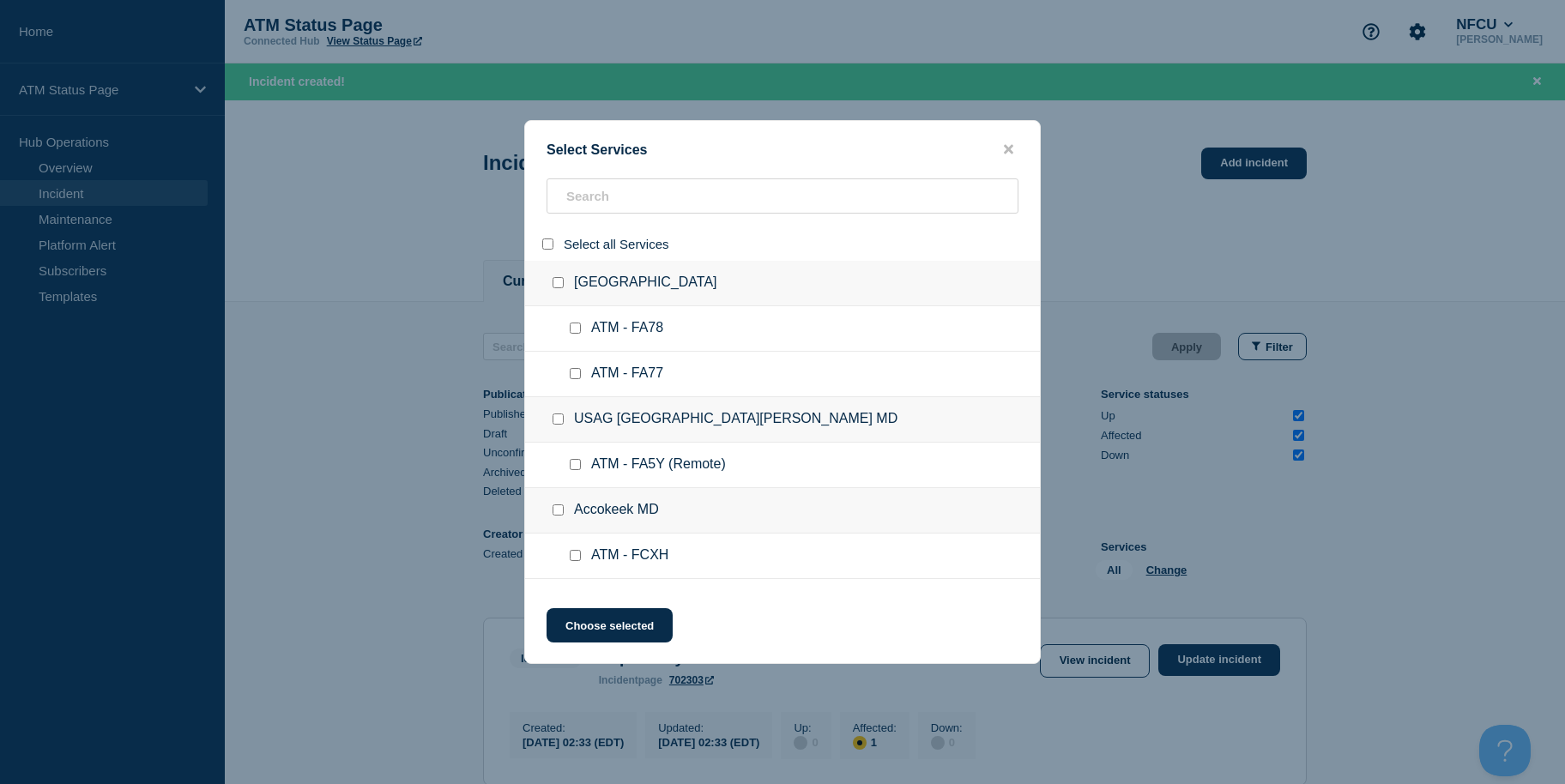
checkbox input "false"
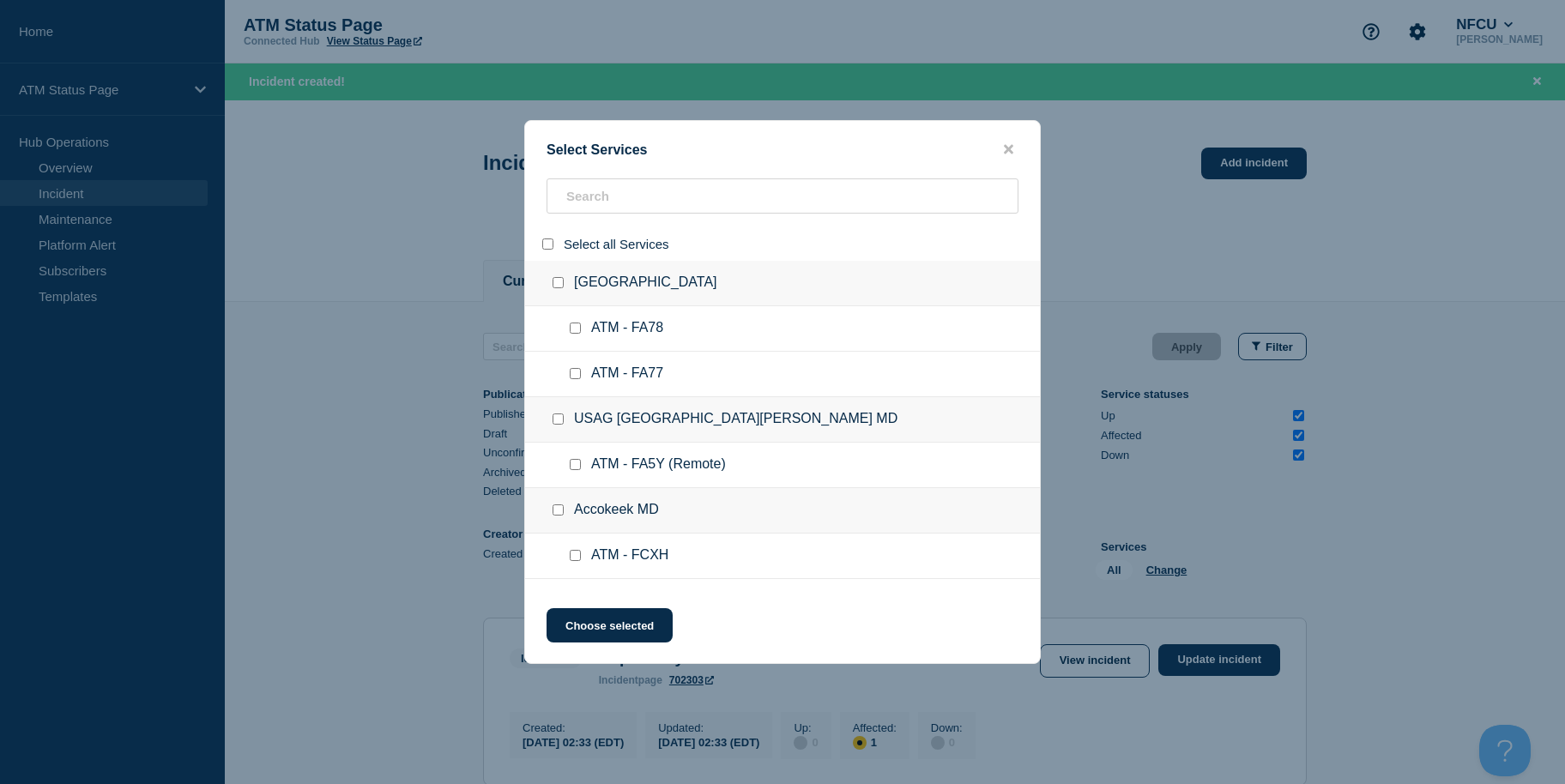
checkbox input "false"
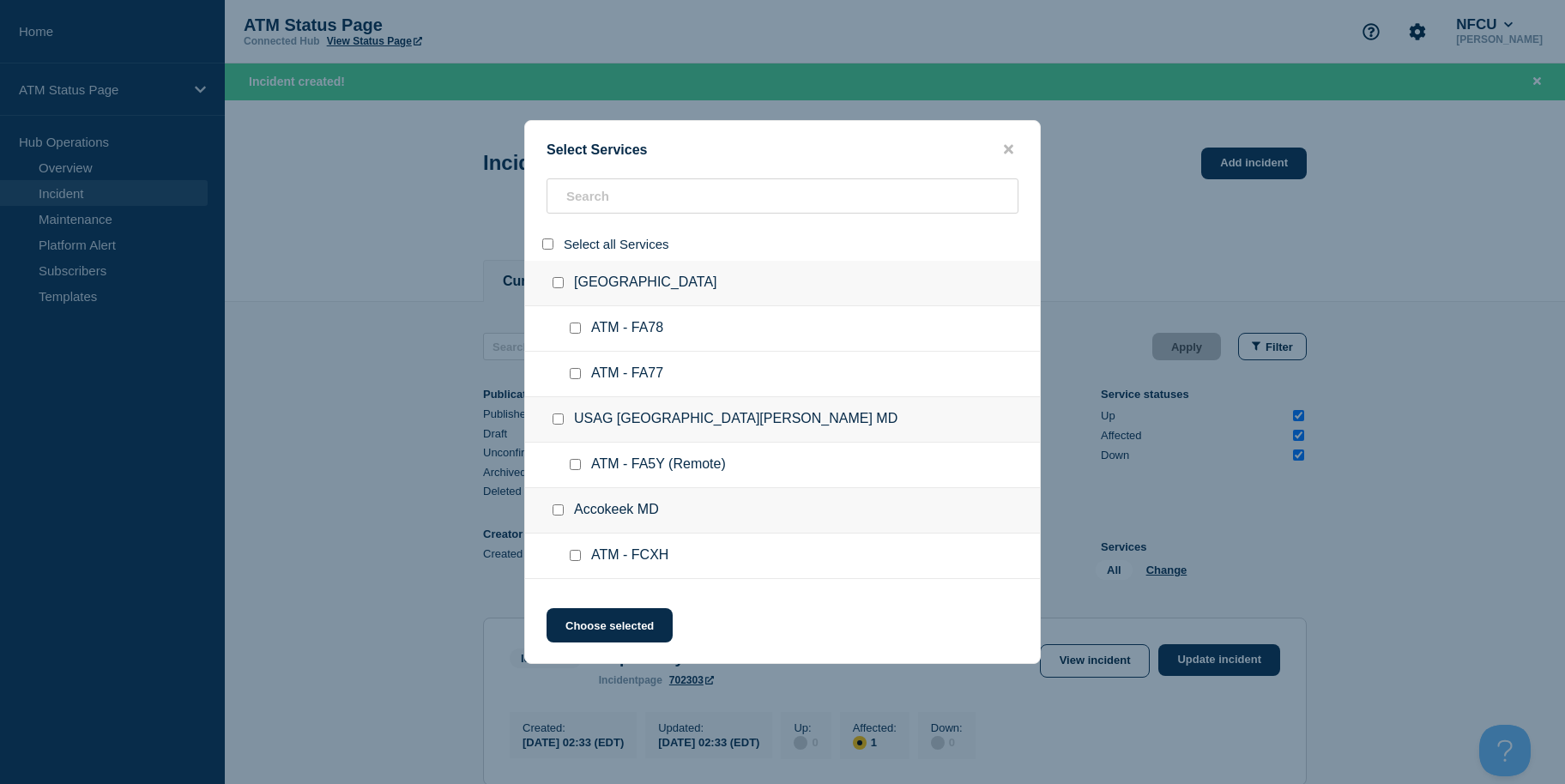
checkbox input "false"
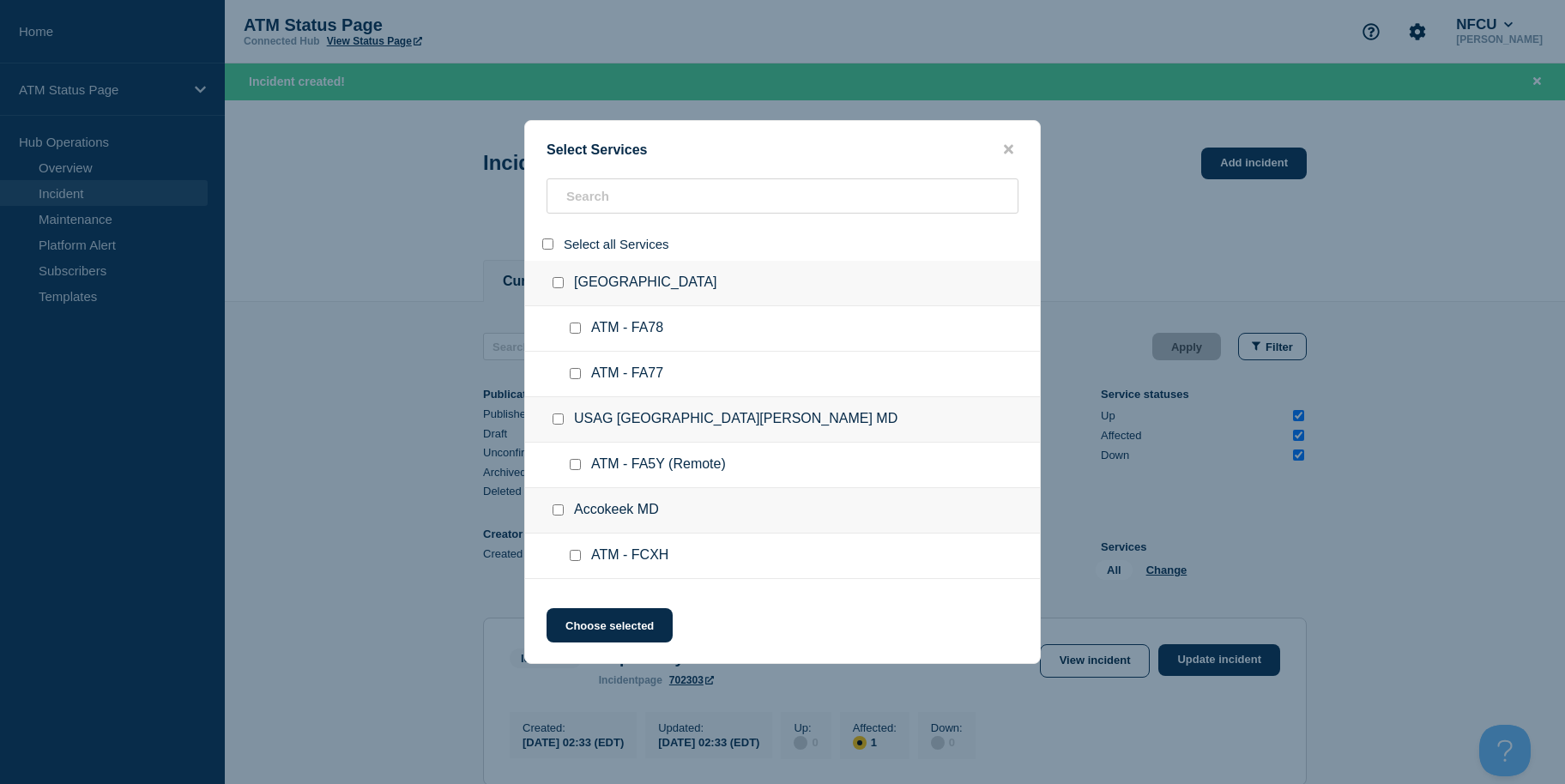
checkbox input "false"
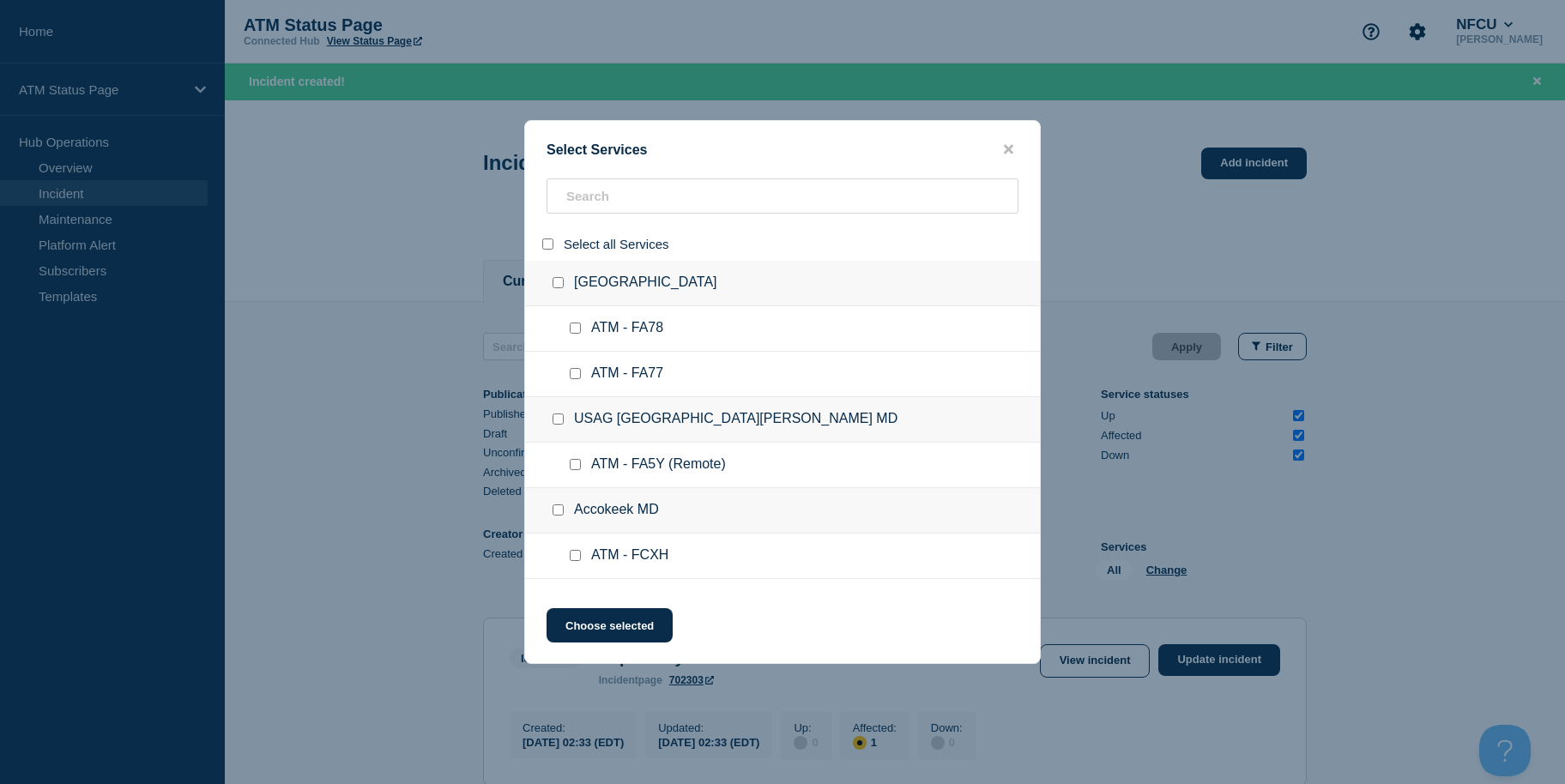
checkbox input "false"
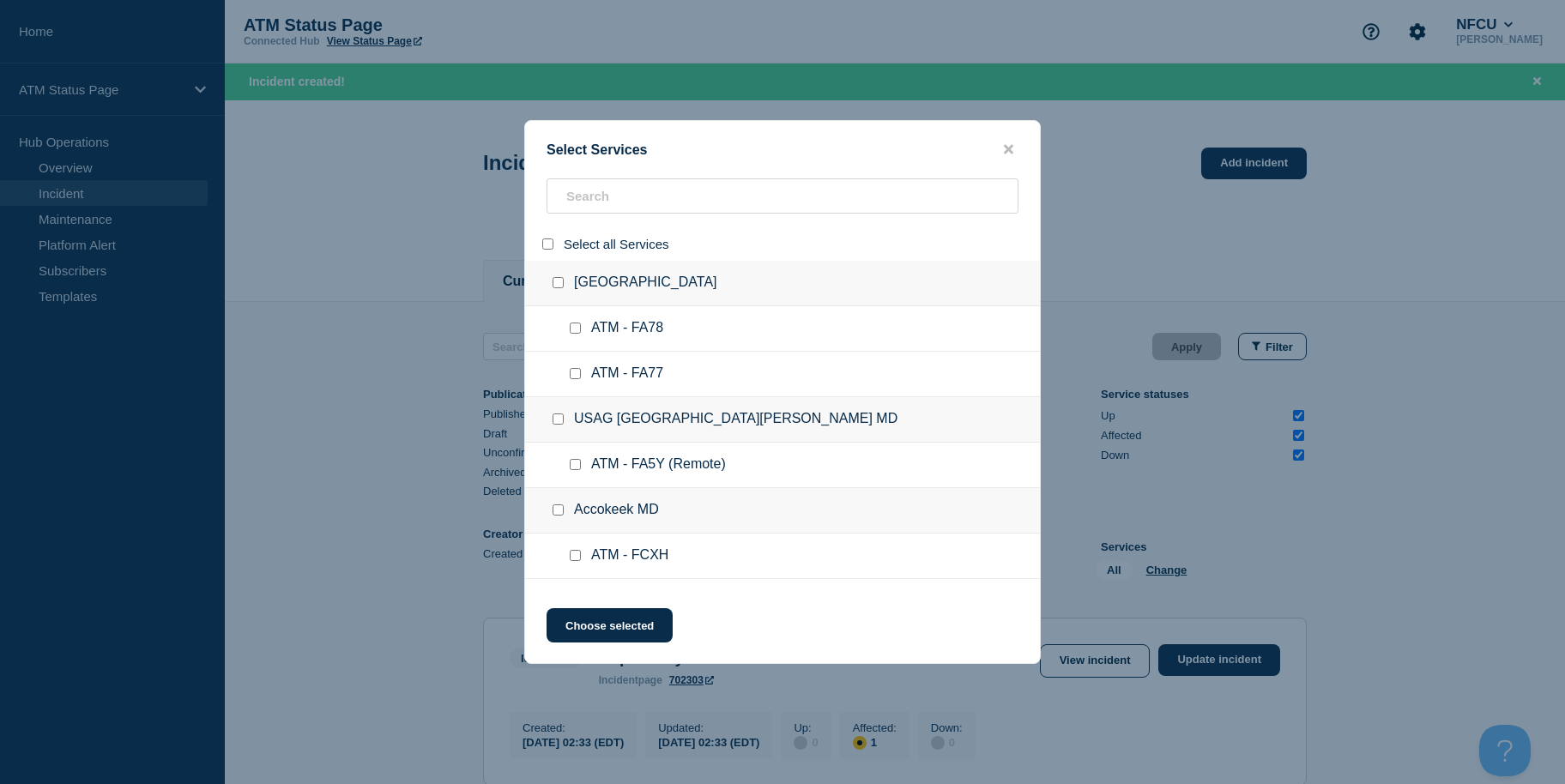
checkbox input "false"
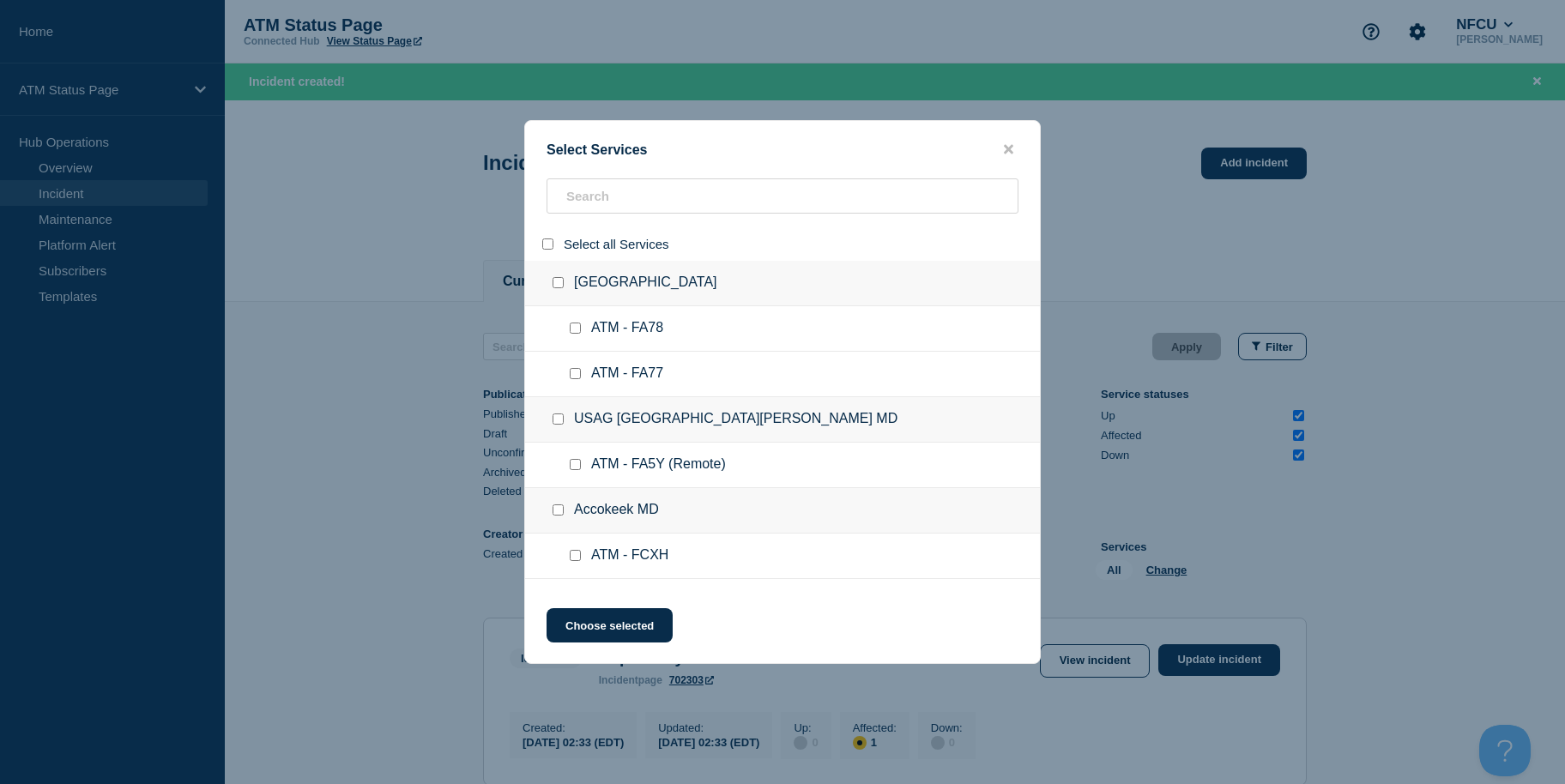
checkbox input "false"
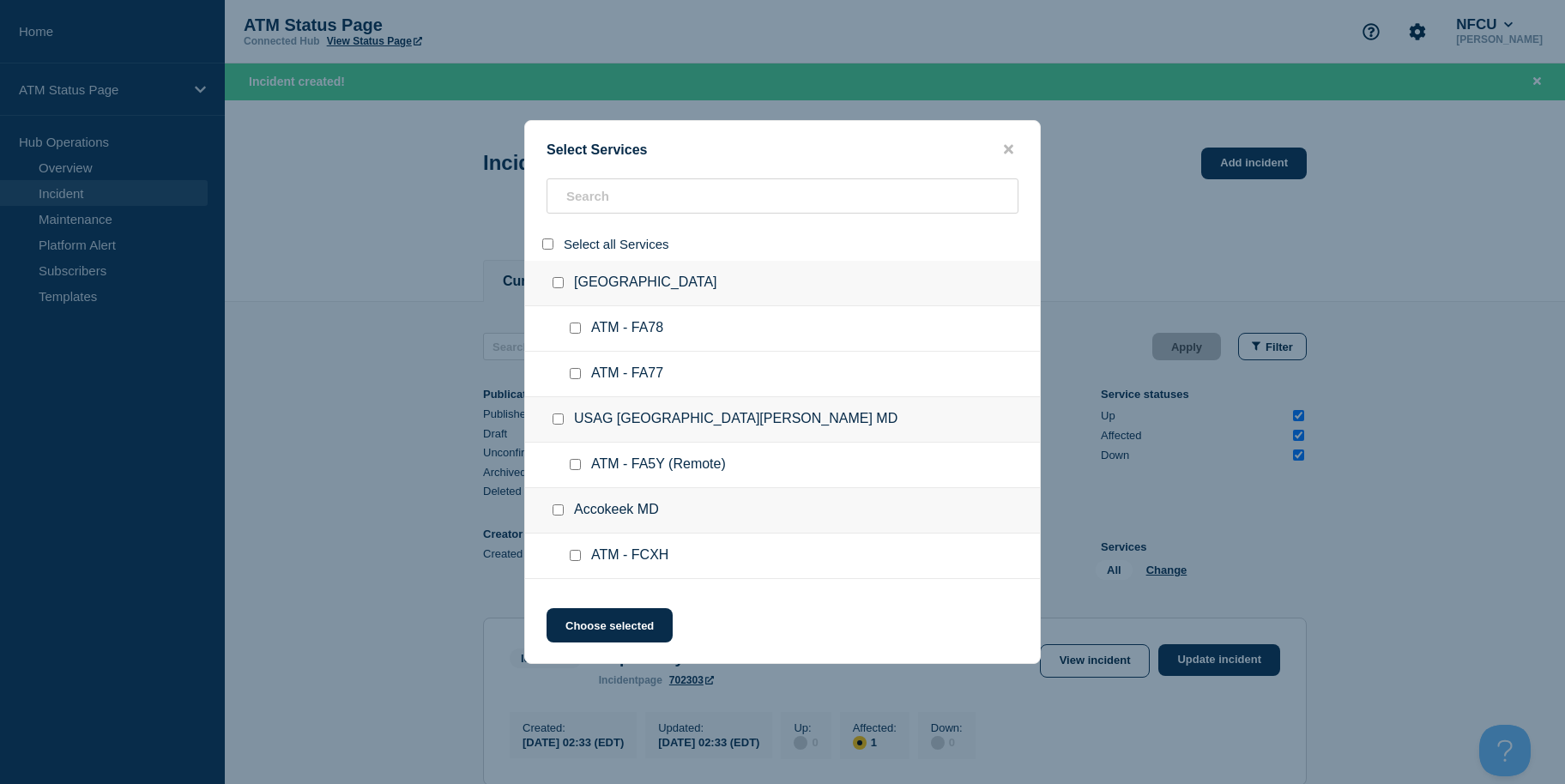
checkbox input "false"
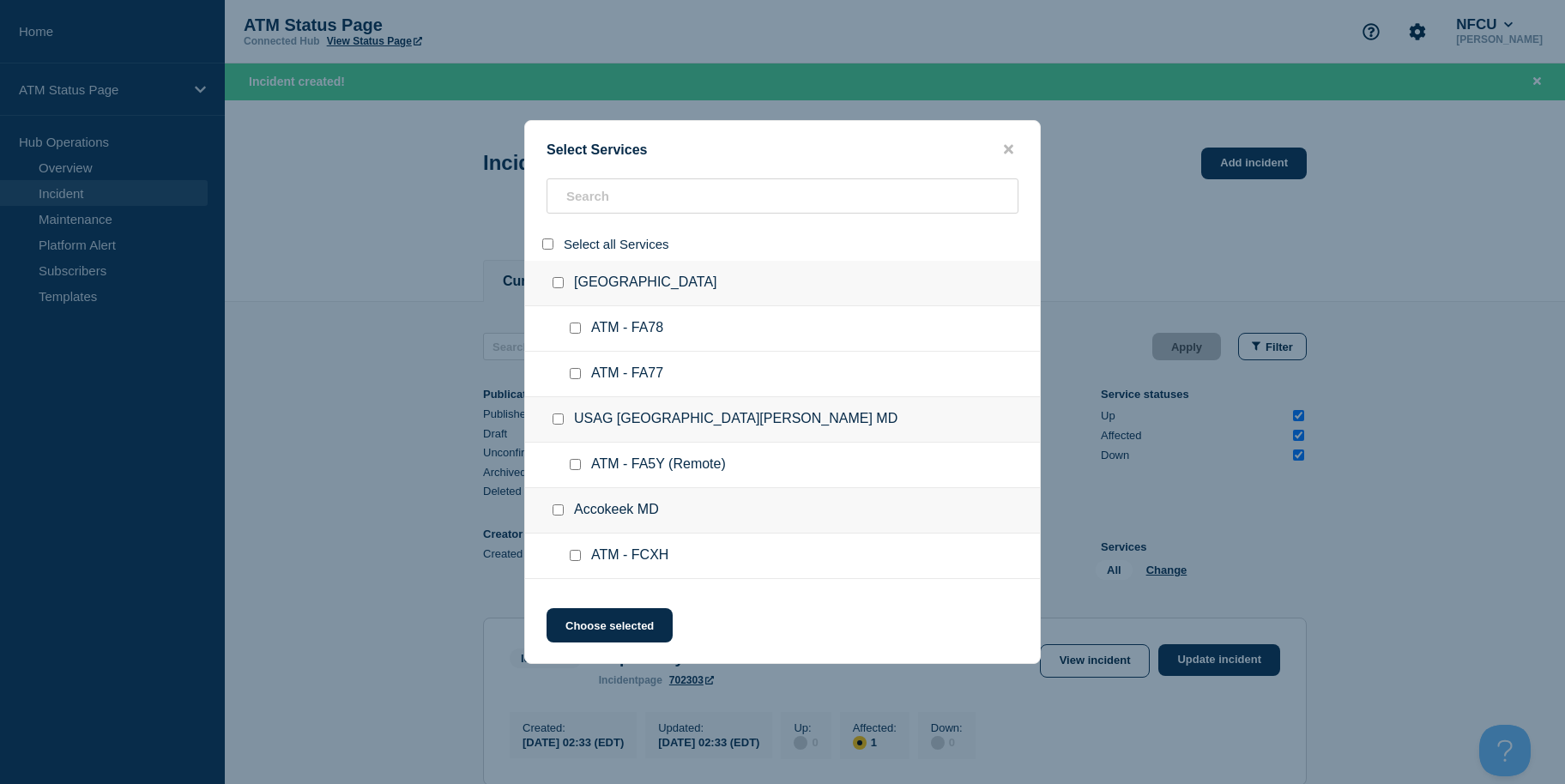
checkbox input "false"
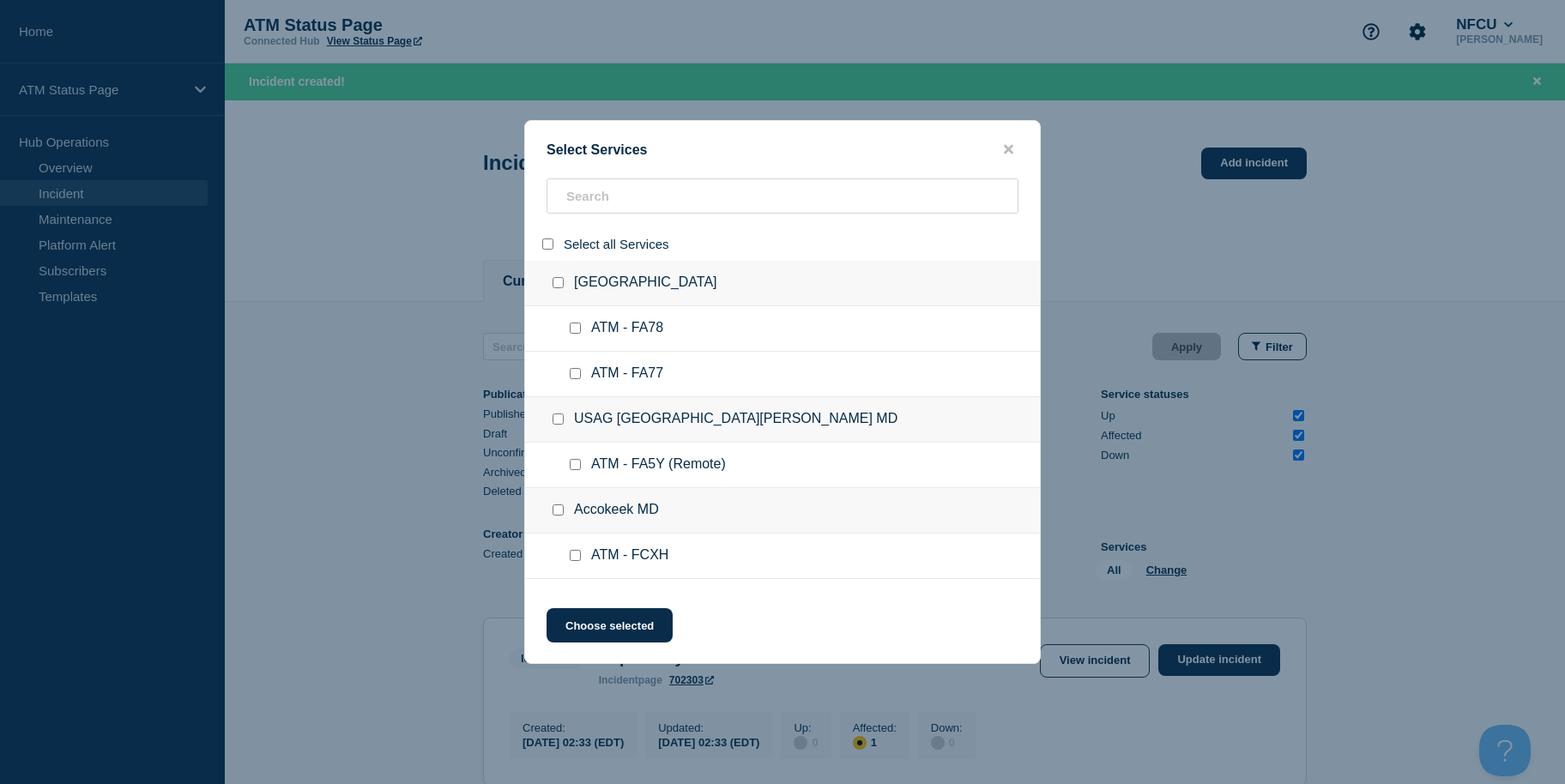
checkbox input "false"
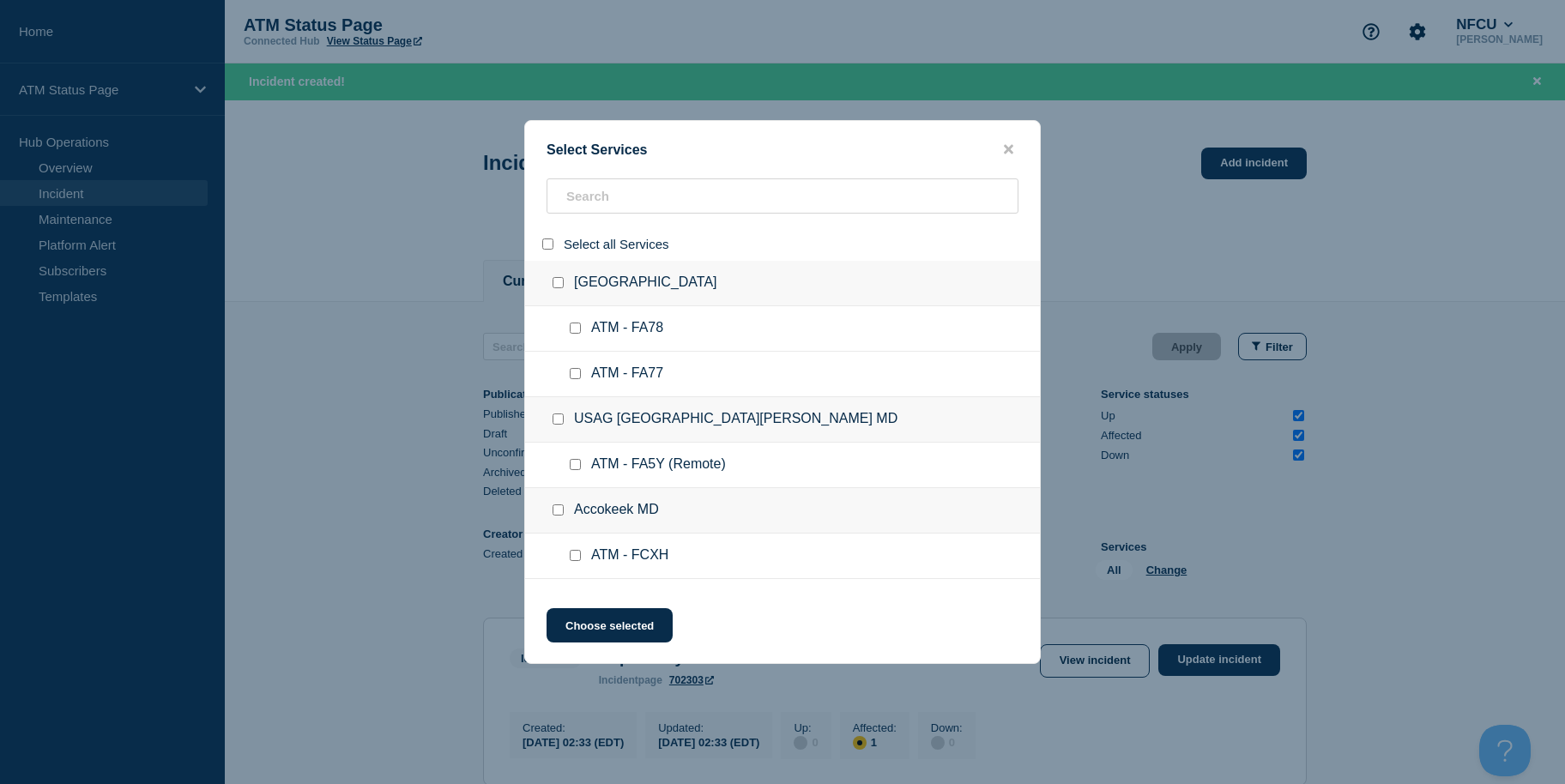
checkbox input "false"
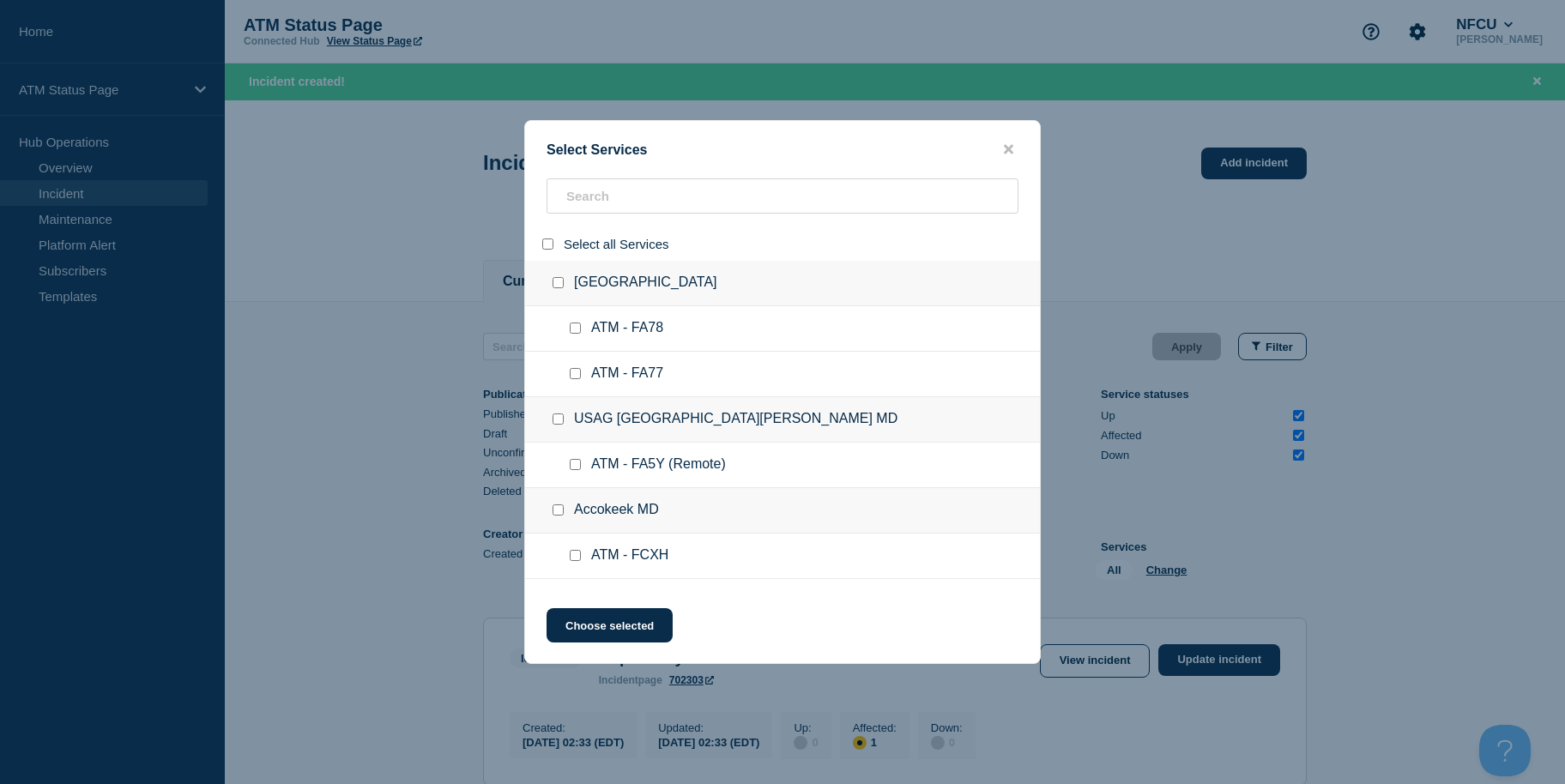
checkbox input "false"
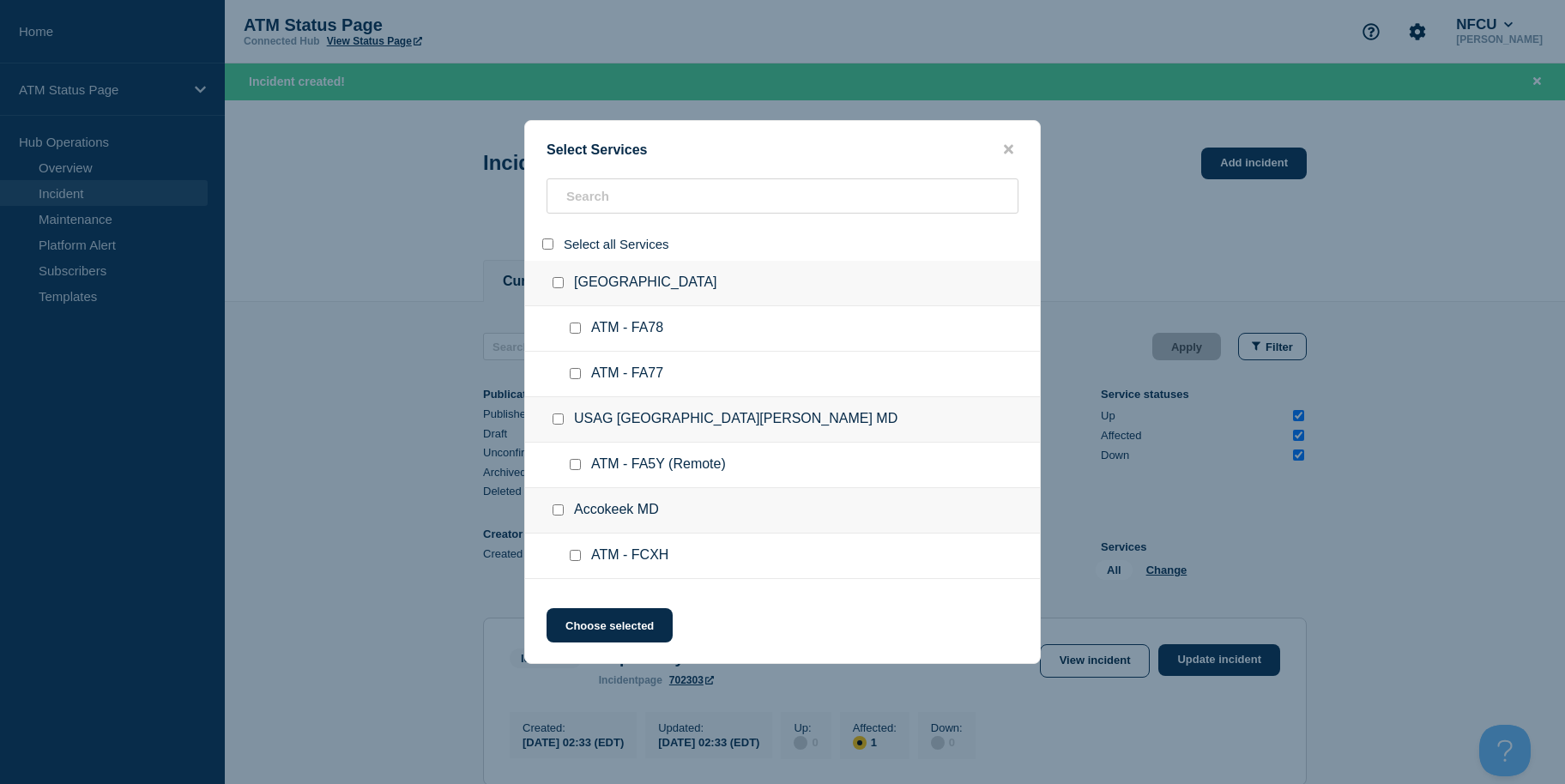
checkbox input "false"
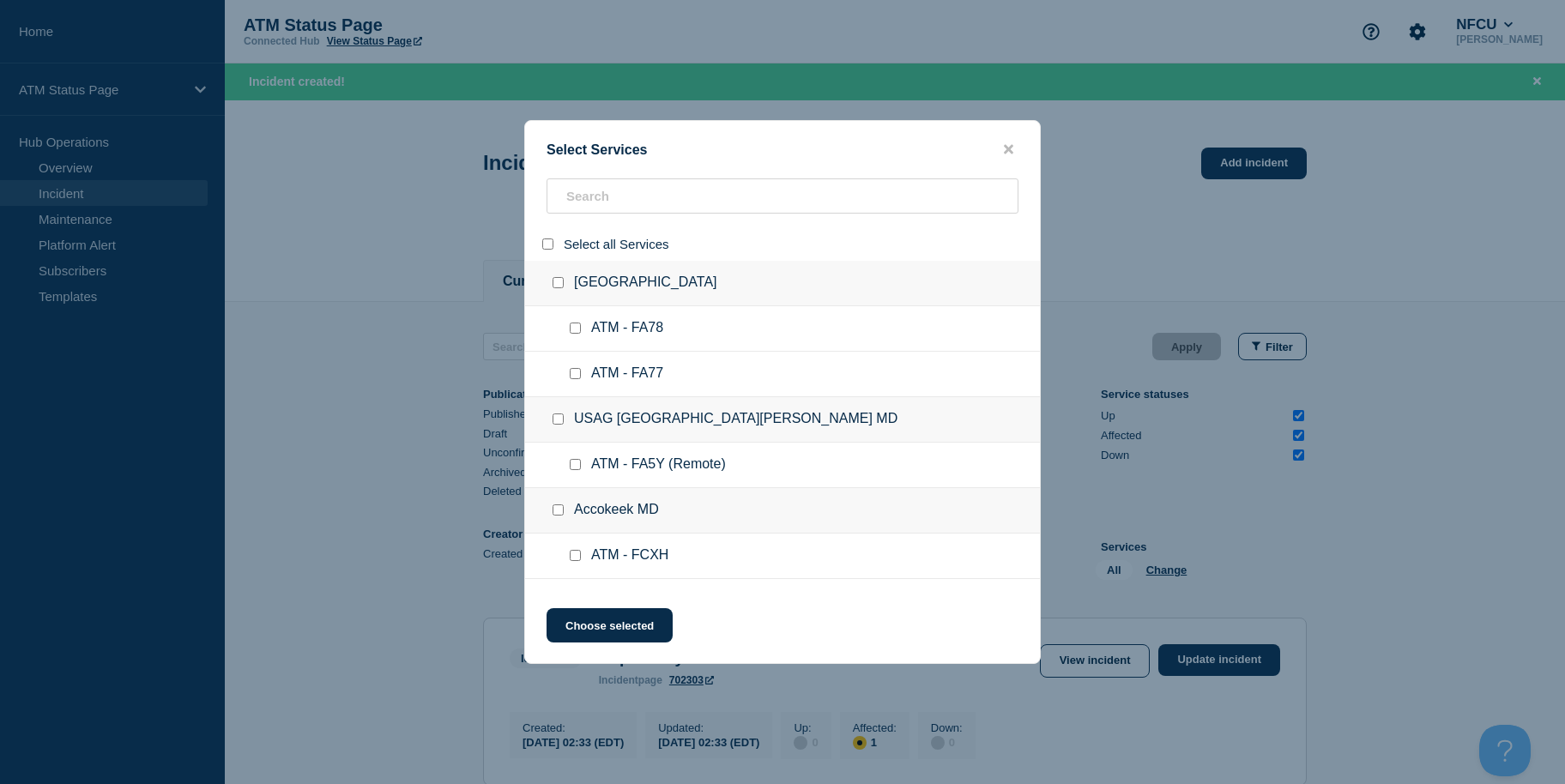
checkbox input "false"
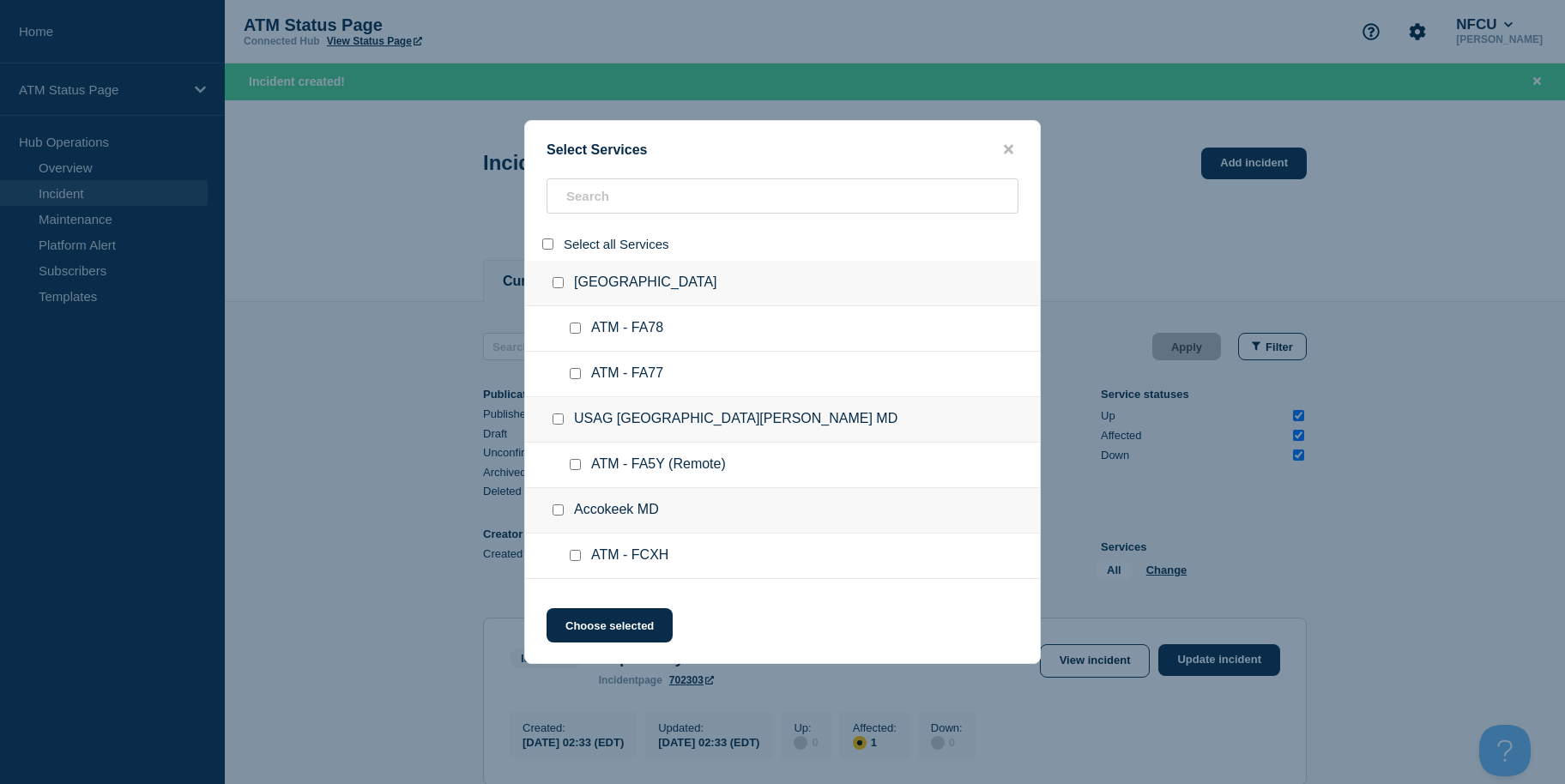
checkbox input "false"
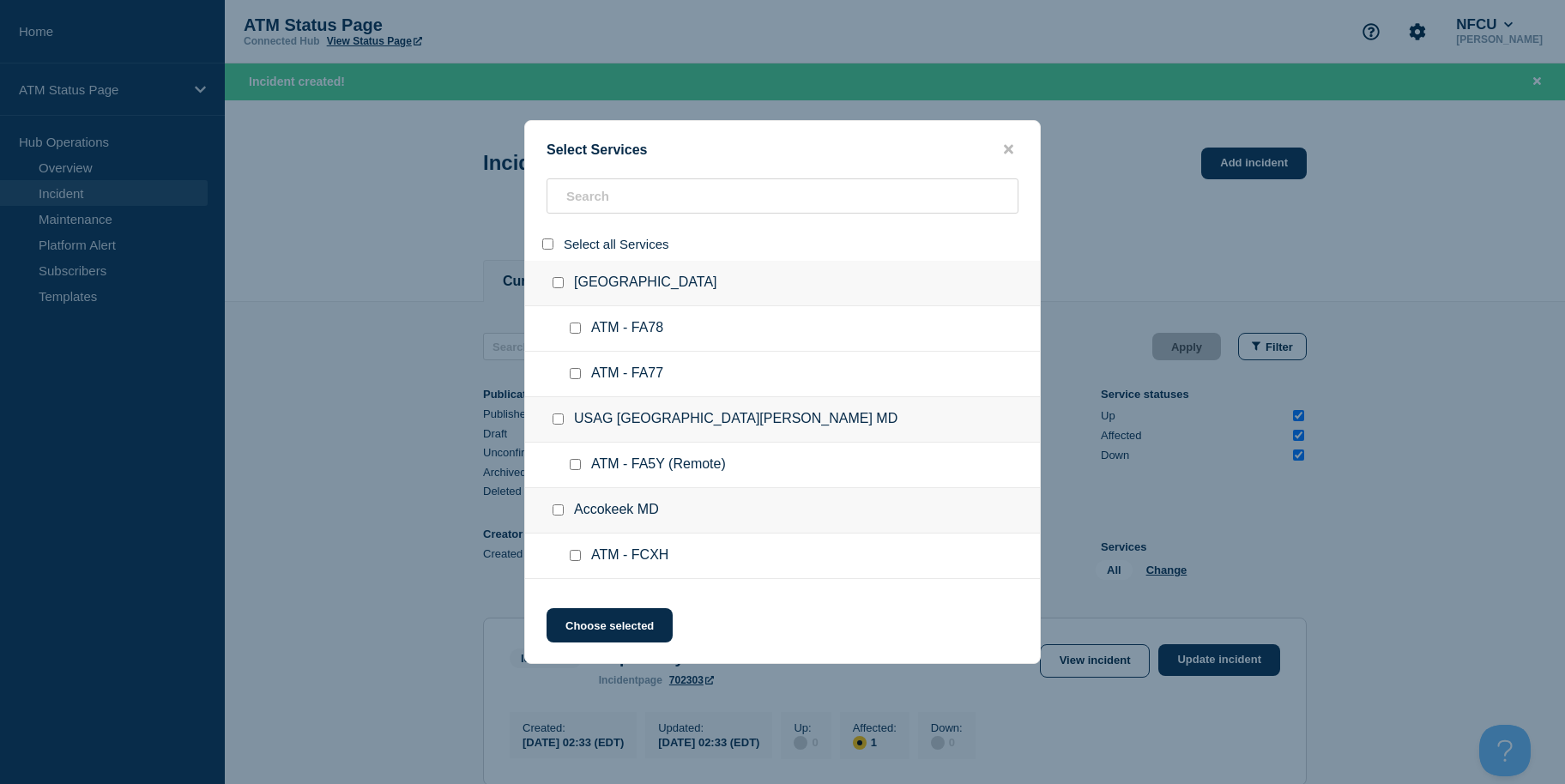
checkbox input "false"
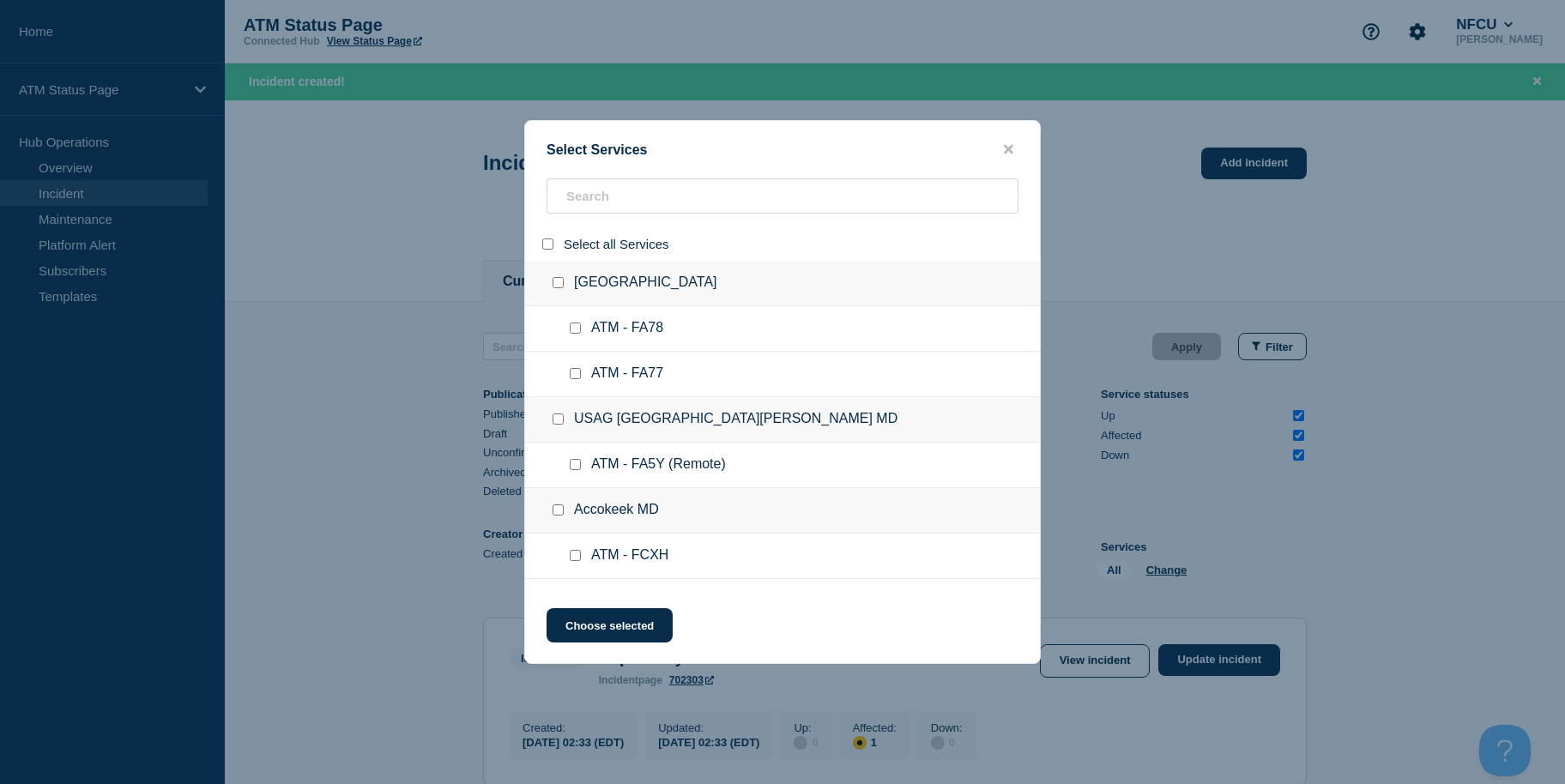
checkbox input "false"
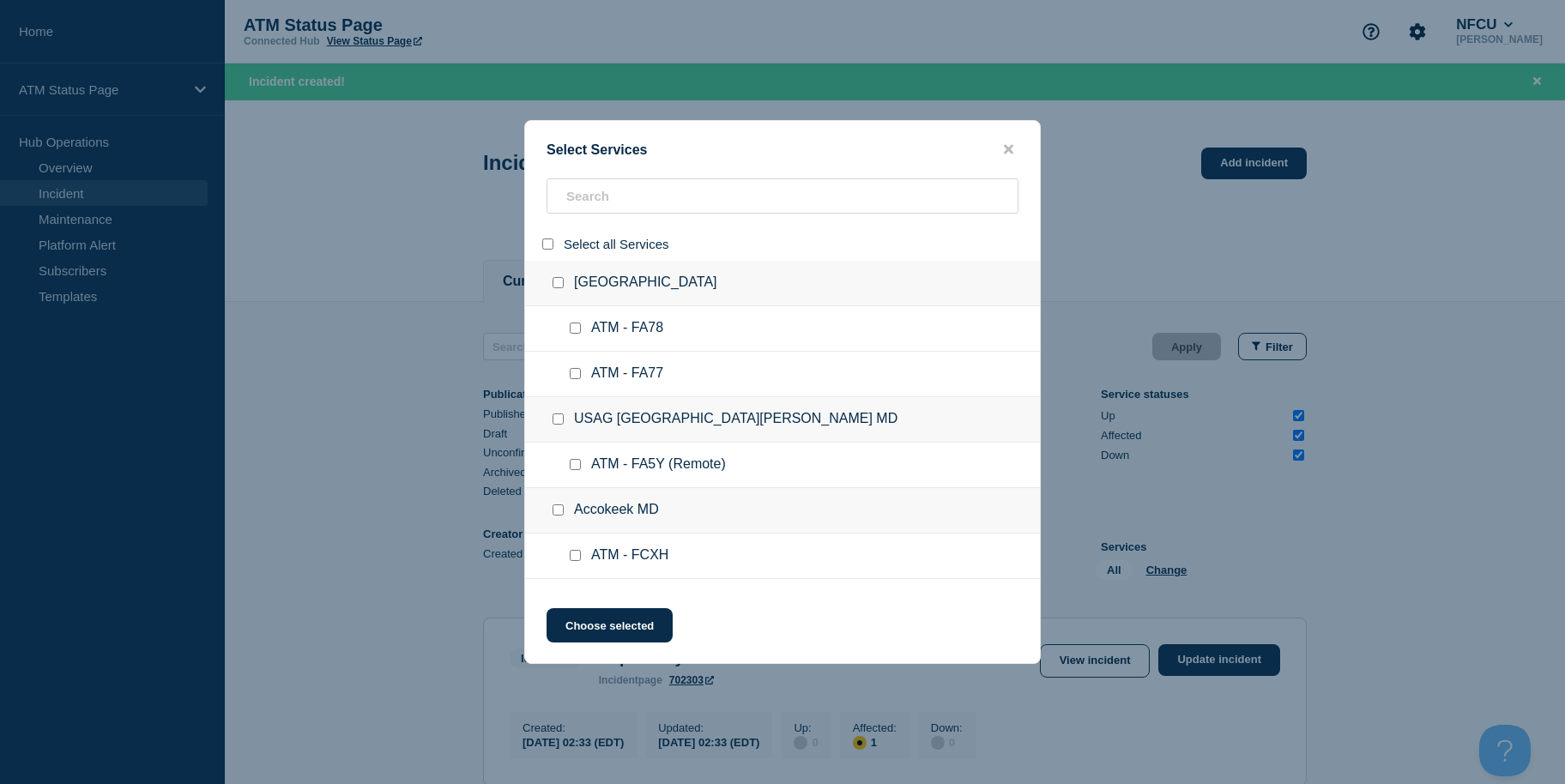
checkbox input "false"
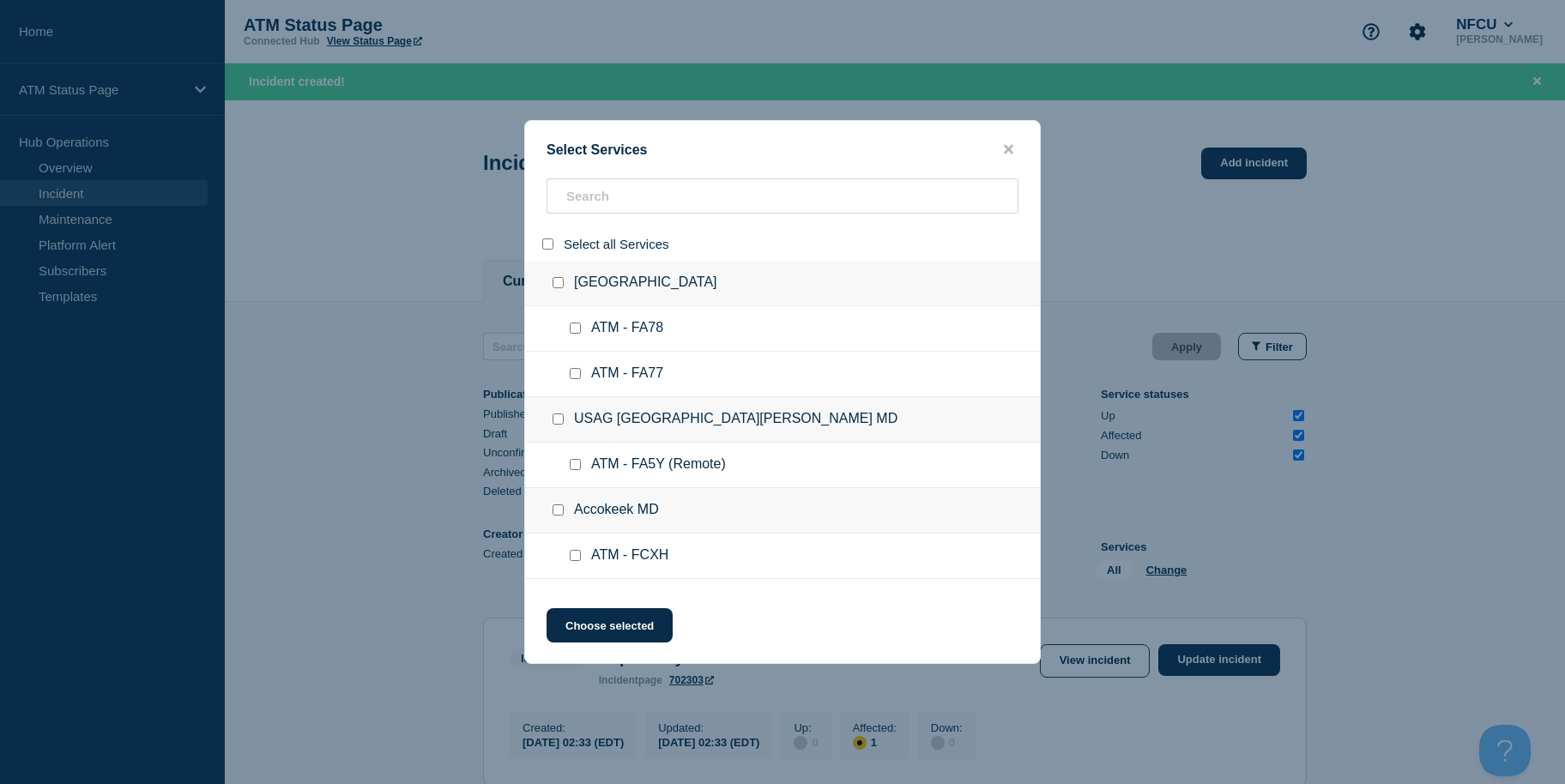
checkbox input "false"
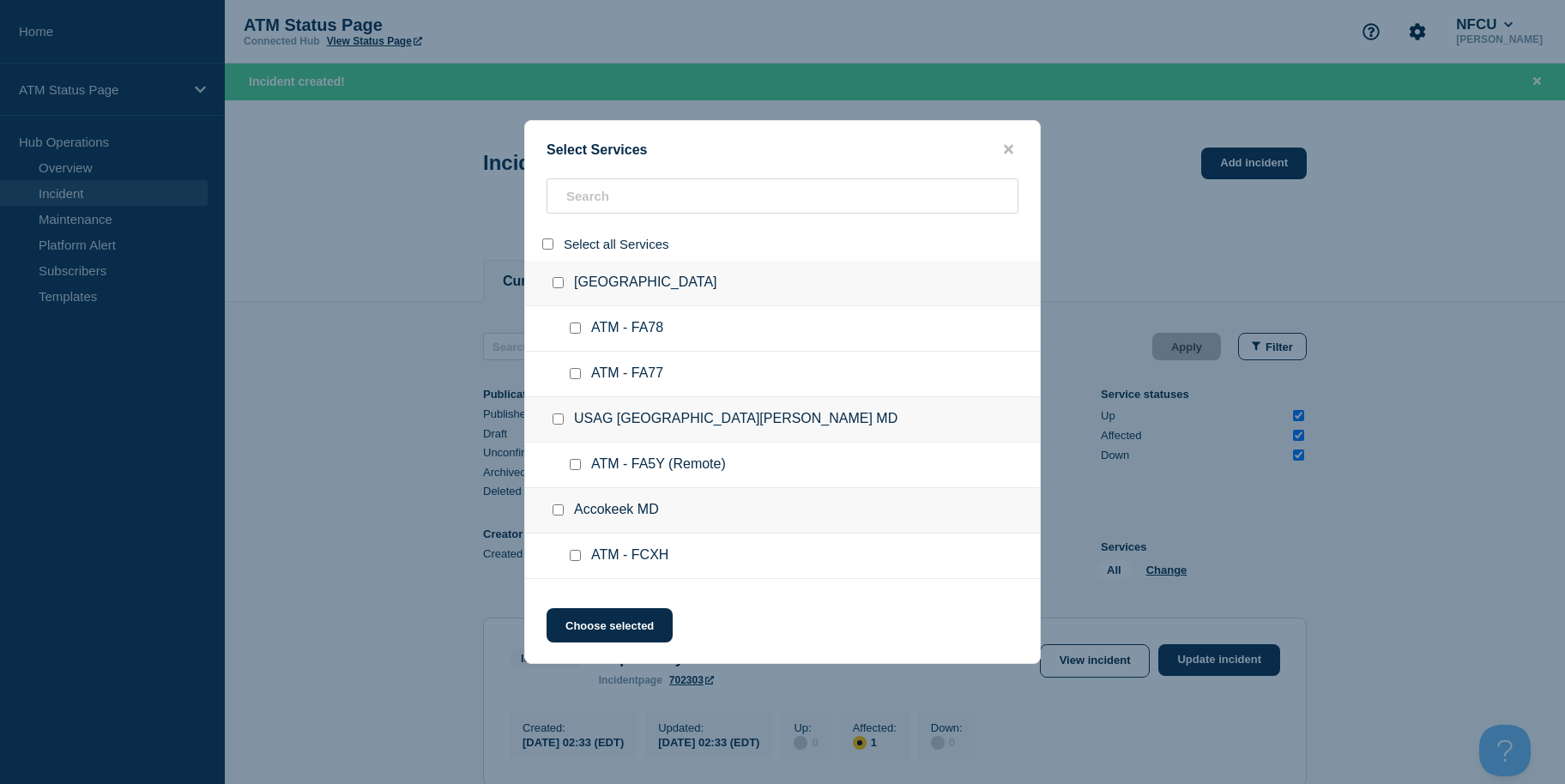
checkbox input "false"
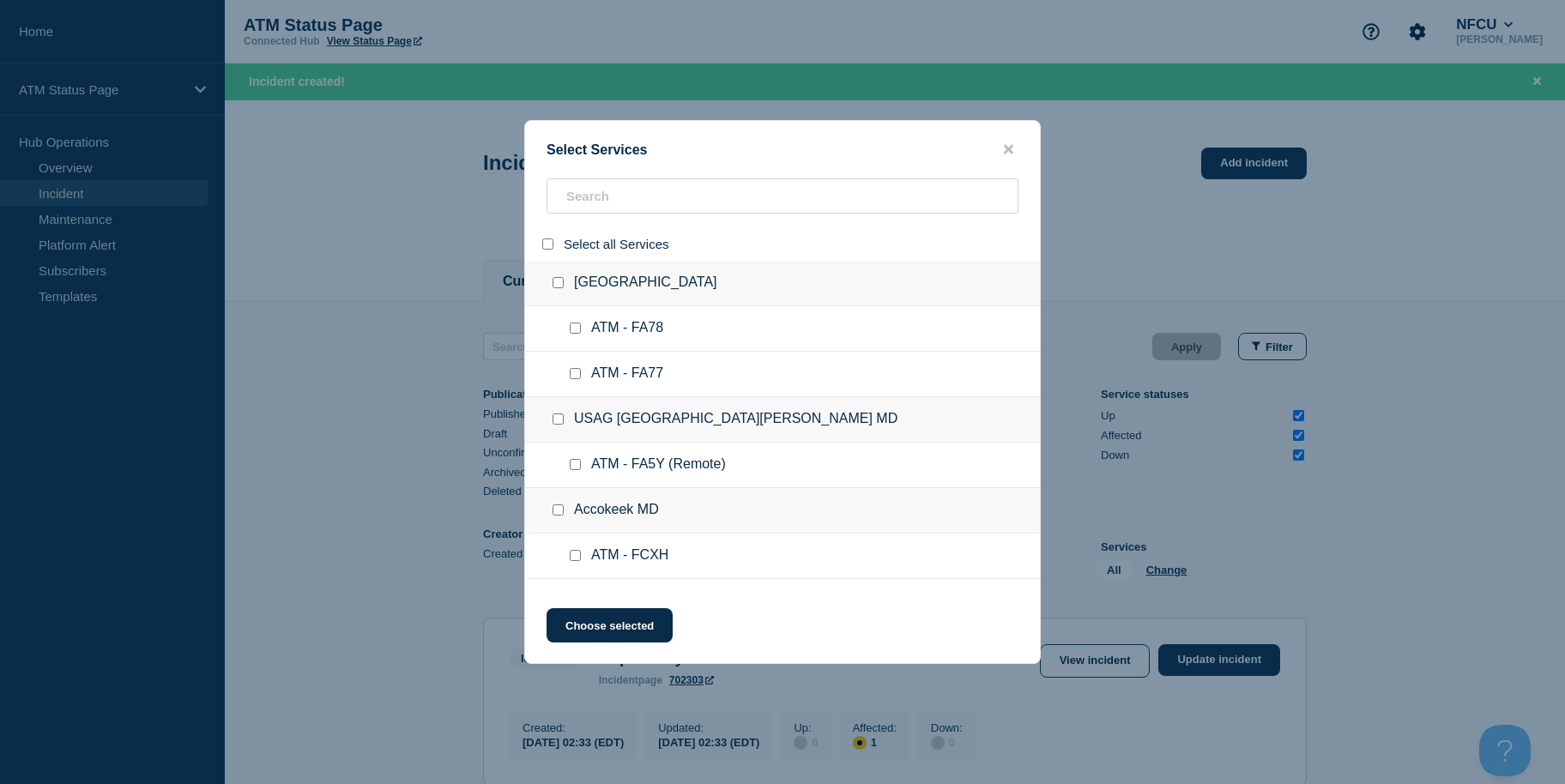
checkbox input "false"
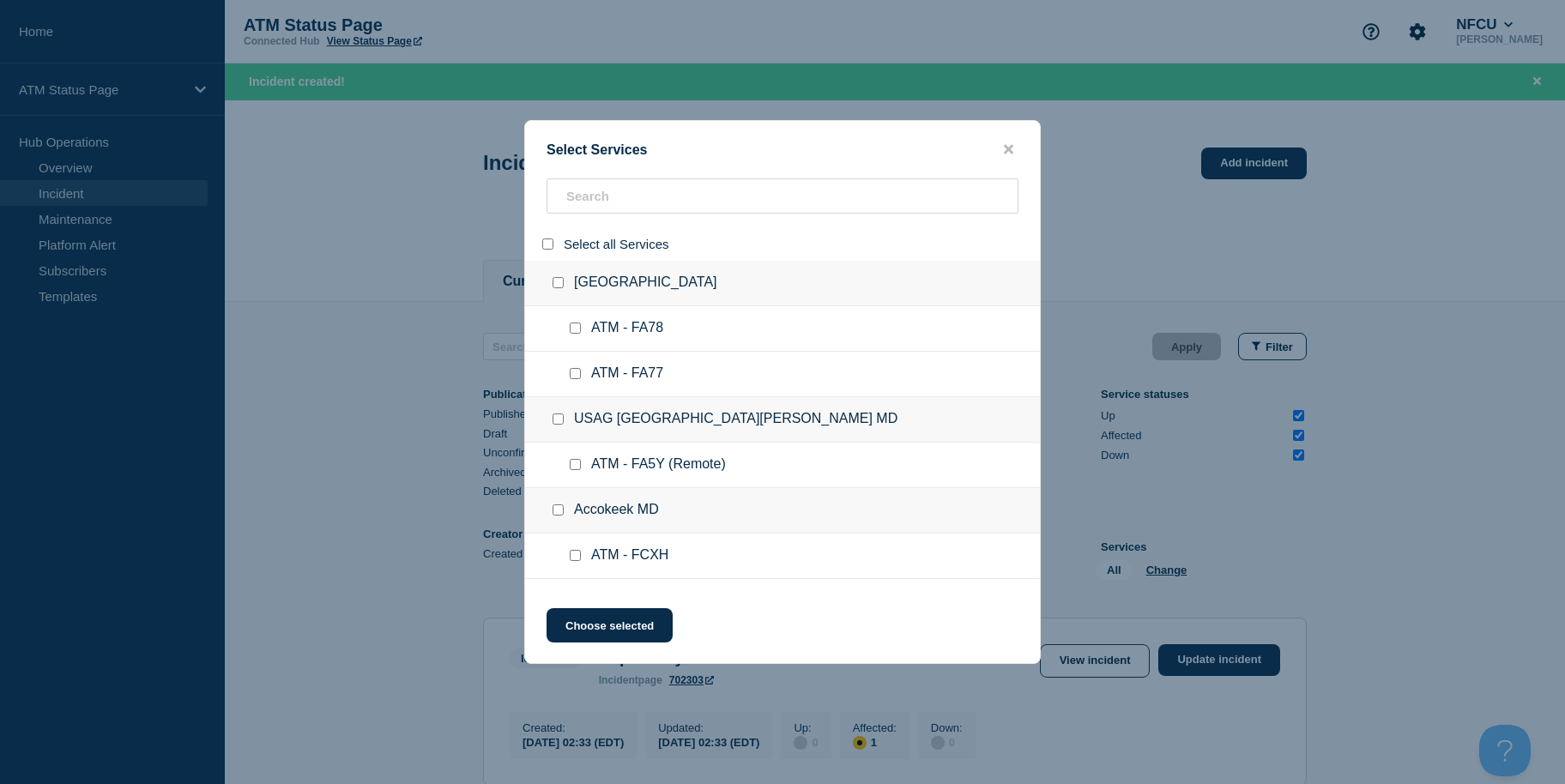
checkbox input "false"
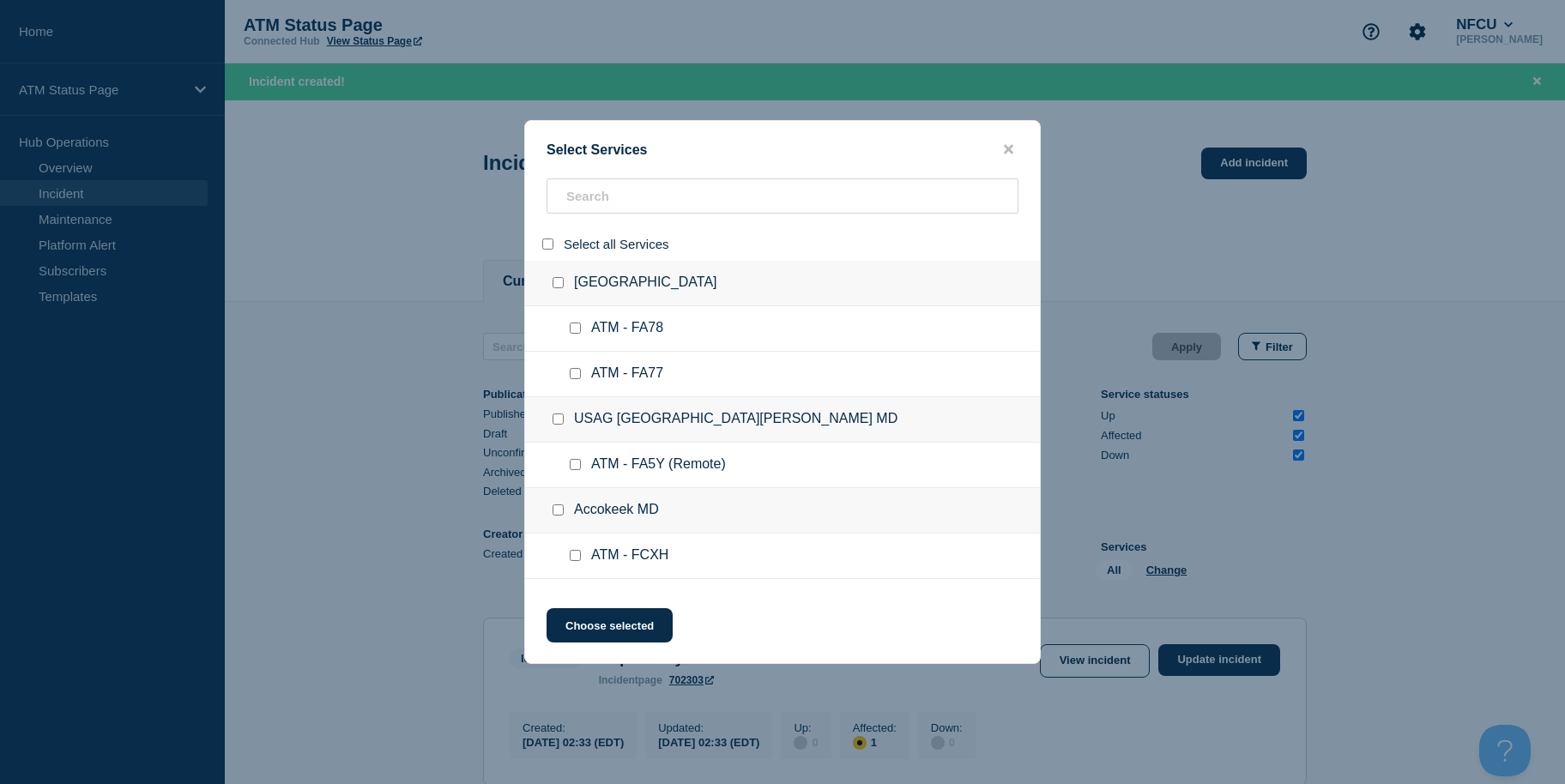
checkbox input "false"
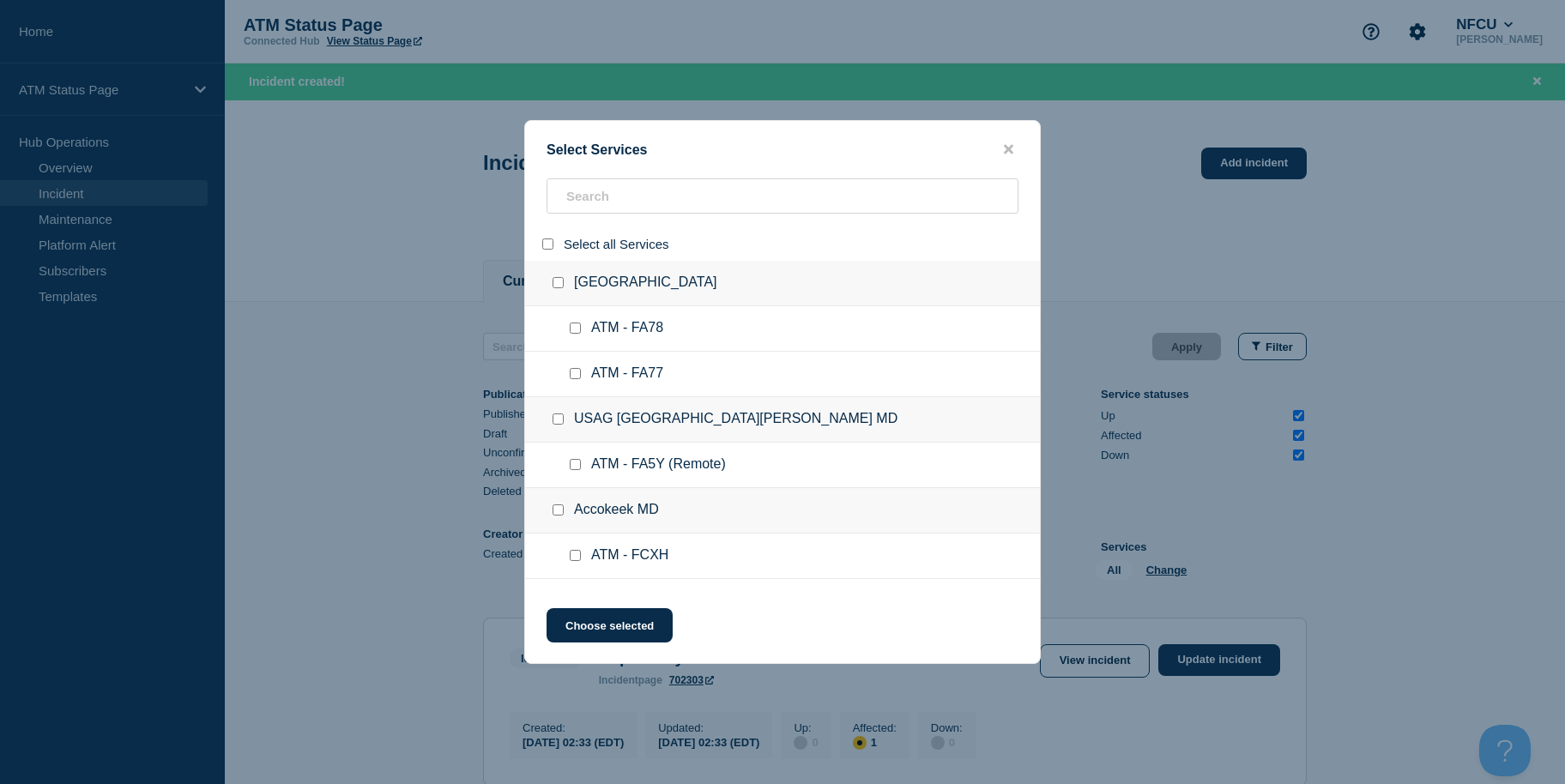
checkbox input "false"
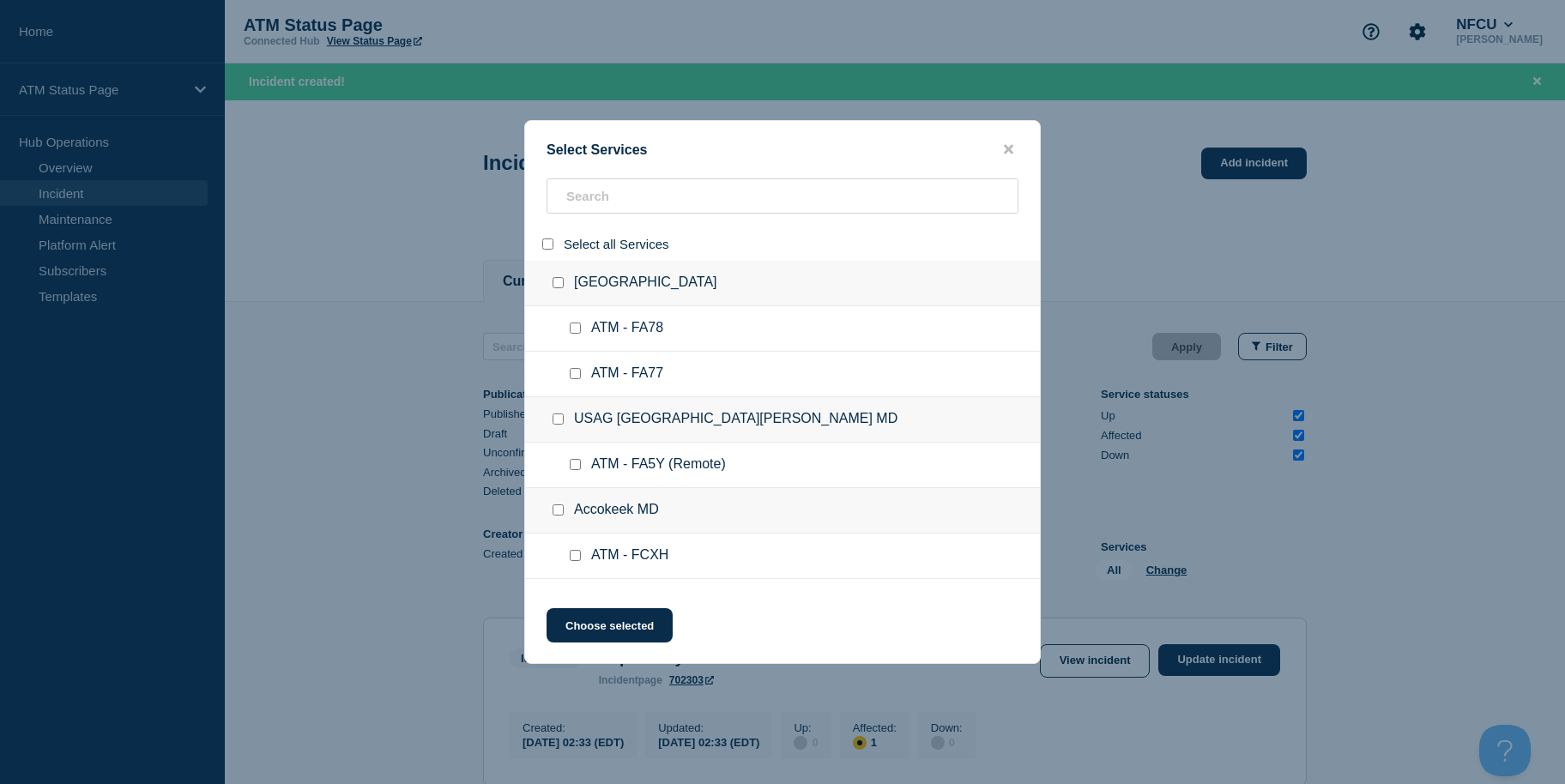
checkbox input "false"
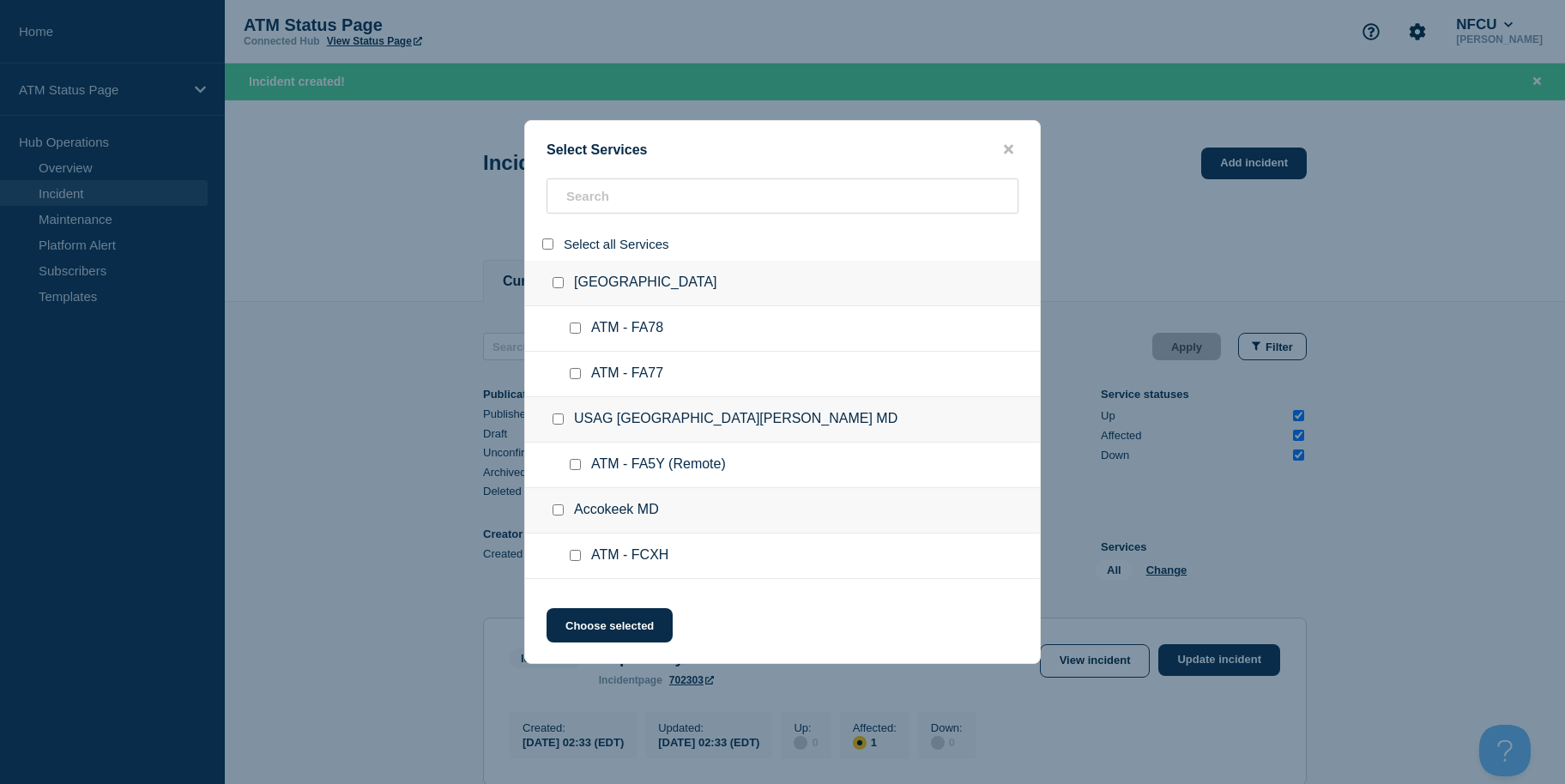
checkbox input "false"
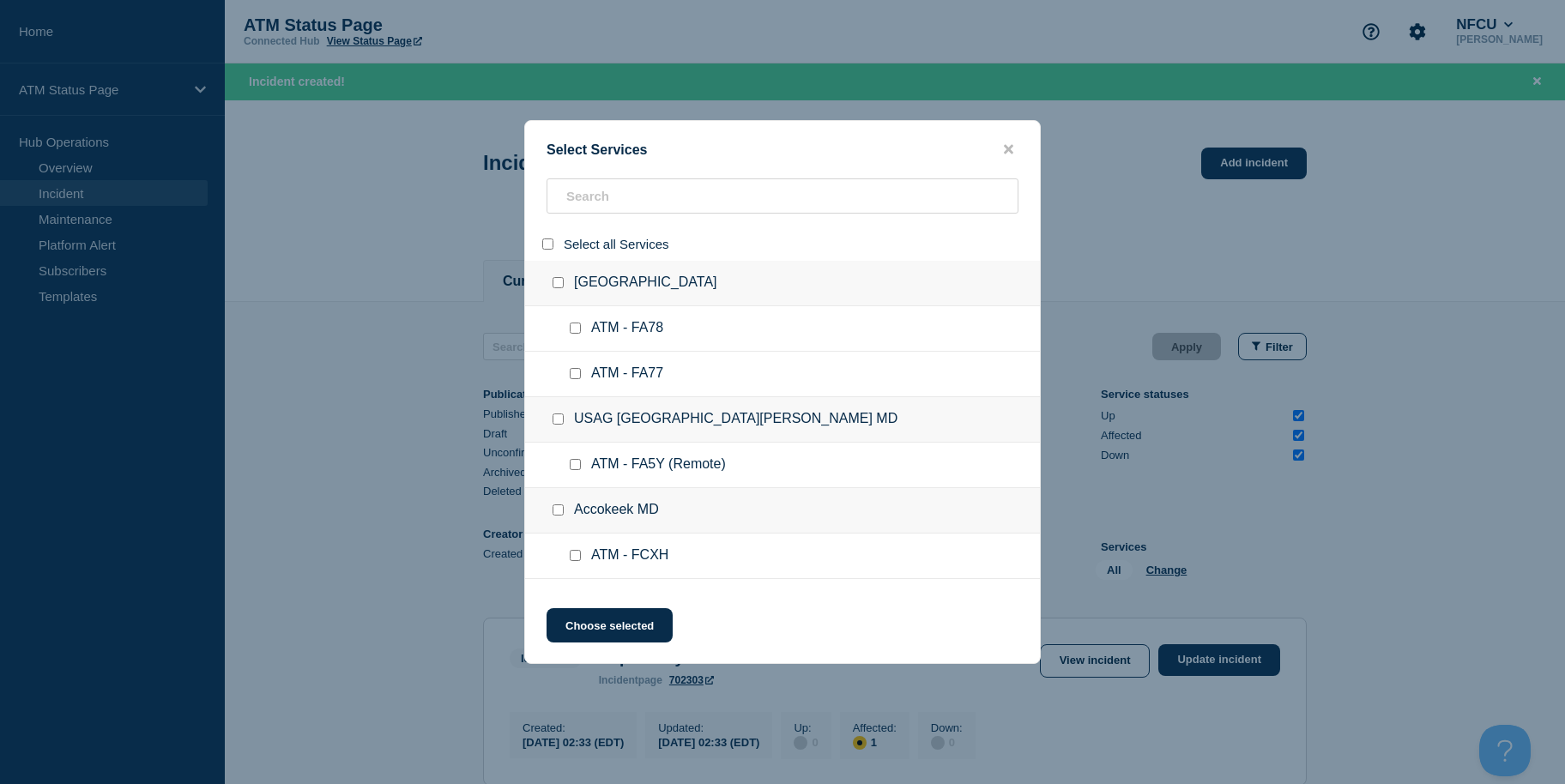
checkbox input "false"
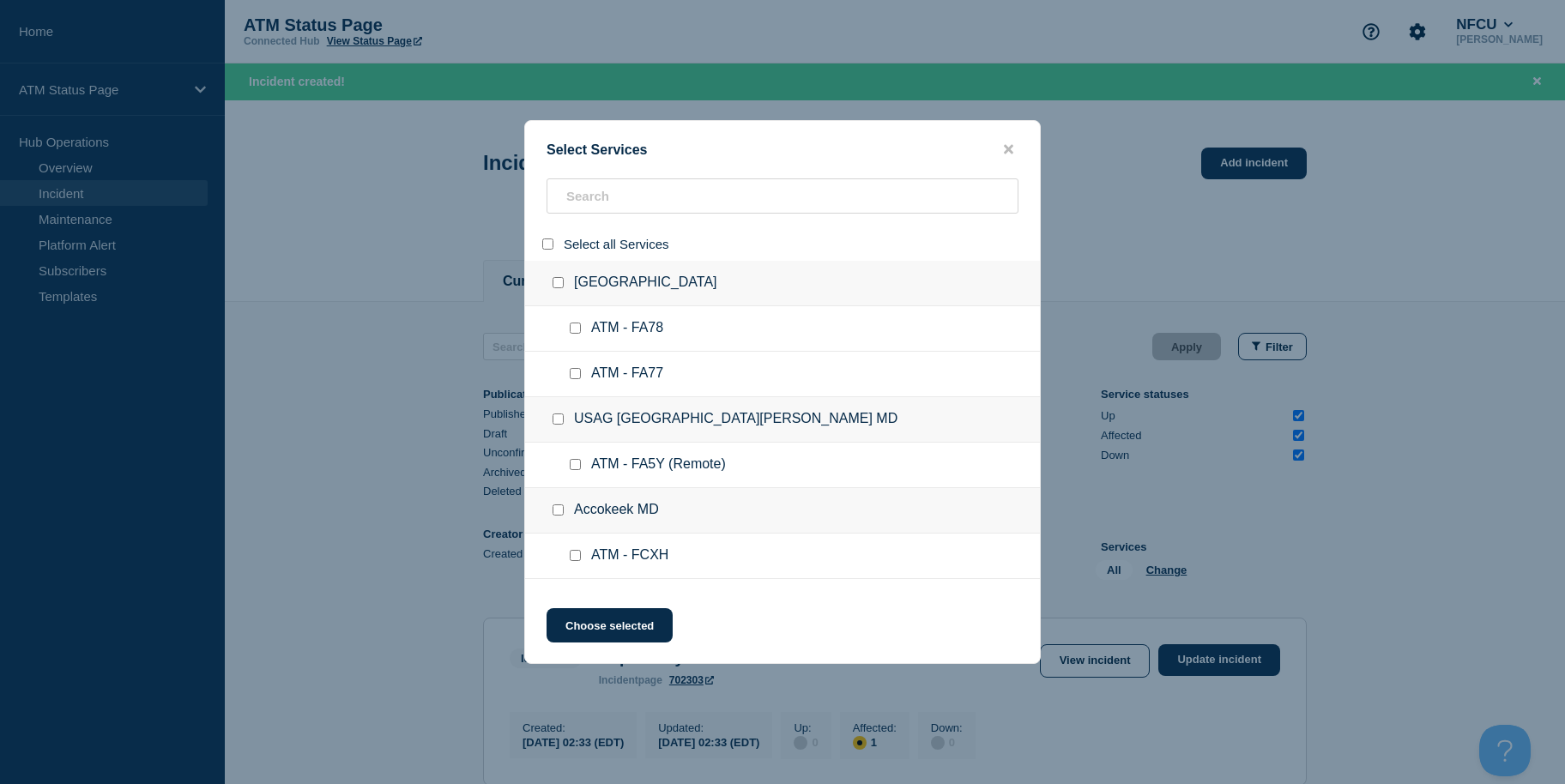
checkbox input "false"
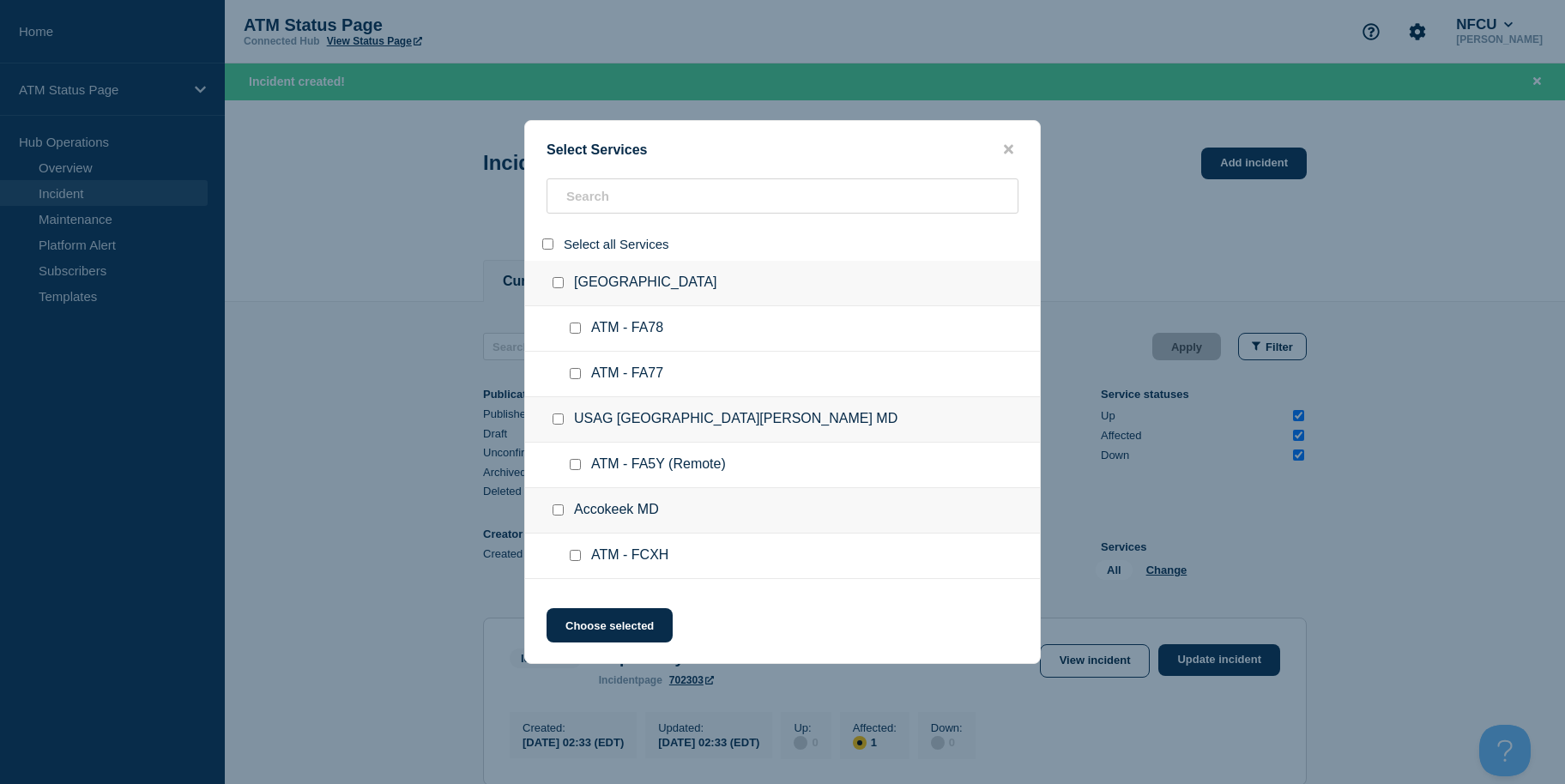
checkbox input "false"
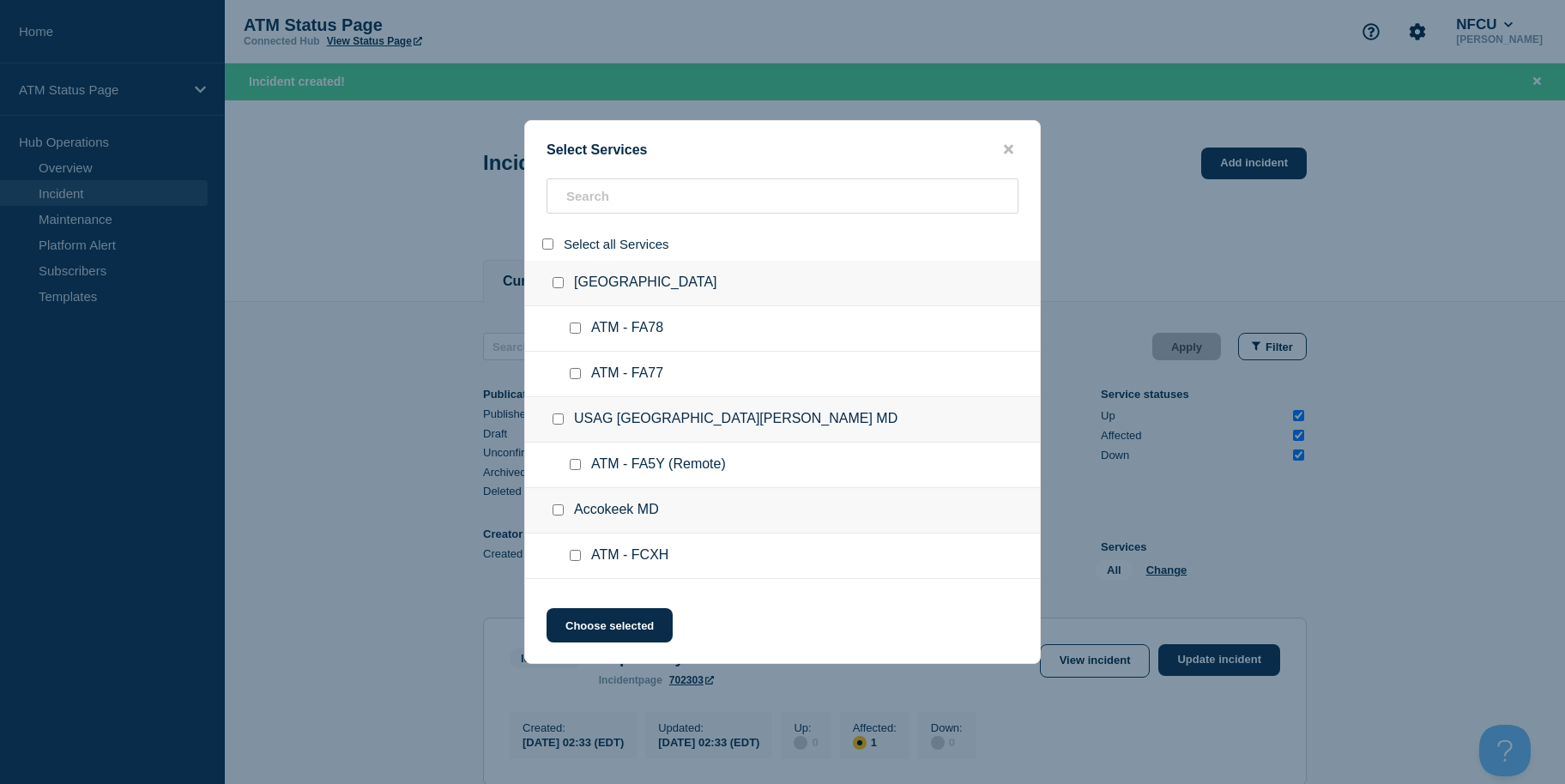
checkbox input "false"
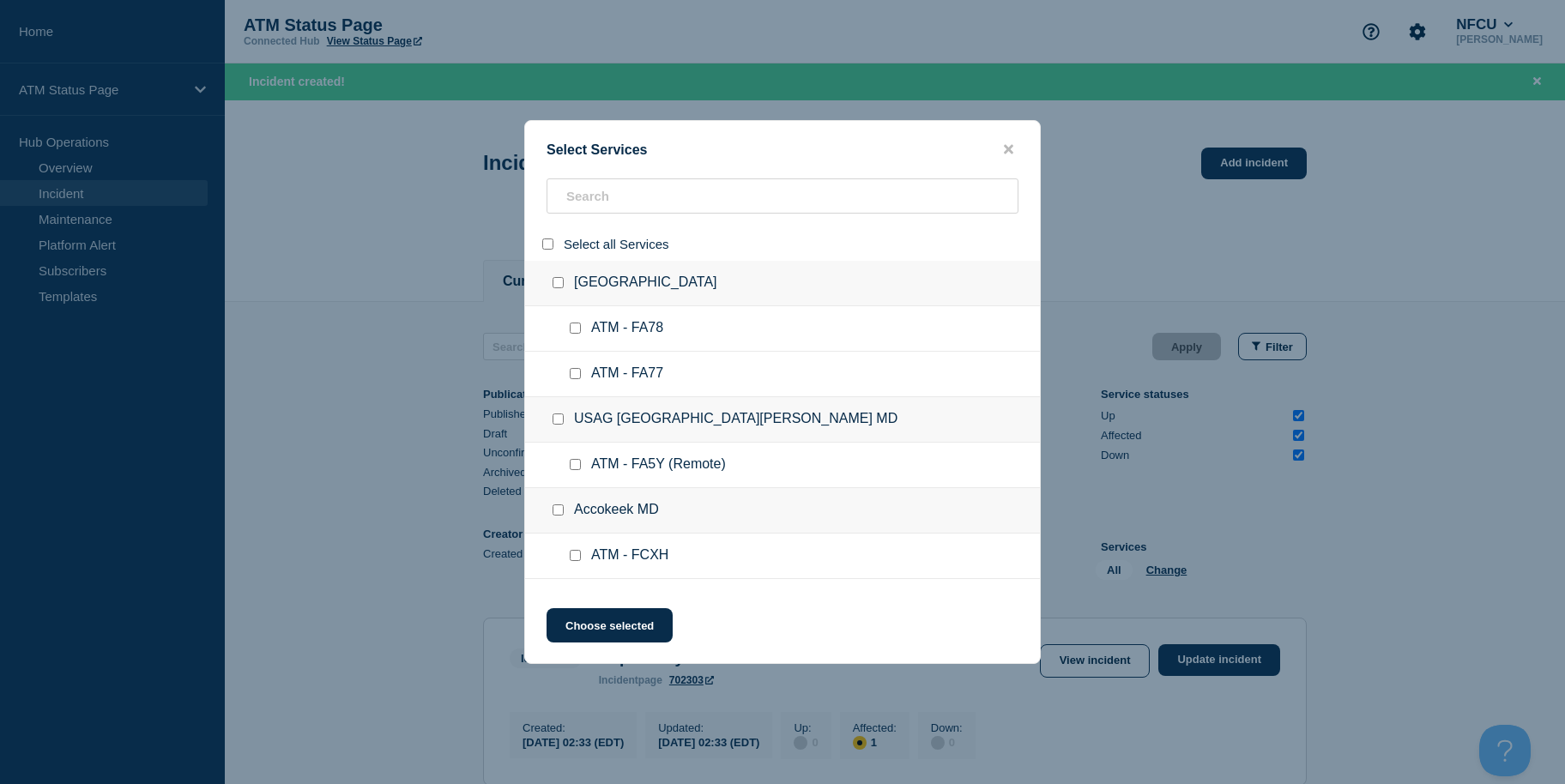
checkbox input "false"
click at [603, 204] on input "search" at bounding box center [782, 196] width 472 height 35
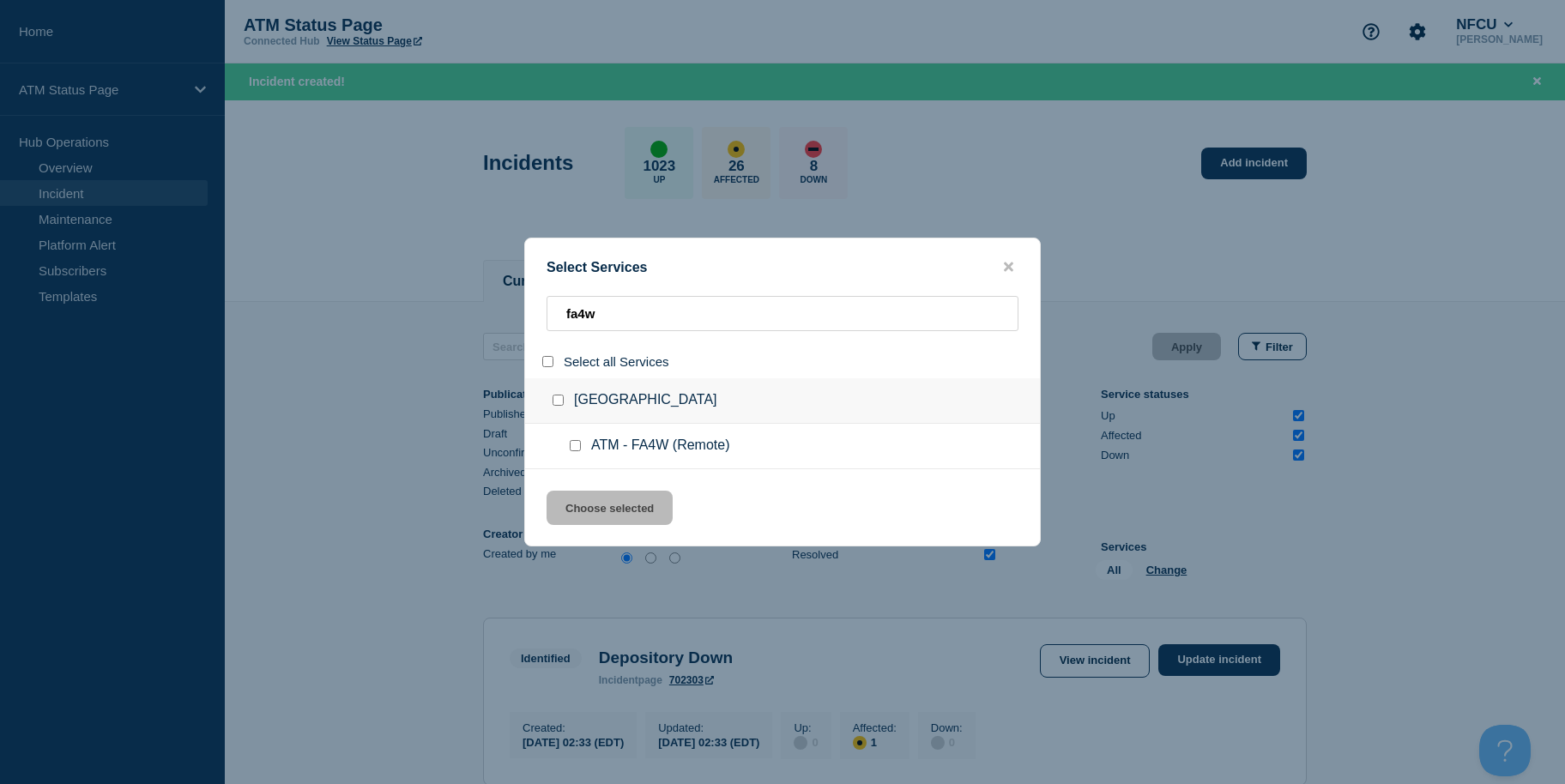
click at [569, 455] on div at bounding box center [579, 445] width 25 height 18
click at [575, 451] on input "service: ATM - FA4W (Remote)" at bounding box center [576, 445] width 11 height 11
click at [587, 505] on button "Choose selected" at bounding box center [609, 507] width 126 height 34
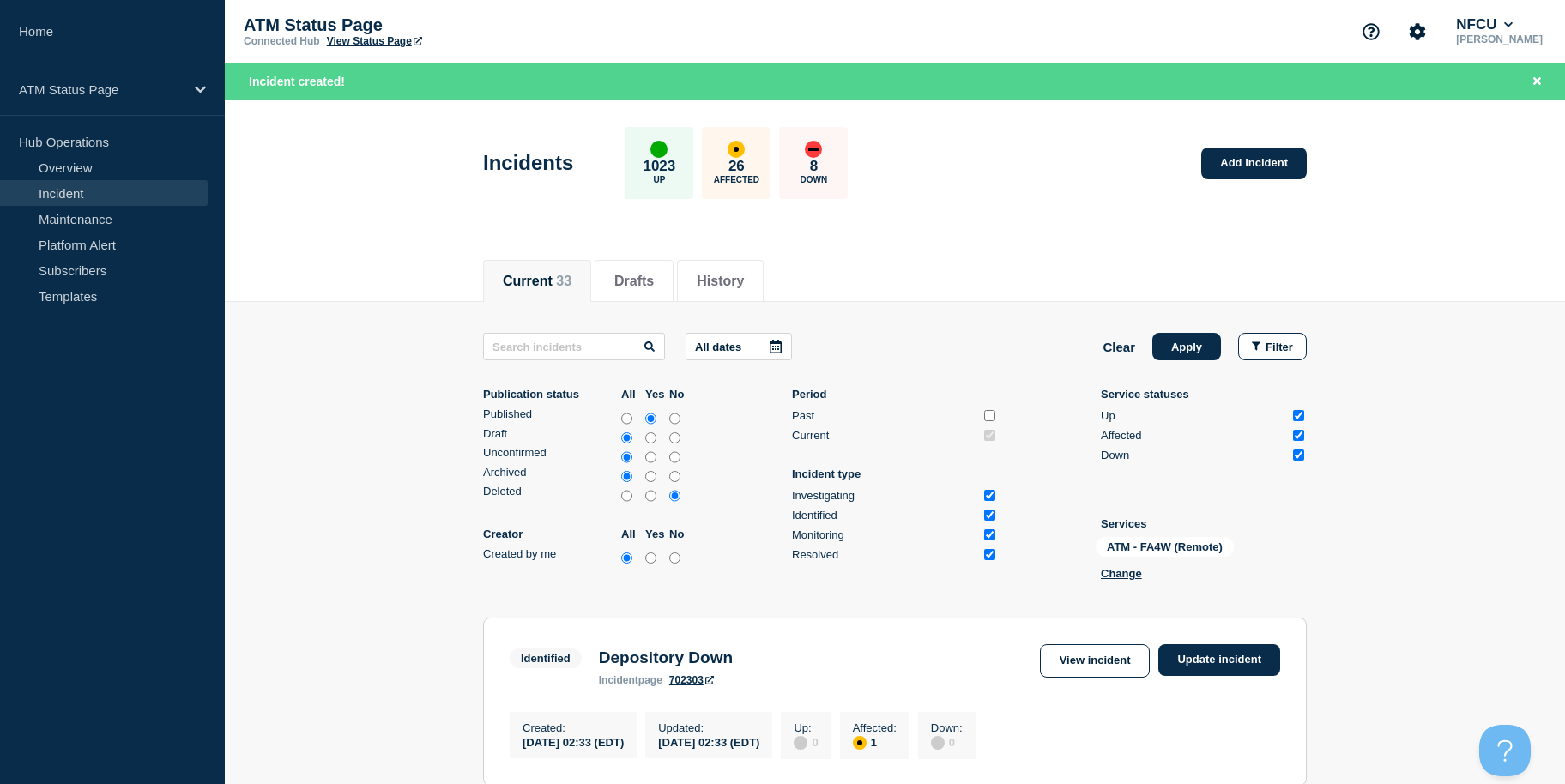
click at [1194, 350] on button "Apply" at bounding box center [1187, 347] width 68 height 28
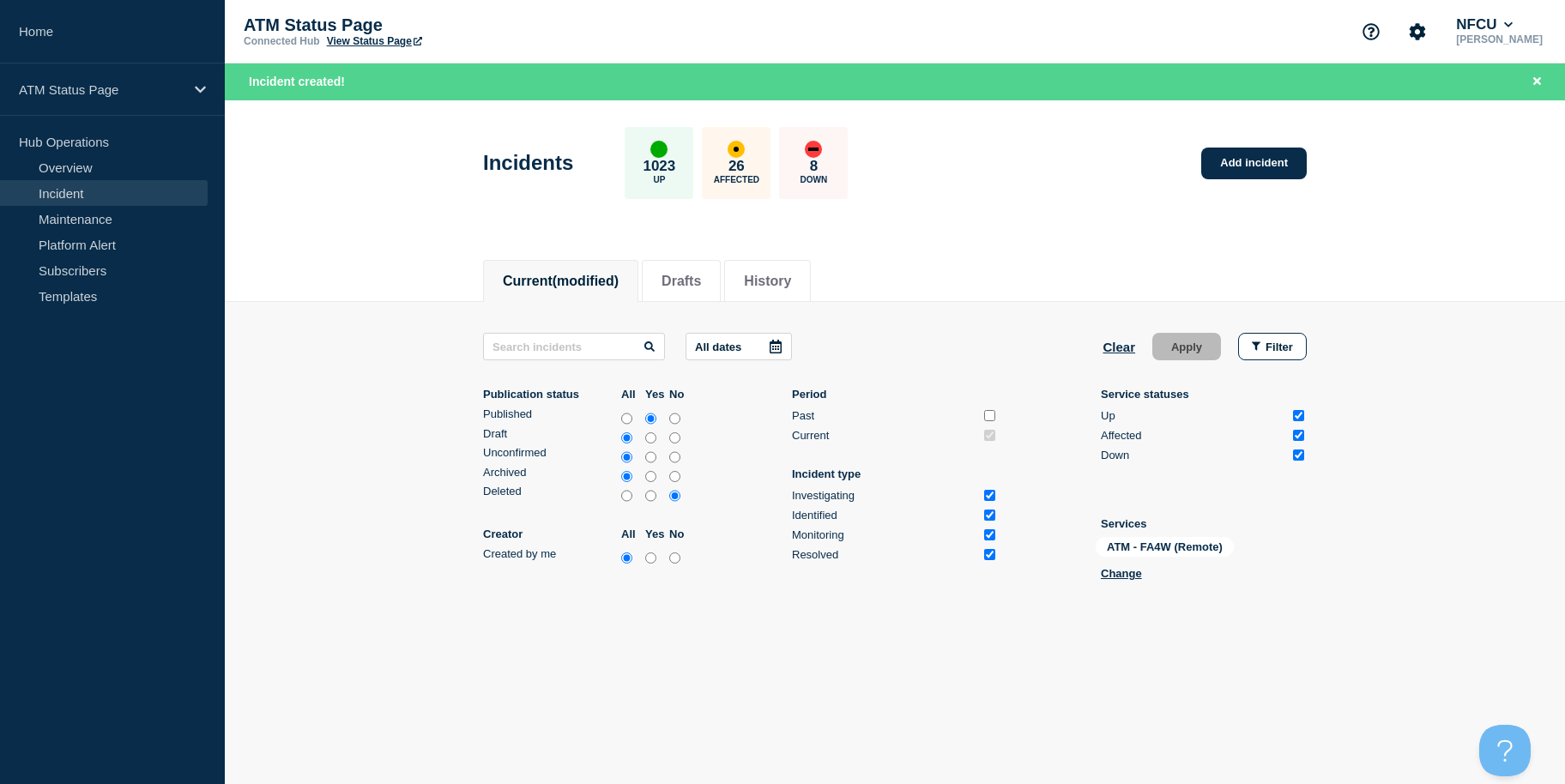
scroll to position [3, 0]
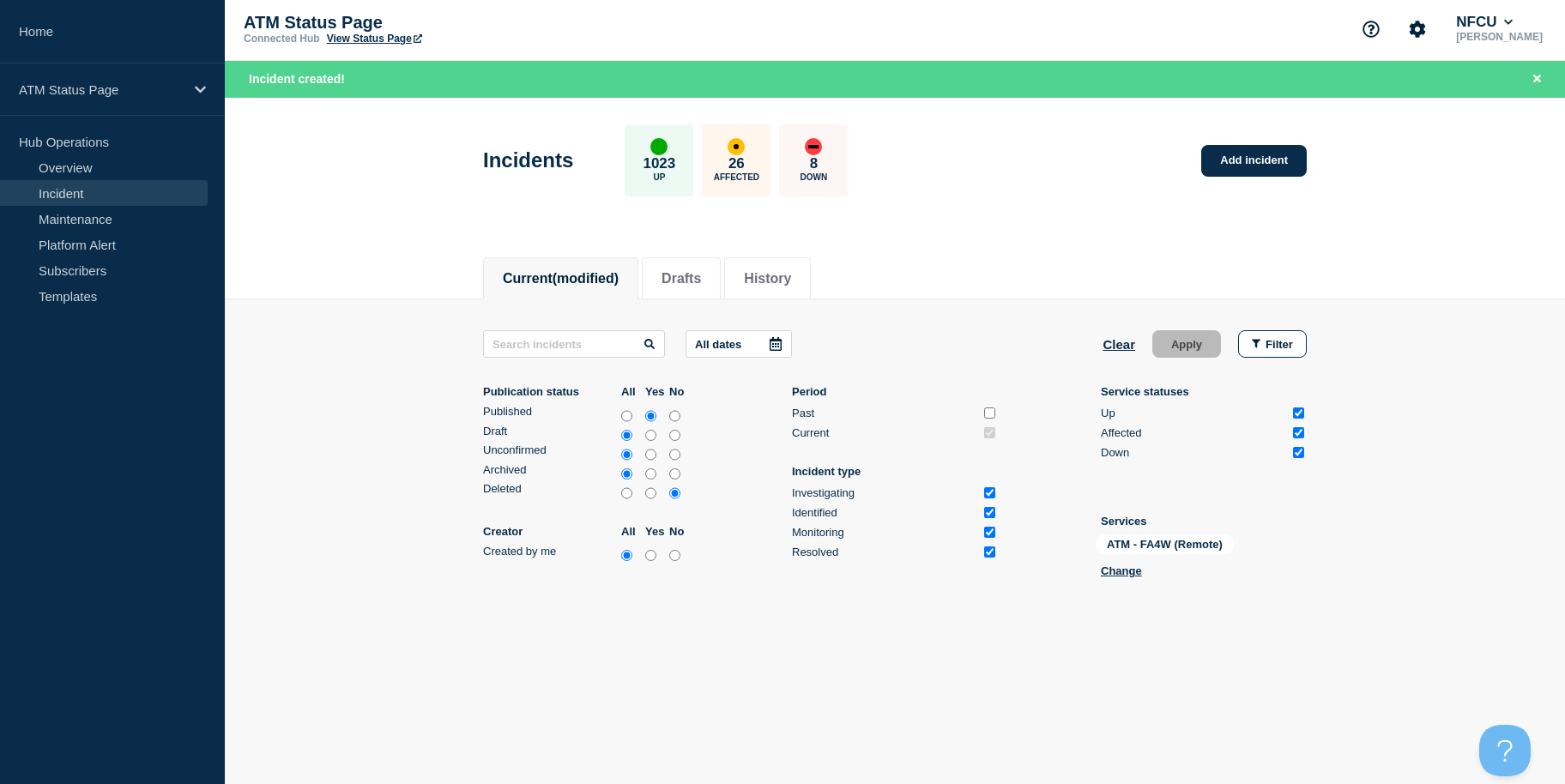
drag, startPoint x: 1444, startPoint y: 396, endPoint x: 1427, endPoint y: 564, distance: 168.9
click at [1278, 163] on link "Add incident" at bounding box center [1254, 160] width 105 height 31
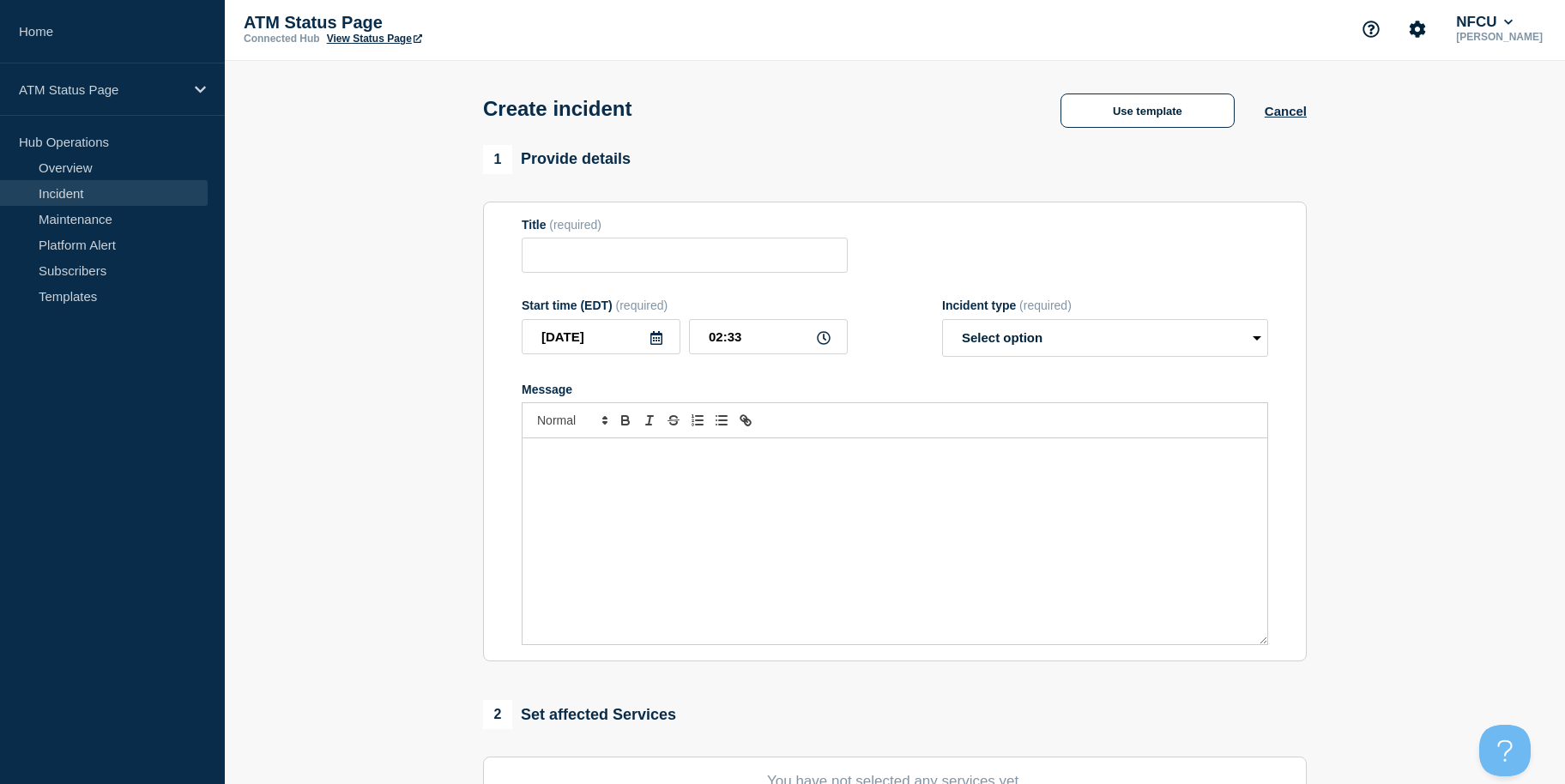
click at [1168, 145] on div "Create incident Use template Cancel" at bounding box center [895, 102] width 863 height 84
click at [1132, 120] on button "Use template" at bounding box center [1147, 110] width 174 height 34
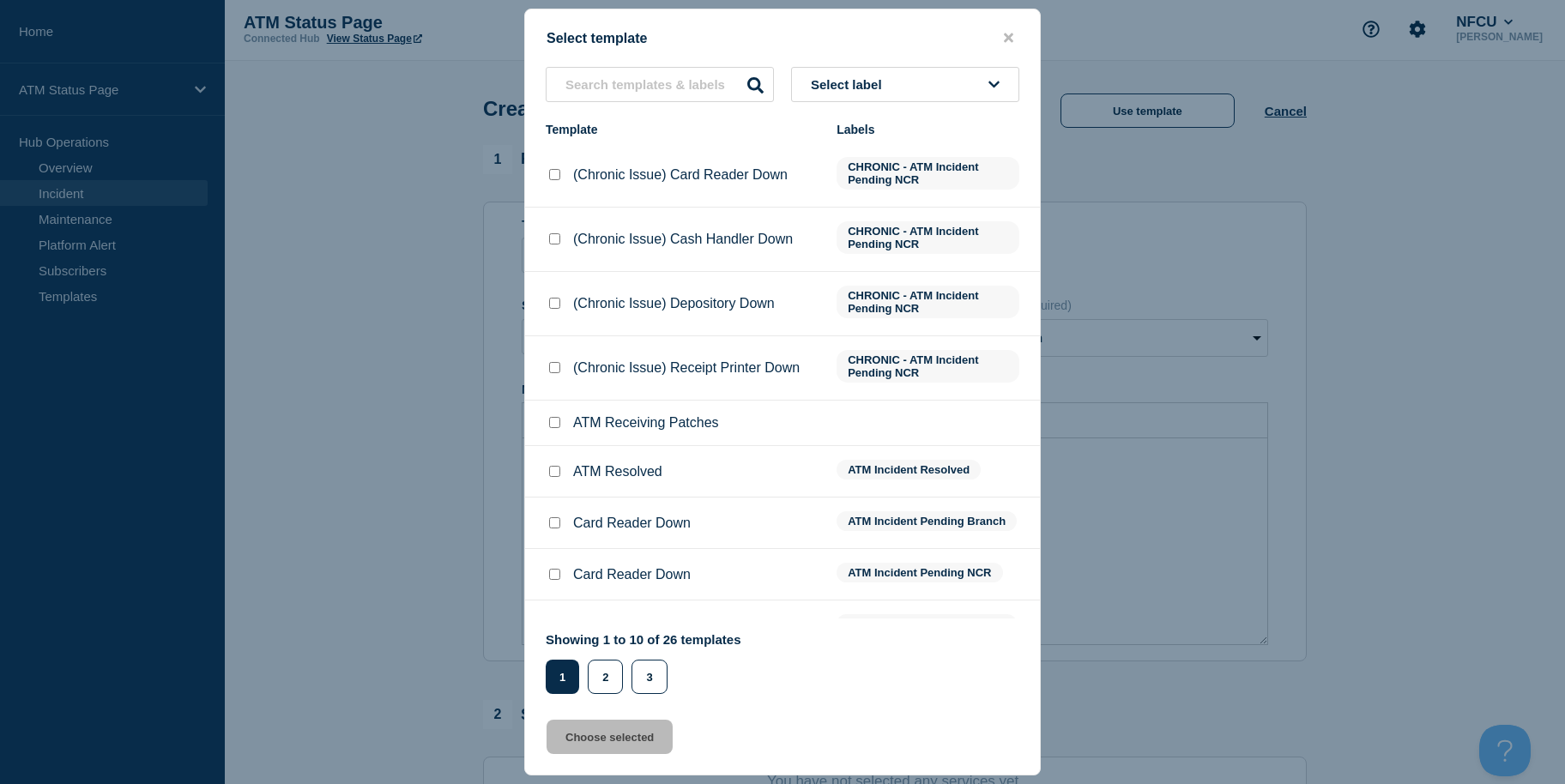
click at [882, 86] on span "Select label" at bounding box center [850, 85] width 78 height 15
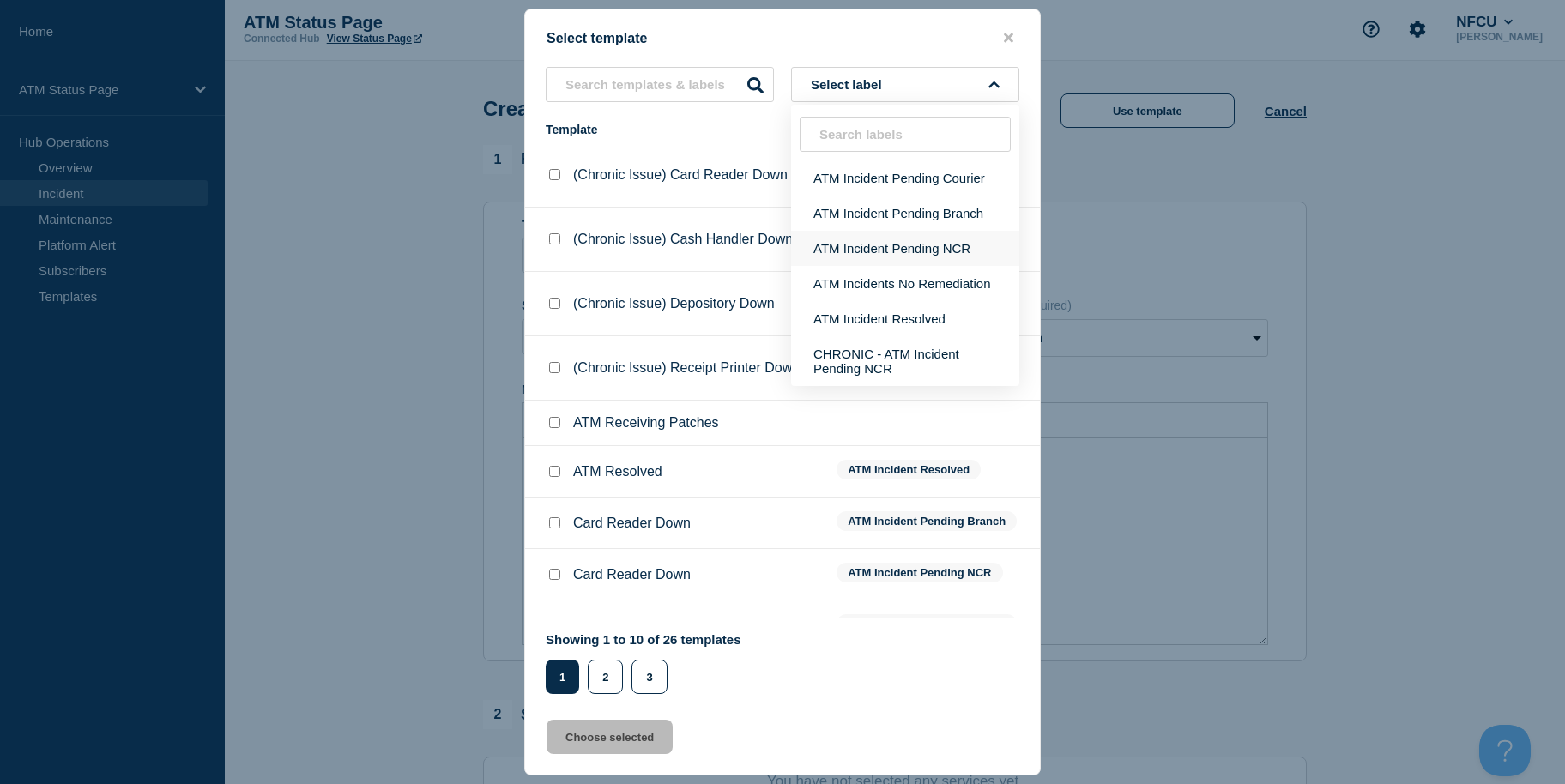
drag, startPoint x: 877, startPoint y: 226, endPoint x: 877, endPoint y: 236, distance: 10.0
click at [877, 236] on ul "ATM Incident Pending Courier ATM Incident Pending Branch ATM Incident Pending N…" at bounding box center [904, 273] width 228 height 226
click at [883, 255] on button "ATM Incident Pending NCR" at bounding box center [904, 248] width 228 height 35
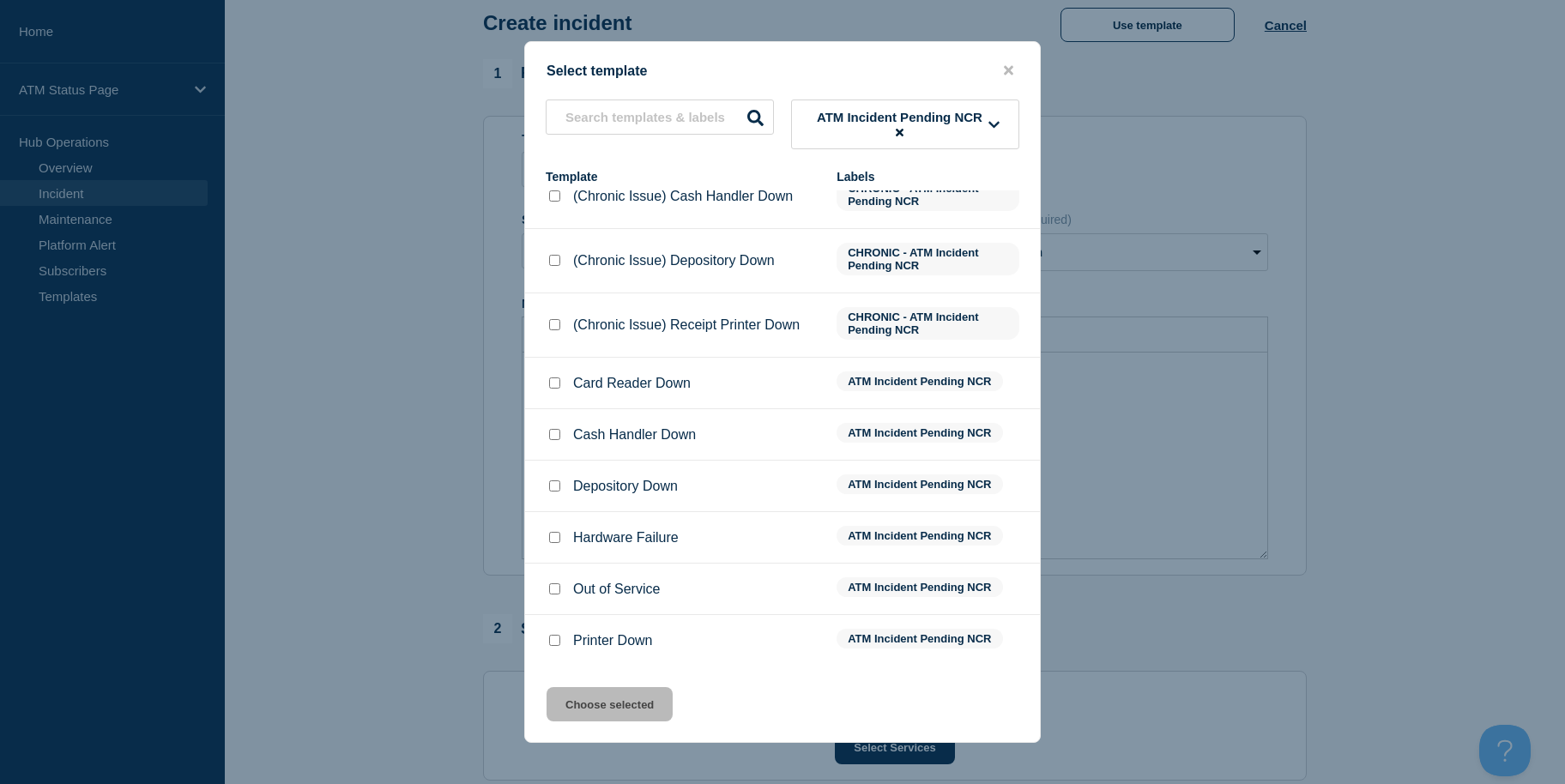
scroll to position [174, 0]
click at [557, 589] on input "Out of Service checkbox" at bounding box center [555, 588] width 11 height 11
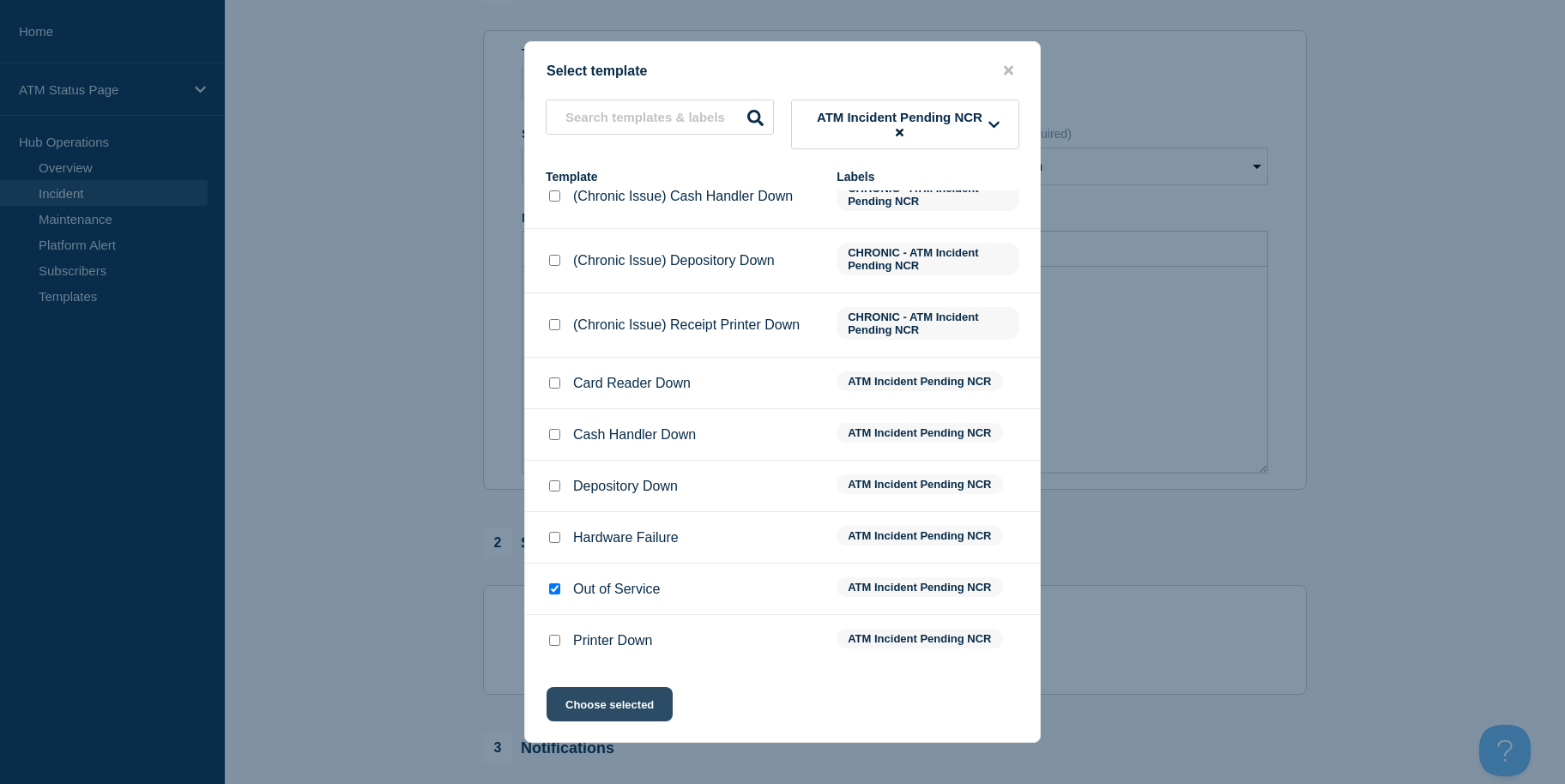
click at [578, 698] on button "Choose selected" at bounding box center [609, 704] width 126 height 34
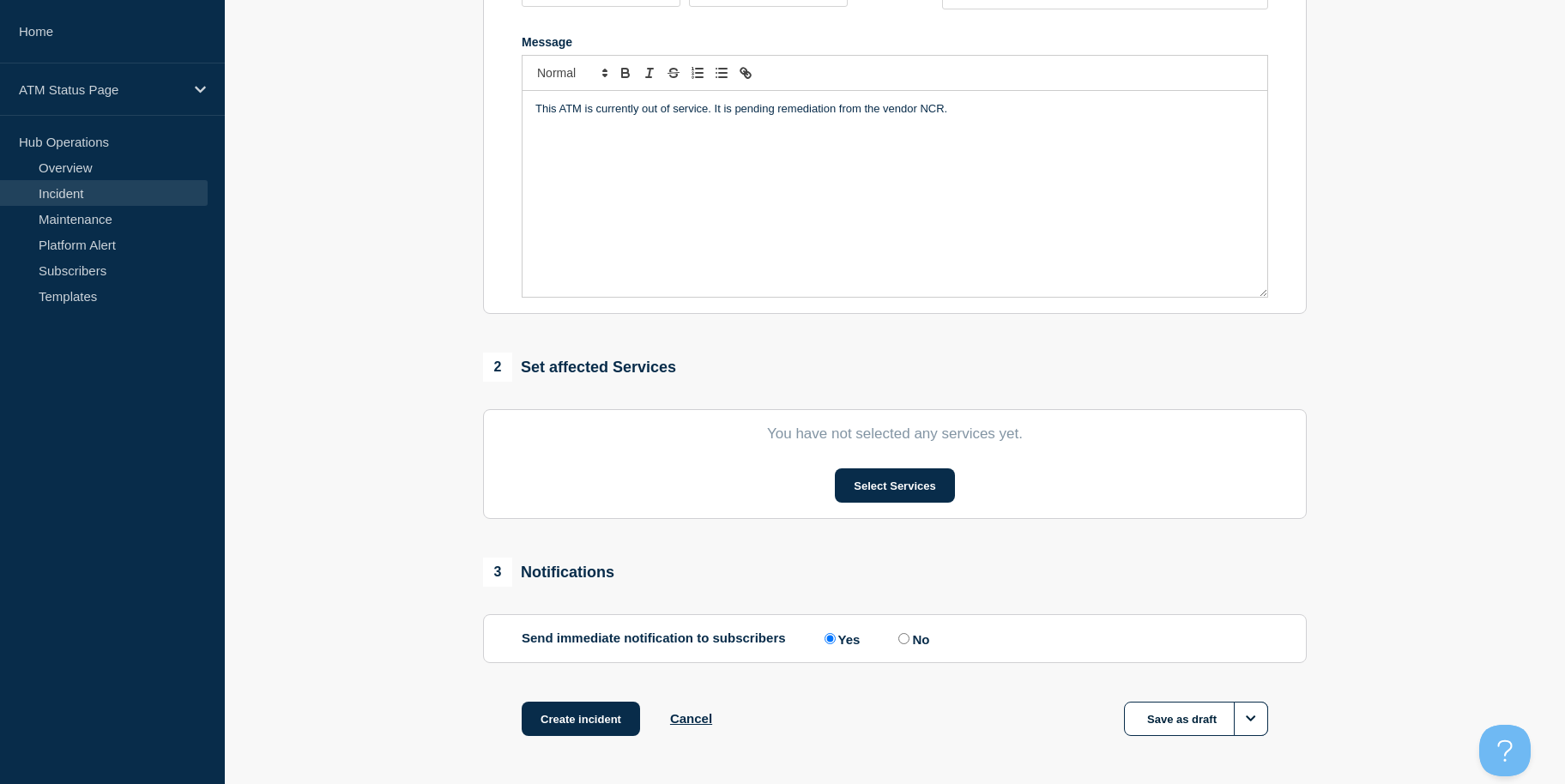
scroll to position [418, 0]
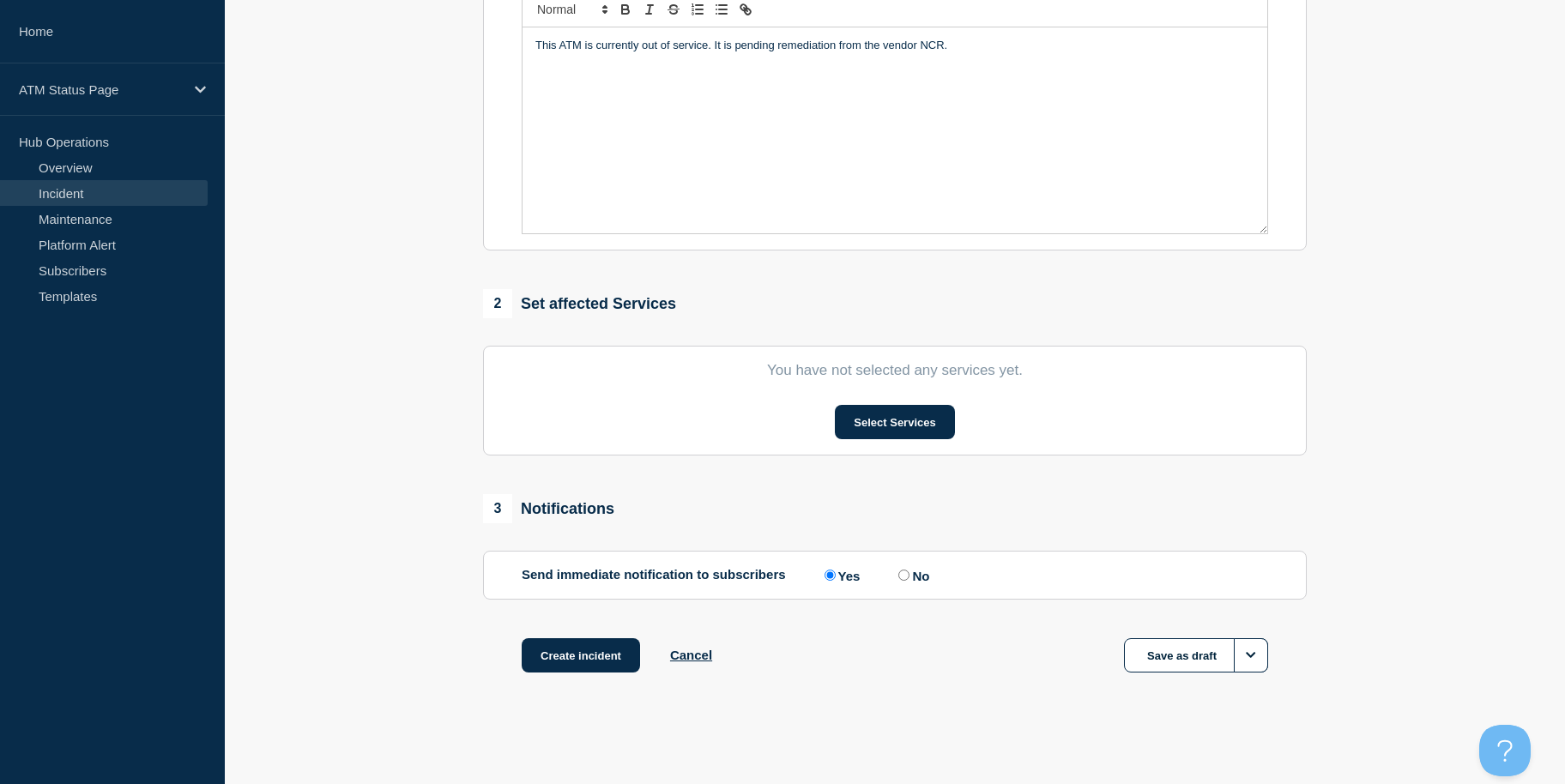
drag, startPoint x: 337, startPoint y: 426, endPoint x: 375, endPoint y: 611, distance: 188.9
click at [866, 418] on button "Select Services" at bounding box center [894, 422] width 119 height 34
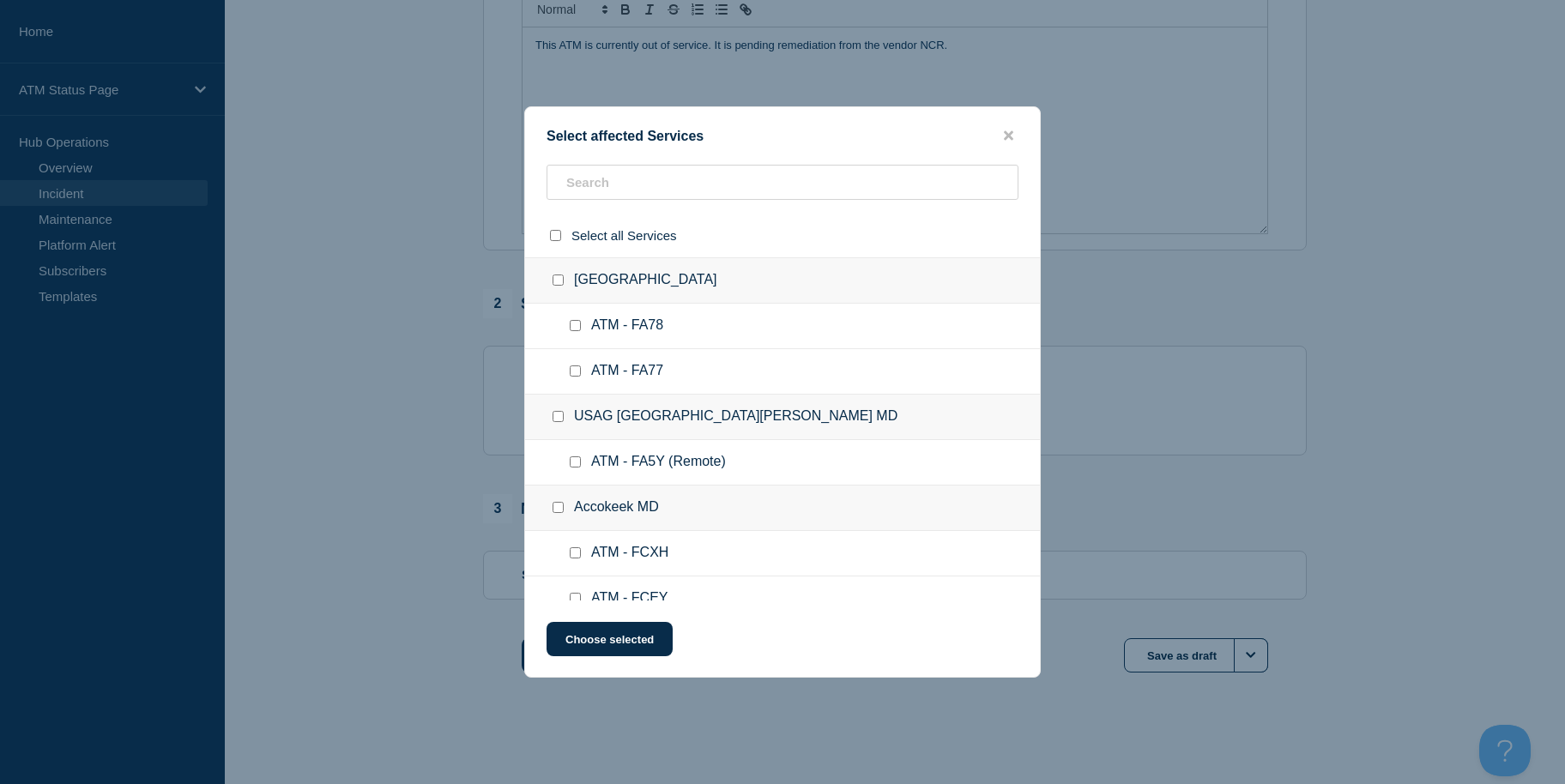
drag, startPoint x: 722, startPoint y: 161, endPoint x: 722, endPoint y: 196, distance: 35.0
click at [722, 174] on div "Select affected Services Select all Services [GEOGRAPHIC_DATA] [GEOGRAPHIC_DATA…" at bounding box center [782, 391] width 517 height 571
click at [722, 195] on input "text" at bounding box center [782, 183] width 472 height 35
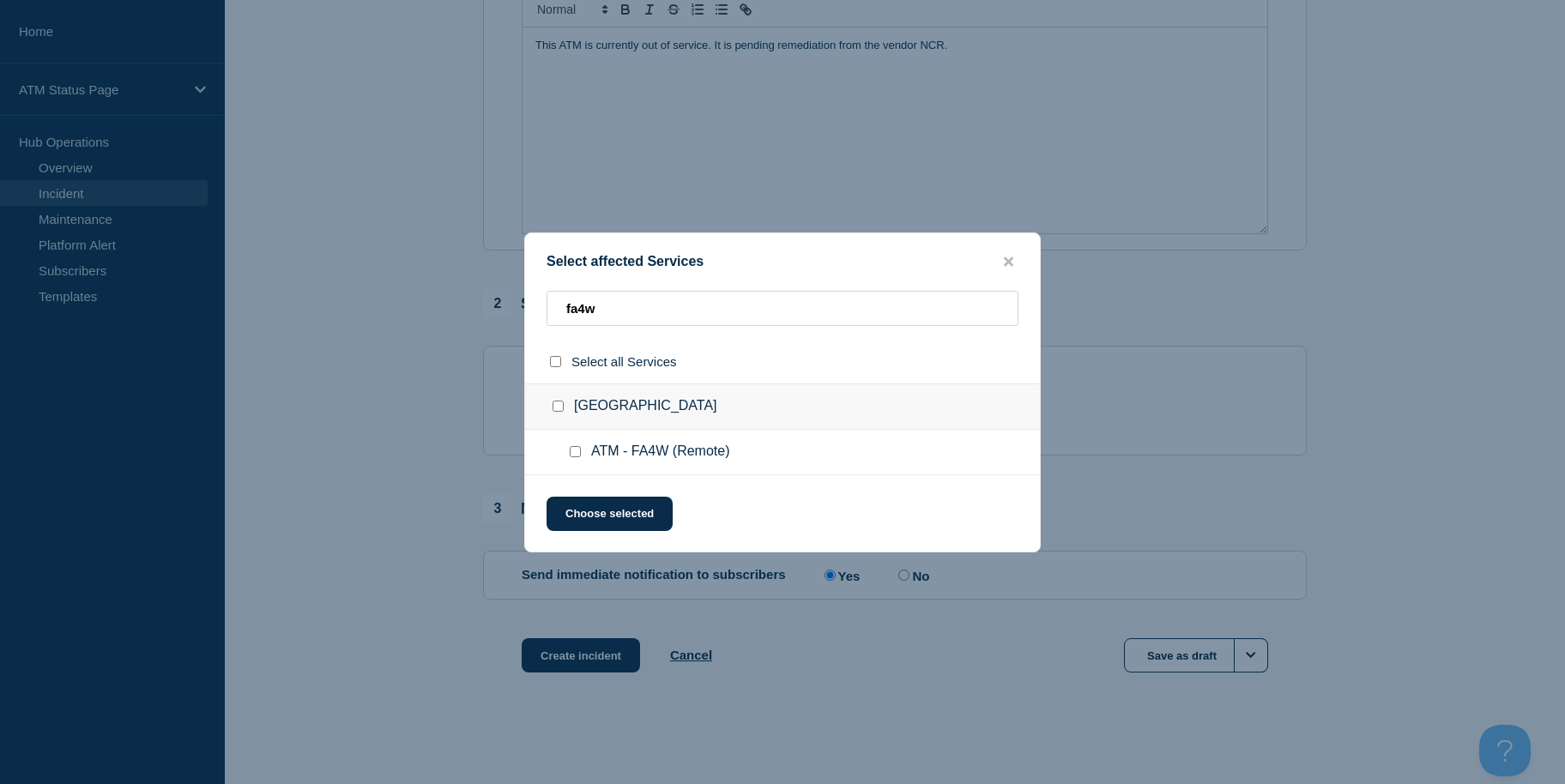
click at [572, 453] on input "ATM - FA4W (Remote) checkbox" at bounding box center [576, 452] width 11 height 11
click at [594, 508] on button "Choose selected" at bounding box center [609, 513] width 126 height 34
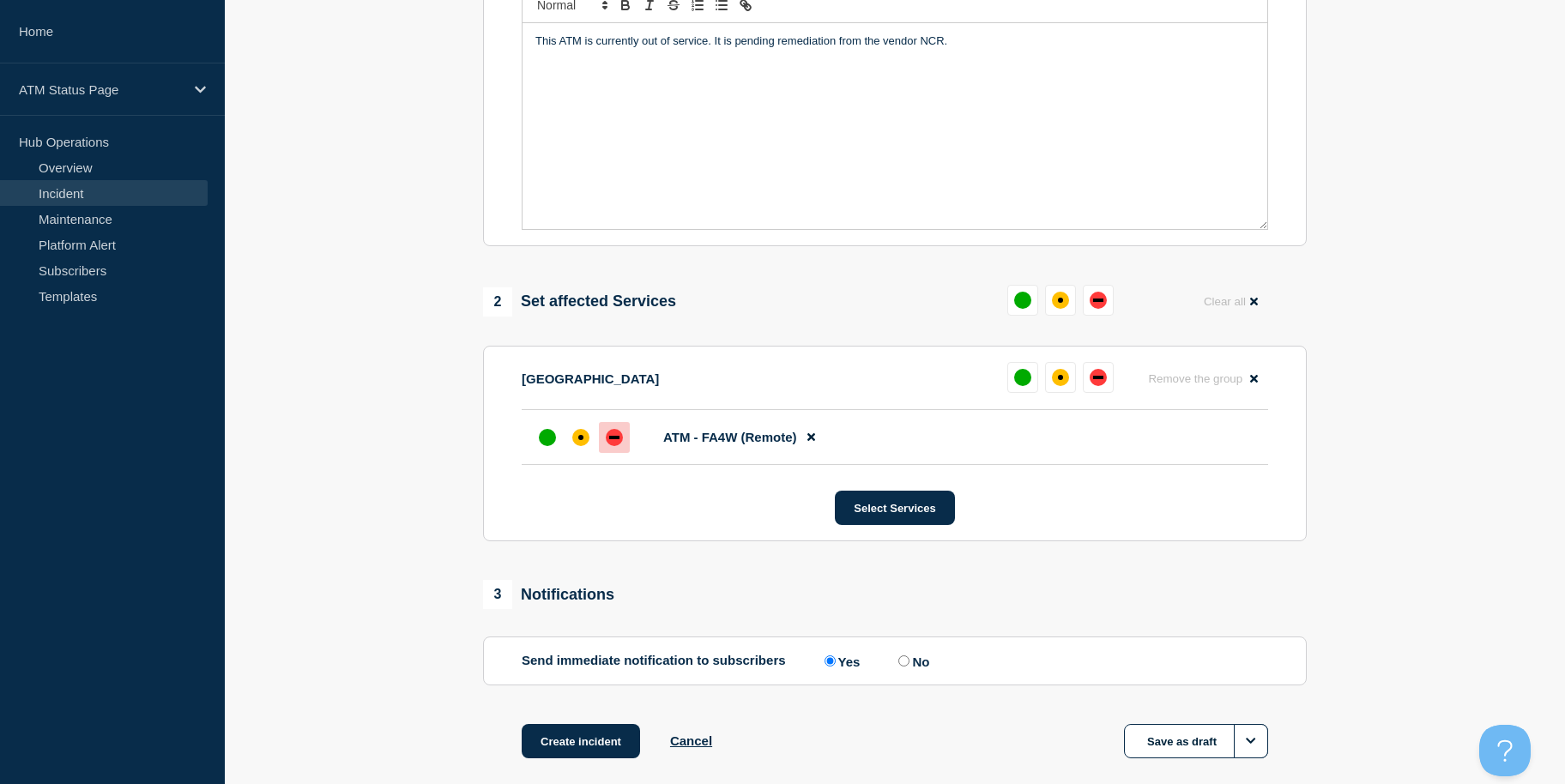
click at [615, 446] on div "down" at bounding box center [615, 437] width 18 height 18
click at [585, 753] on button "Create incident" at bounding box center [580, 741] width 118 height 34
